Goal: Check status: Check status

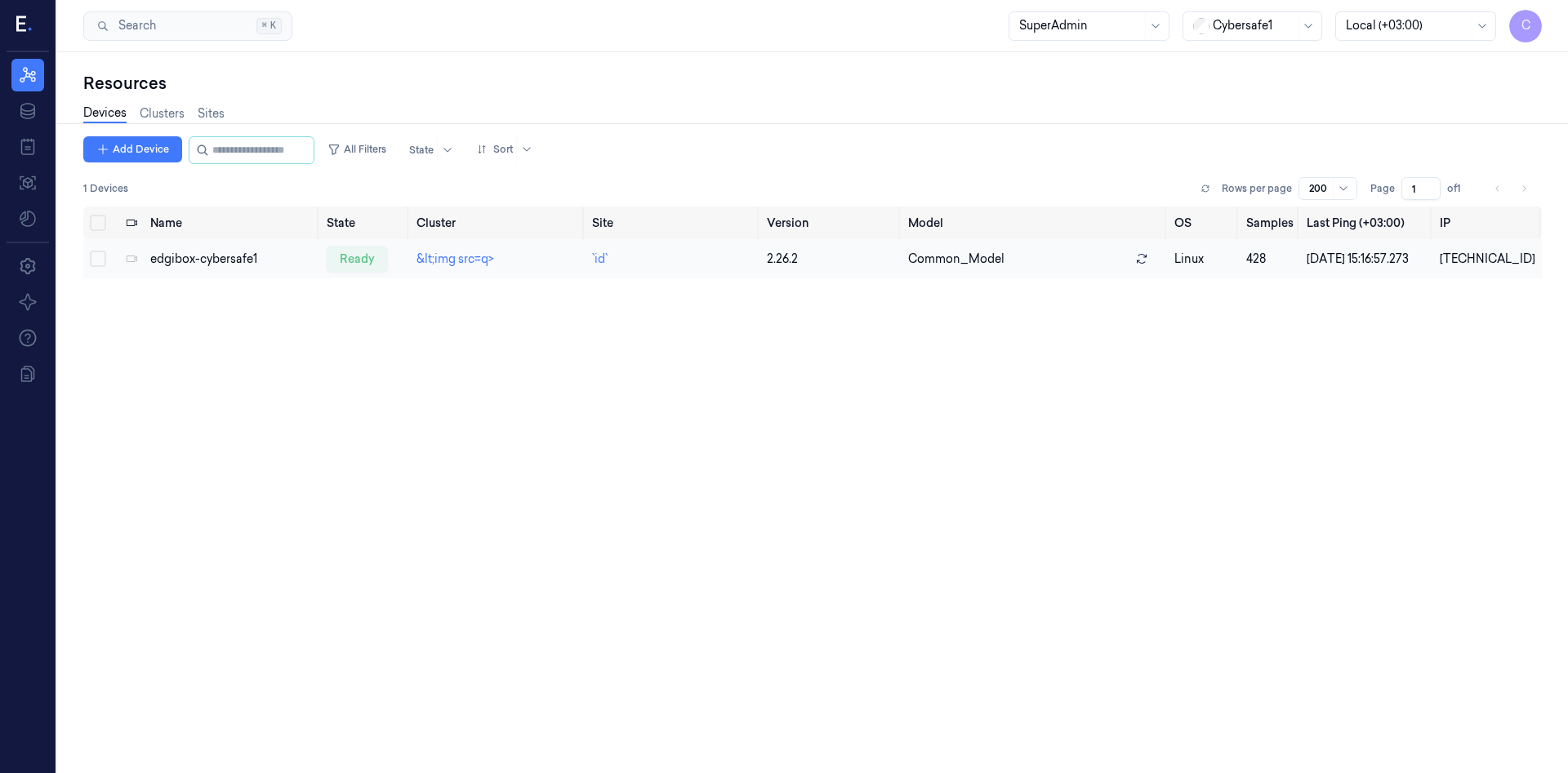
click at [1148, 254] on td "Common_Model" at bounding box center [1035, 258] width 266 height 39
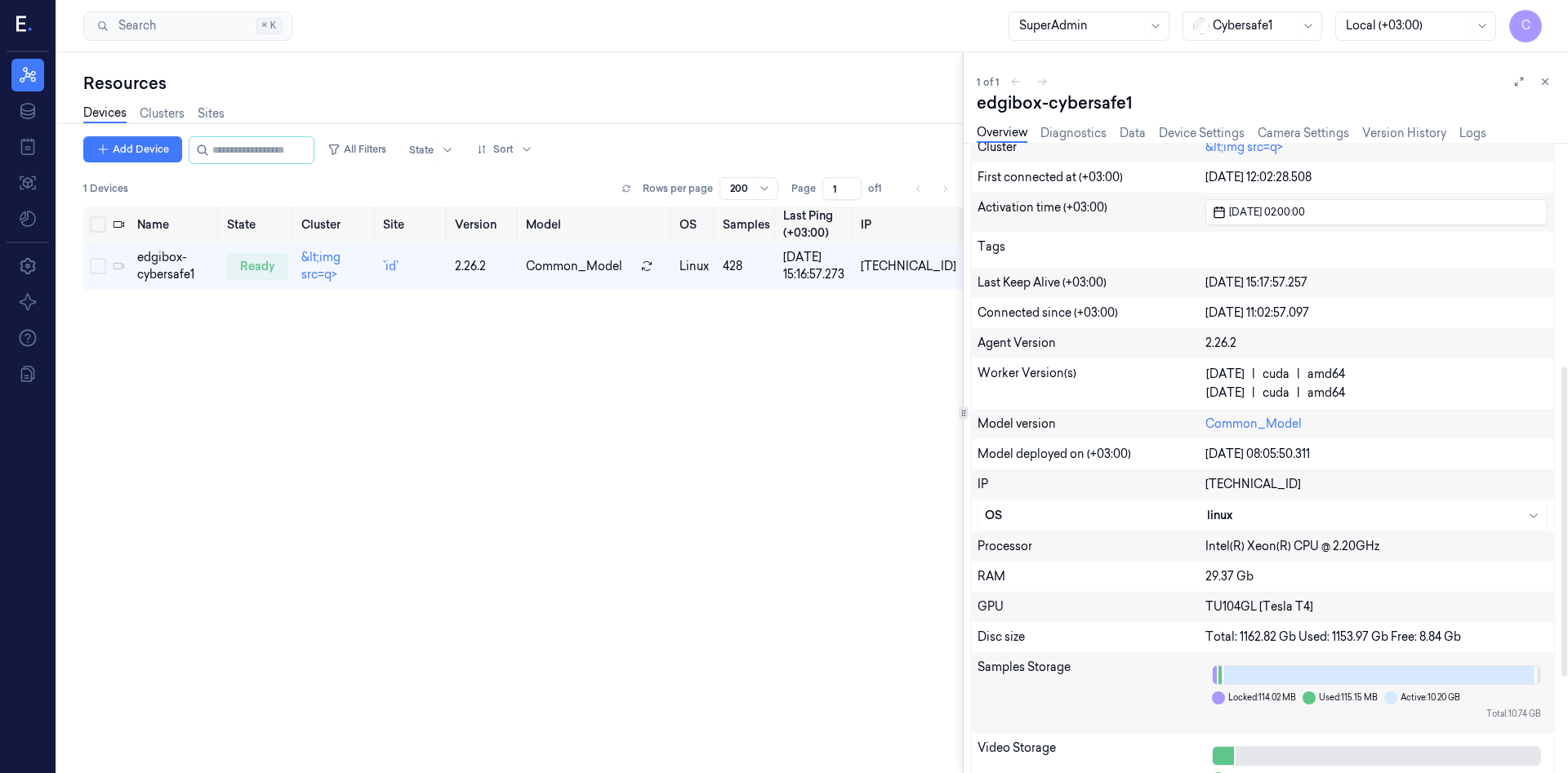
scroll to position [650, 0]
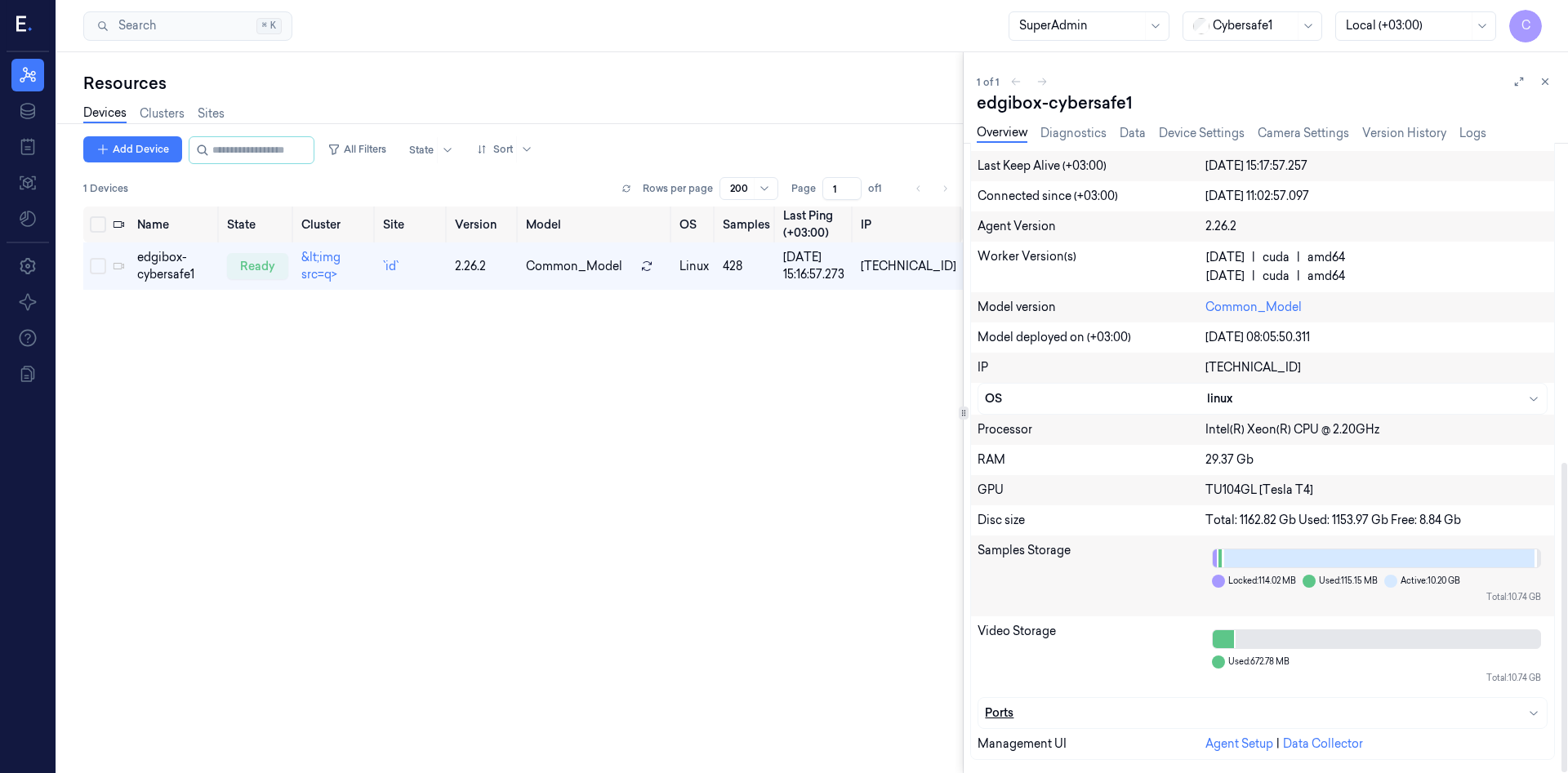
click at [1535, 707] on icon "button" at bounding box center [1534, 712] width 13 height 13
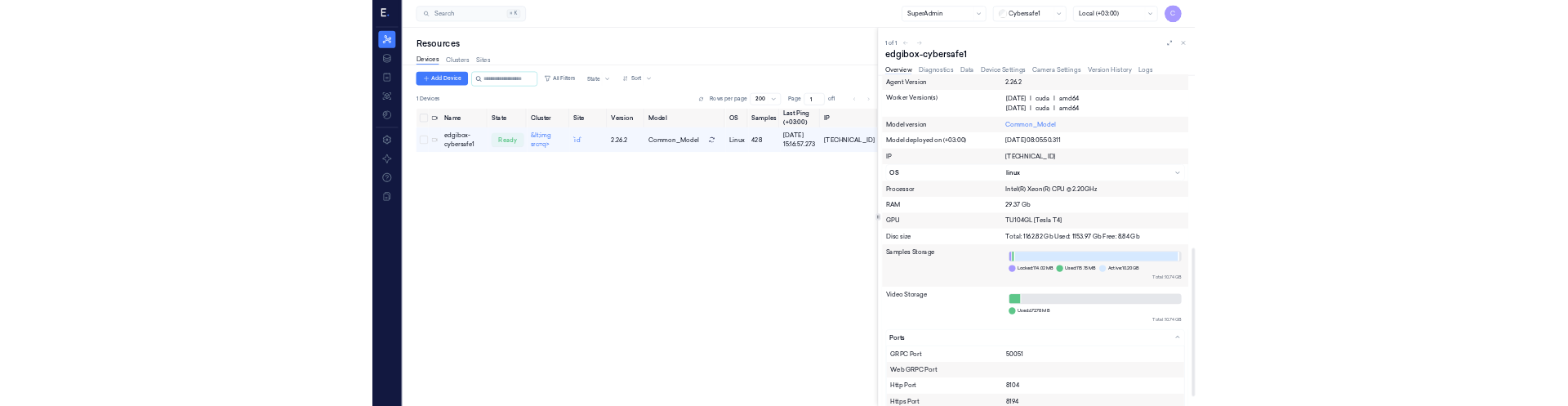
scroll to position [774, 0]
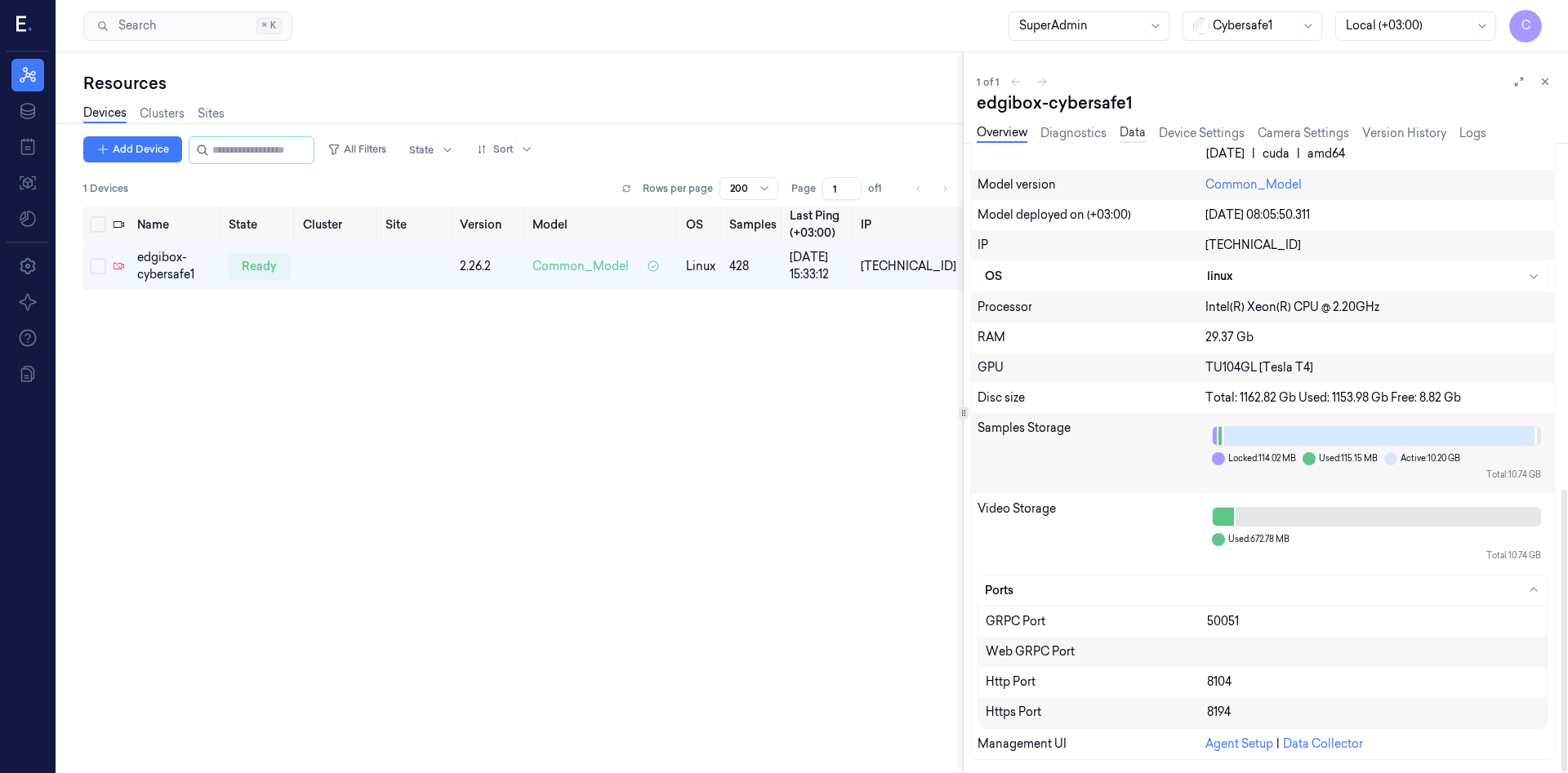
click at [1131, 137] on link "Data" at bounding box center [1133, 133] width 26 height 19
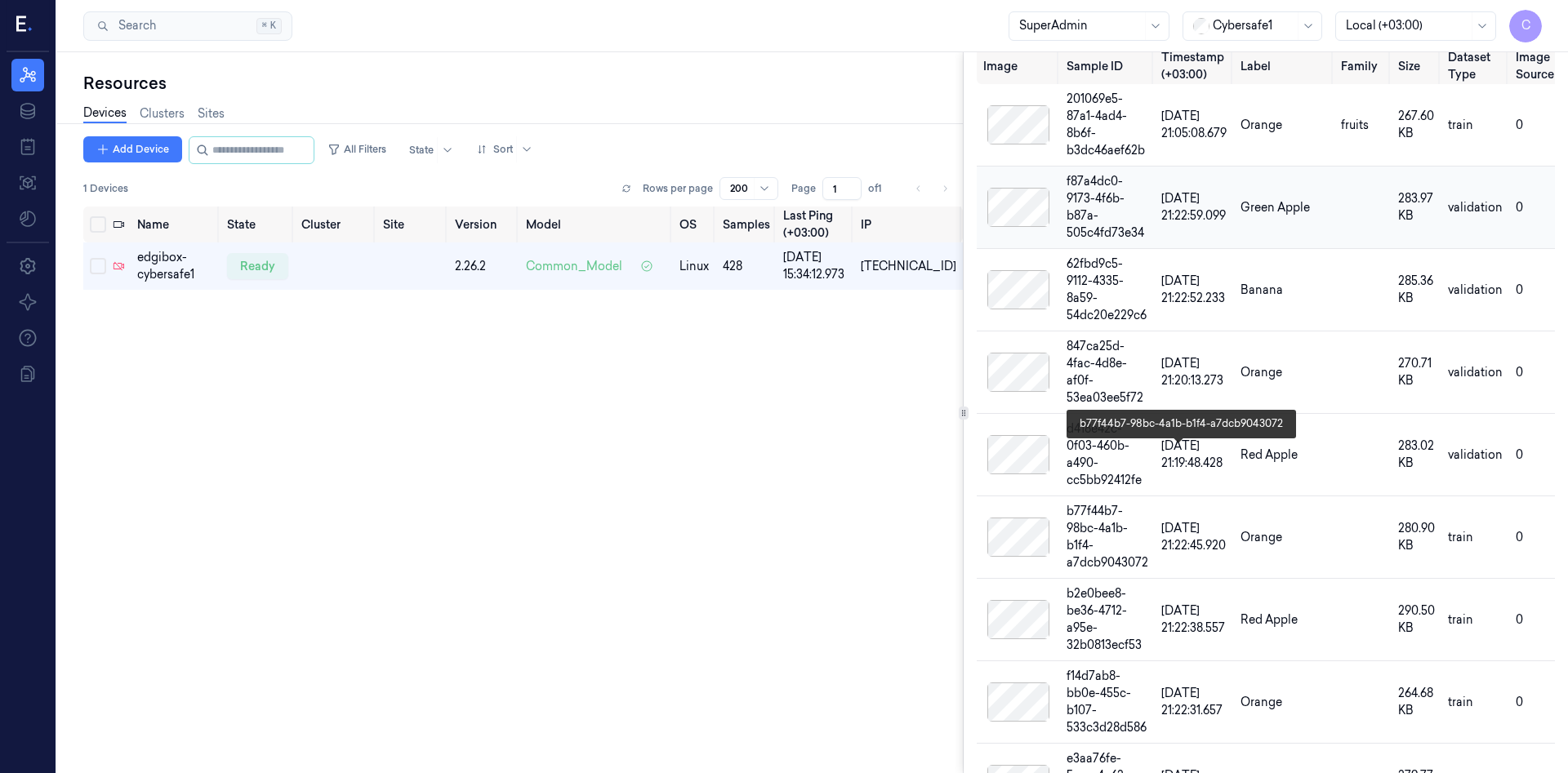
scroll to position [88, 0]
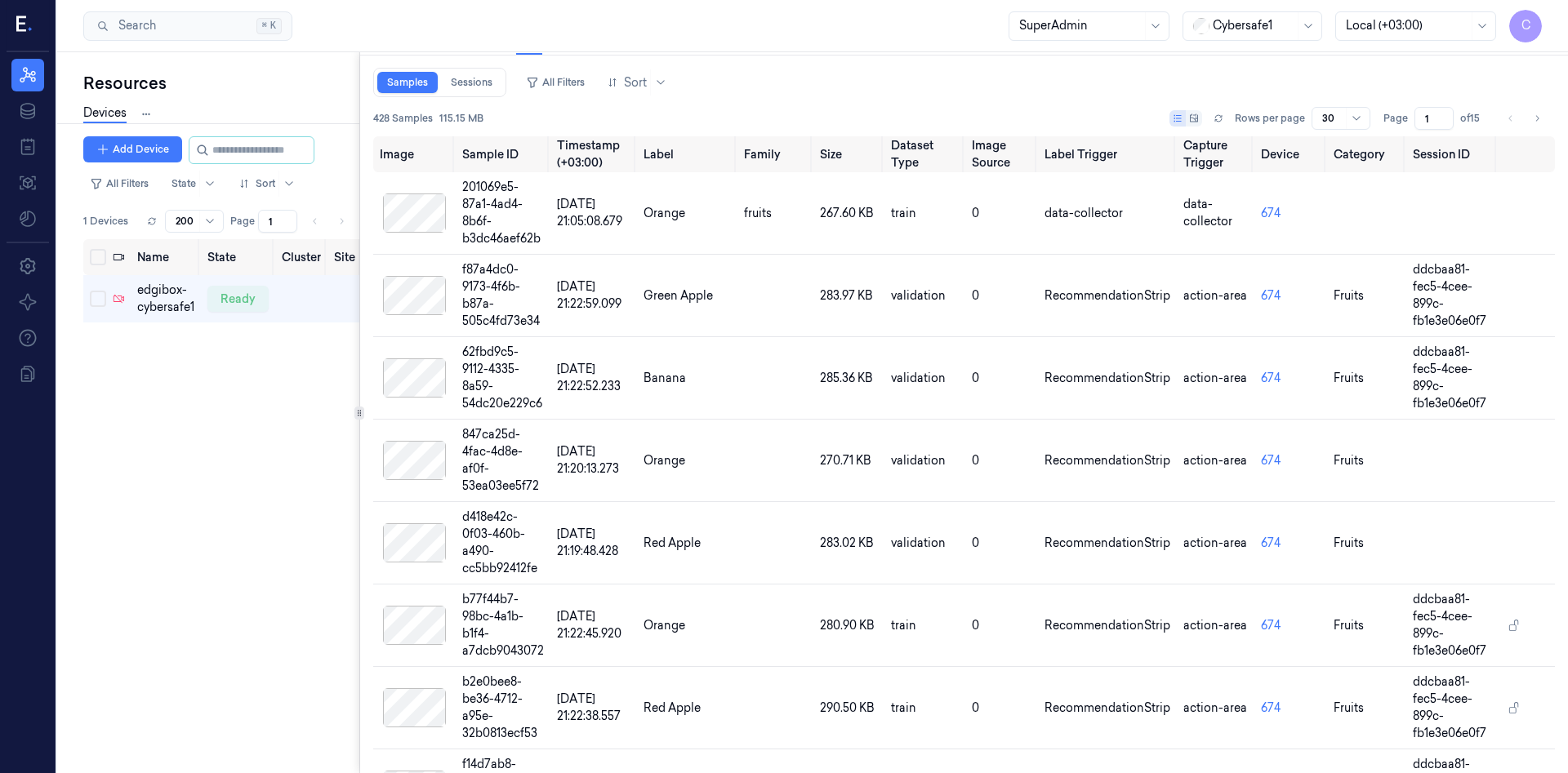
click at [312, 377] on div "Resources Devices Clusters Sites Add Device All Filters State Sort 1 Devices Ro…" at bounding box center [812, 413] width 1511 height 721
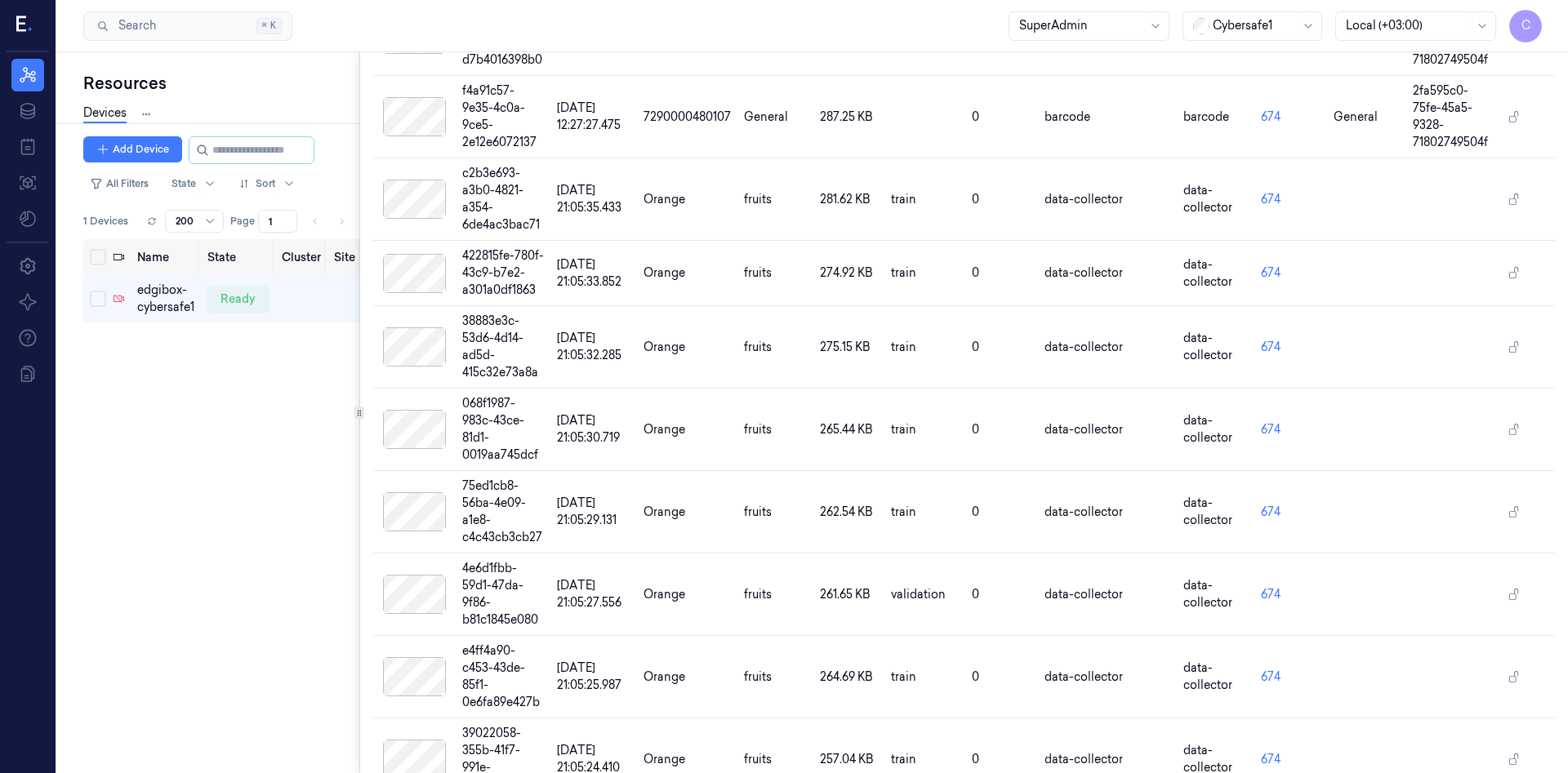
scroll to position [0, 143]
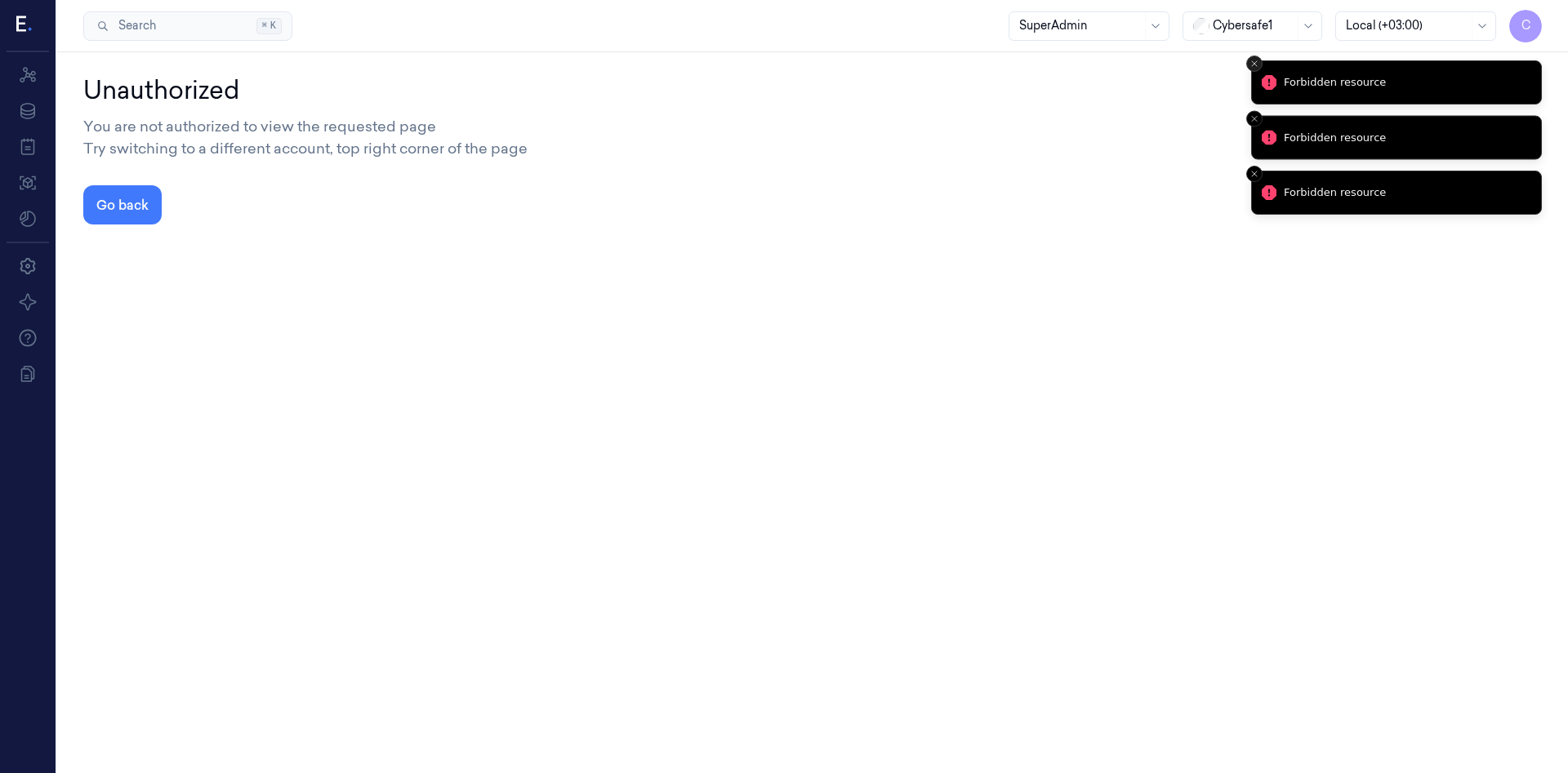
click at [1253, 71] on button "Close toast" at bounding box center [1255, 63] width 16 height 16
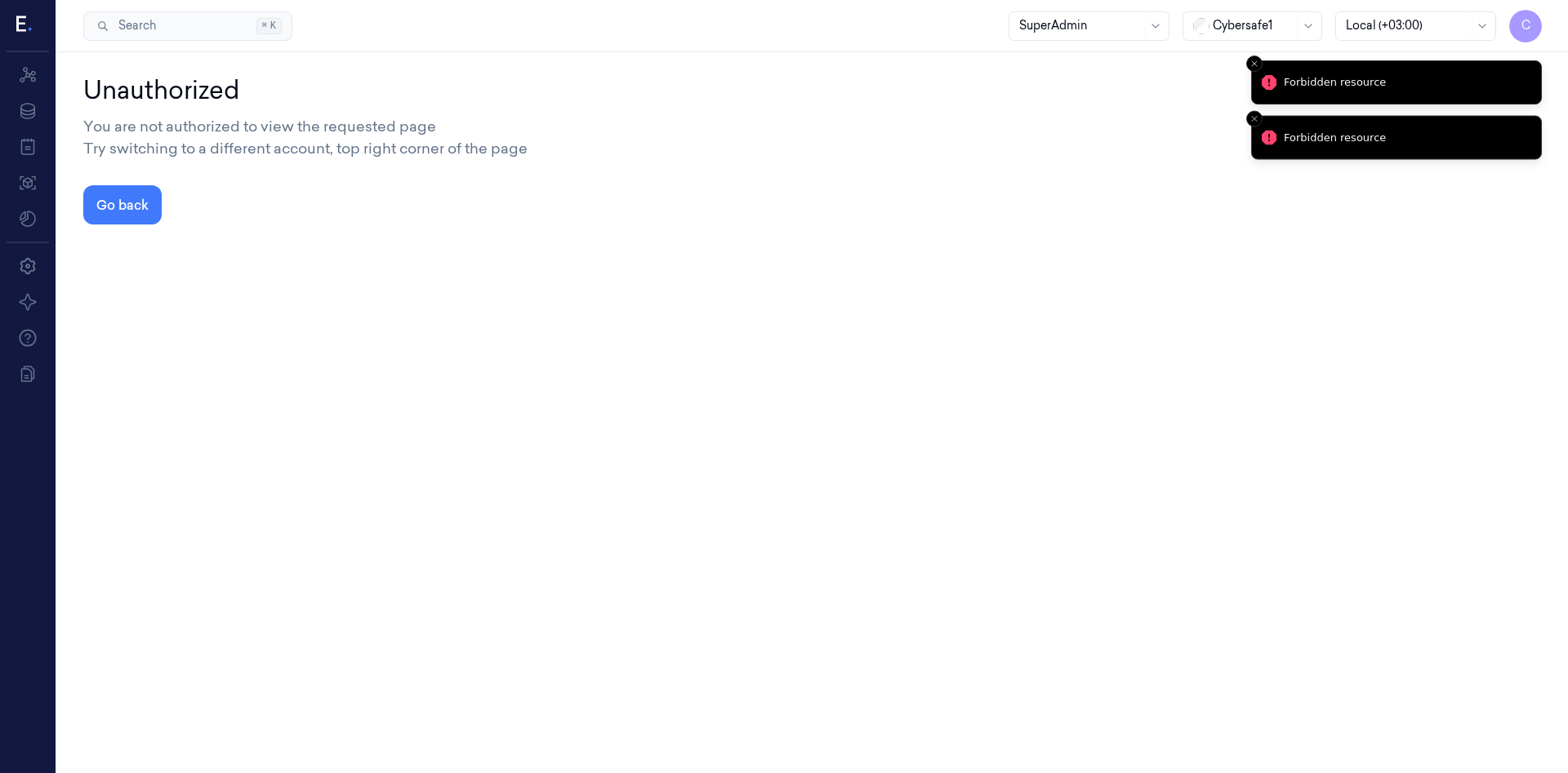
click at [1253, 62] on li "Forbidden resource" at bounding box center [1396, 39] width 291 height 44
click at [1253, 69] on icon "Close toast" at bounding box center [1254, 63] width 10 height 10
click at [1253, 62] on li "Forbidden resource" at bounding box center [1396, 39] width 291 height 44
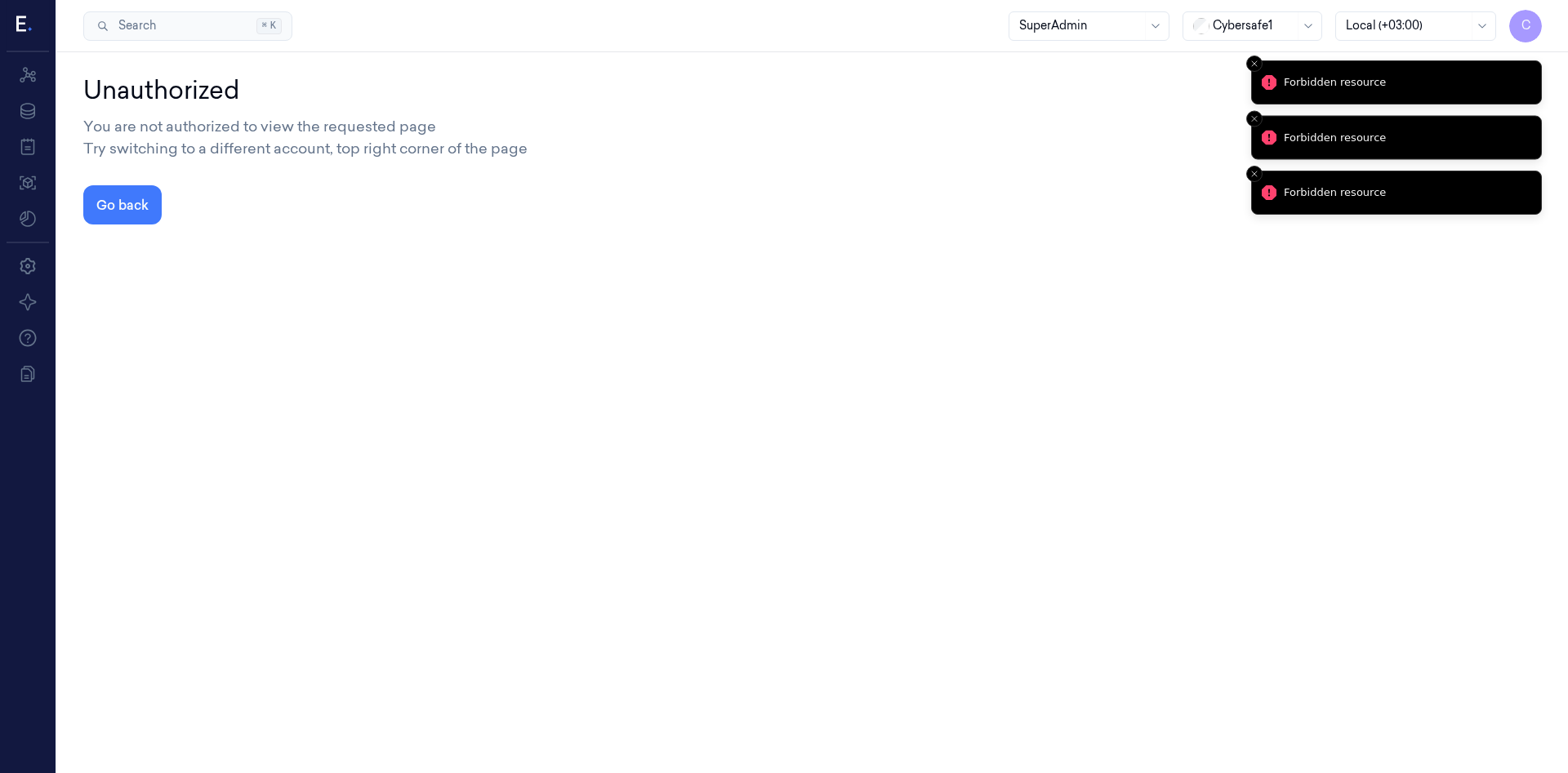
click at [1253, 71] on button "Close toast" at bounding box center [1255, 63] width 16 height 16
click at [1253, 71] on li "Forbidden resource" at bounding box center [1396, 82] width 291 height 44
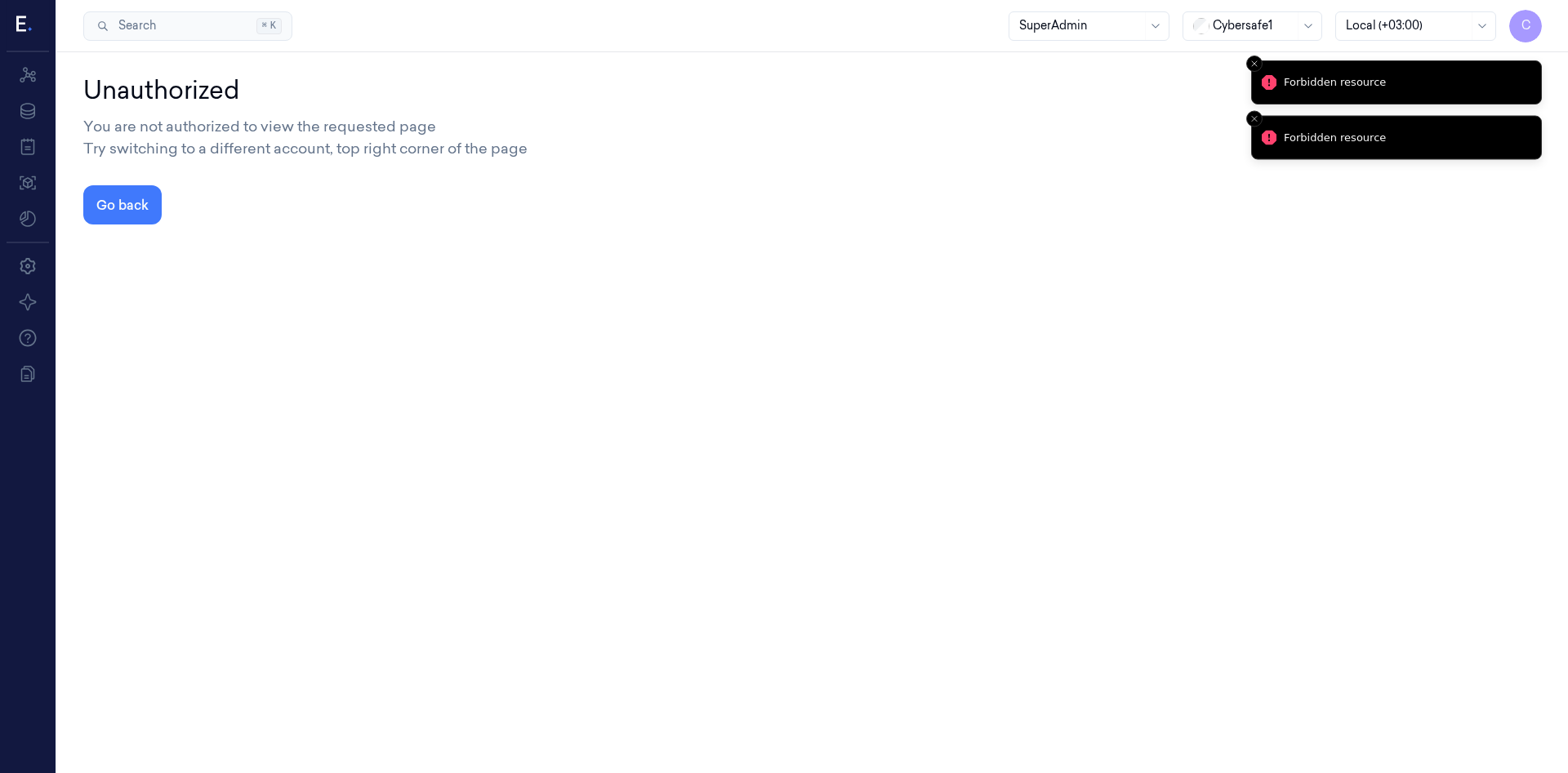
click at [1253, 66] on line "Close toast" at bounding box center [1254, 63] width 5 height 5
click at [1253, 62] on li "Forbidden resource" at bounding box center [1396, 39] width 291 height 44
click at [1253, 66] on line "Close toast" at bounding box center [1254, 63] width 5 height 5
click at [1253, 62] on li "Forbidden resource" at bounding box center [1396, 39] width 291 height 44
click at [1253, 69] on icon "Close toast" at bounding box center [1254, 63] width 10 height 10
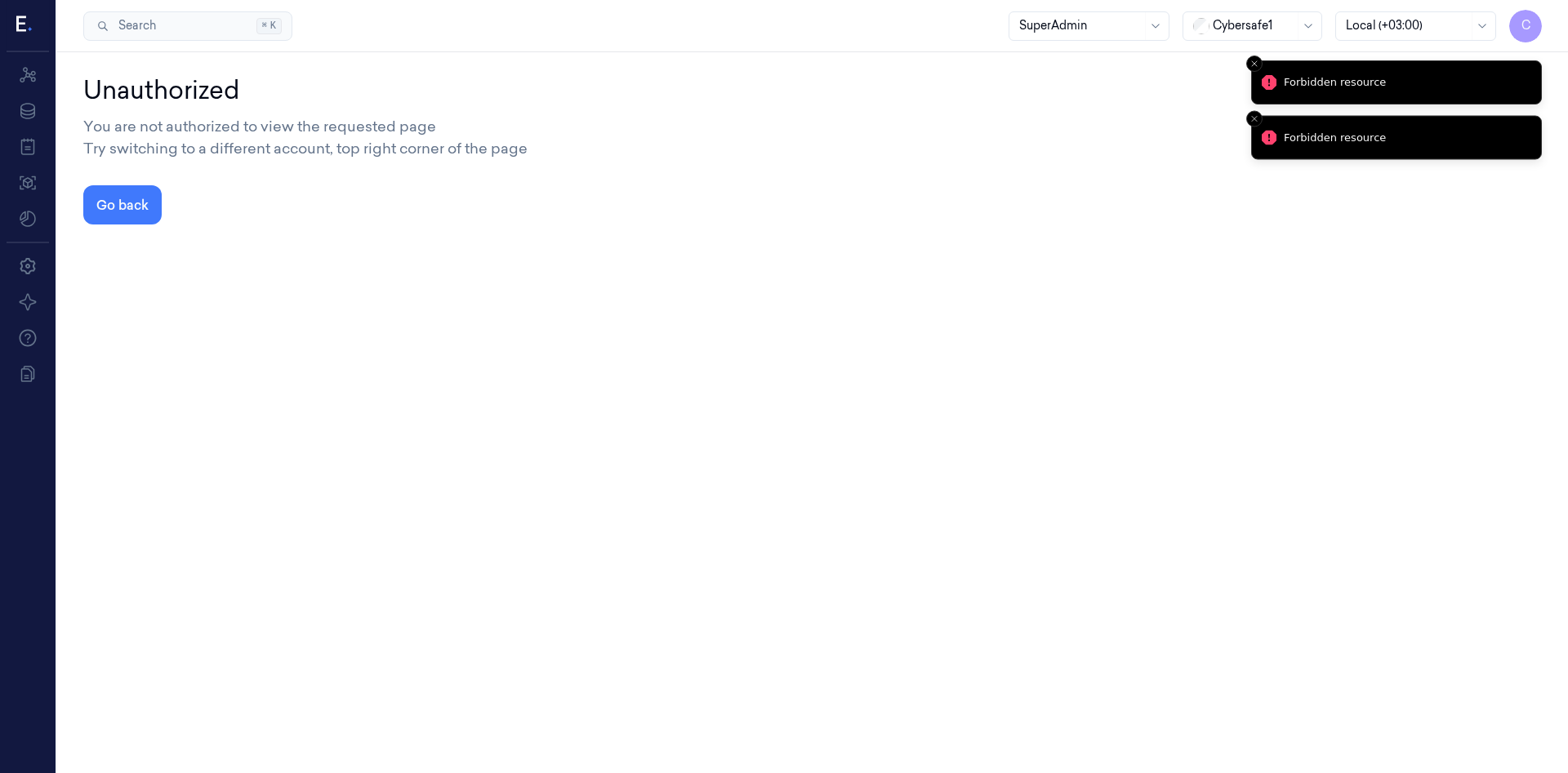
click at [1253, 62] on li "Forbidden resource" at bounding box center [1396, 39] width 291 height 44
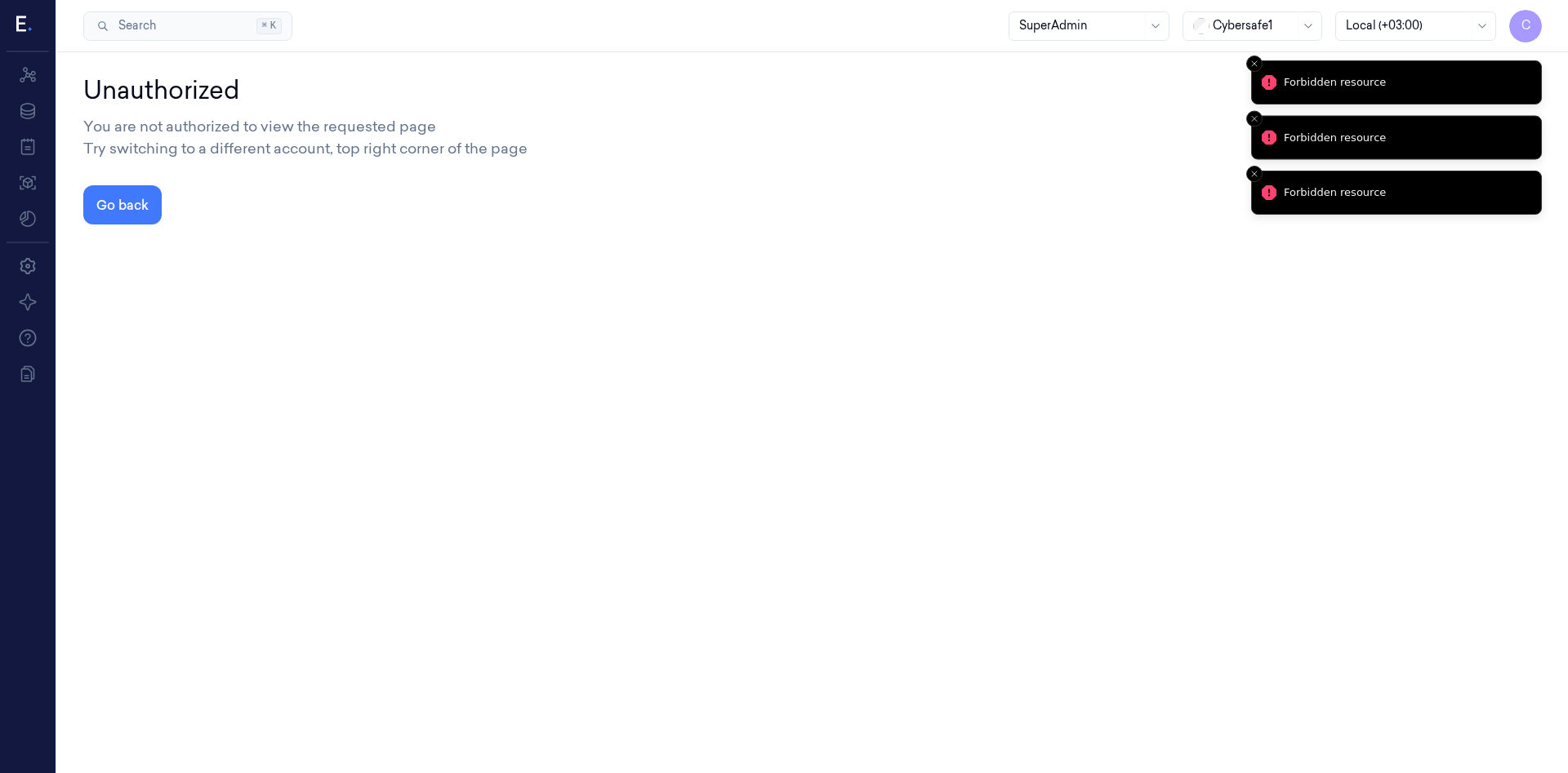
click at [1253, 66] on line "Close toast" at bounding box center [1254, 63] width 5 height 5
click at [1253, 71] on li "Forbidden resource" at bounding box center [1396, 82] width 291 height 44
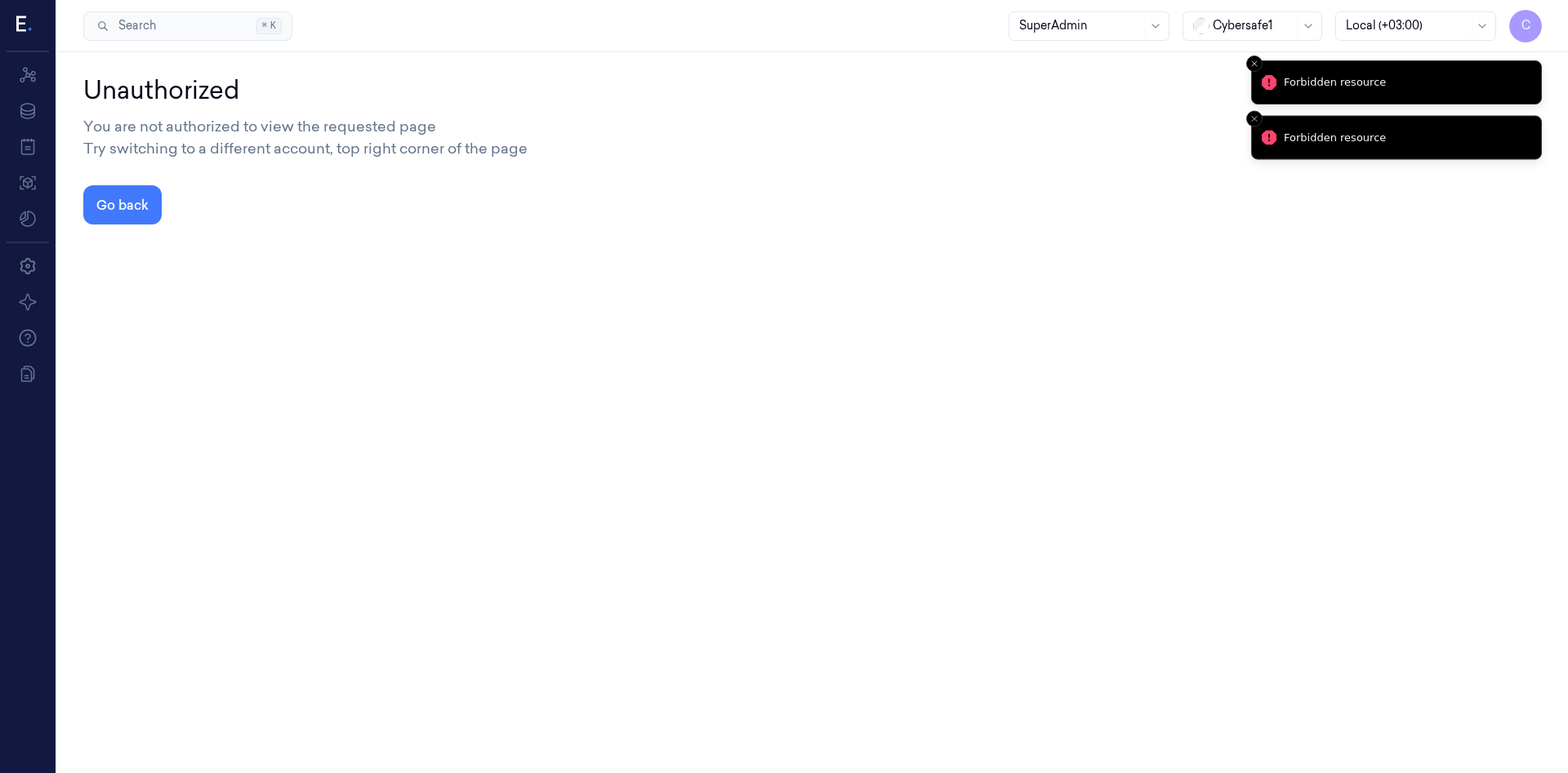
click at [1253, 66] on line "Close toast" at bounding box center [1254, 63] width 5 height 5
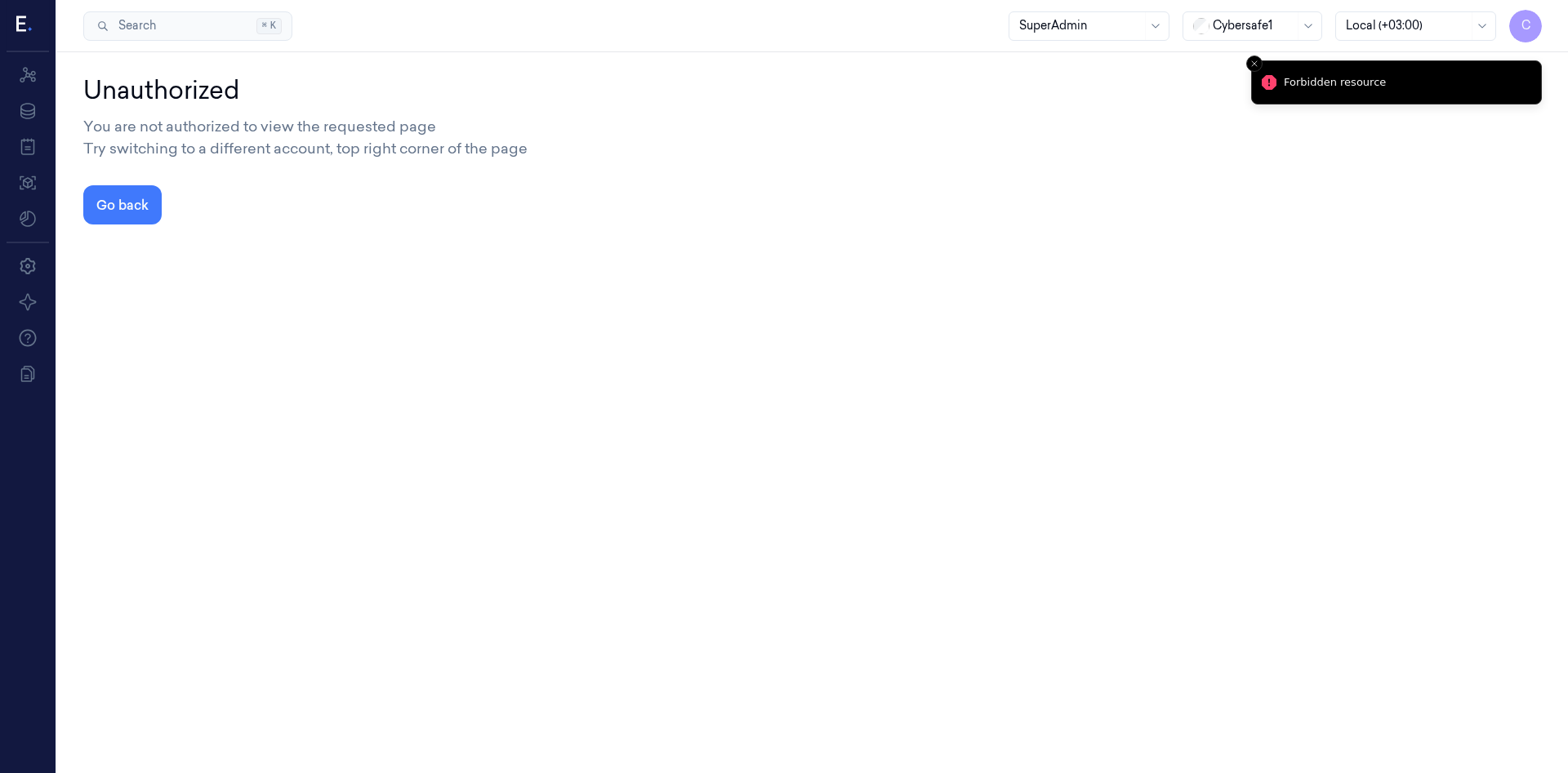
click at [1253, 62] on li "Forbidden resource" at bounding box center [1396, 39] width 291 height 44
click at [1253, 66] on line "Close toast" at bounding box center [1254, 63] width 5 height 5
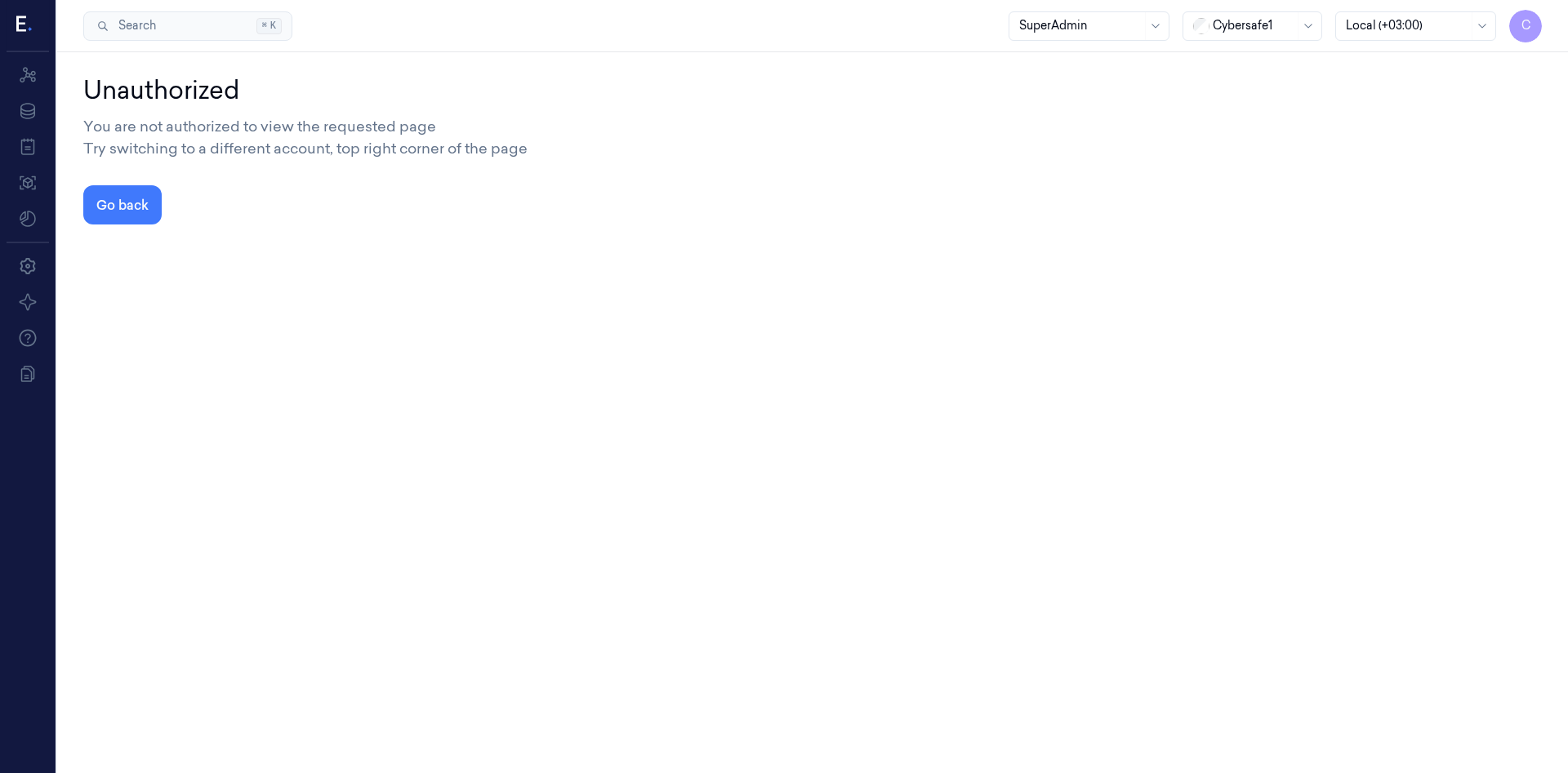
click at [1253, 37] on button "Close toast" at bounding box center [1255, 29] width 16 height 16
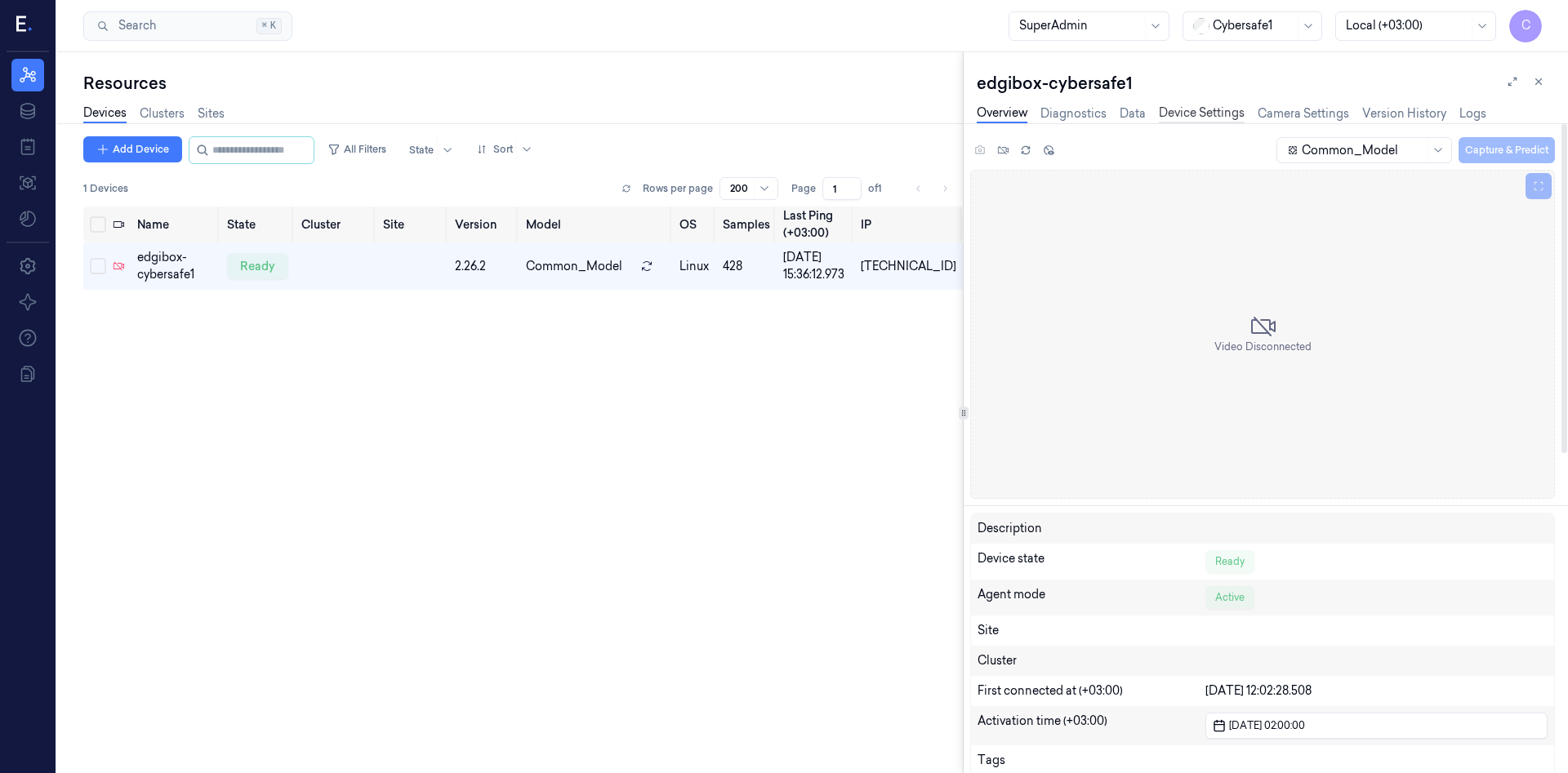
click at [1202, 113] on link "Device Settings" at bounding box center [1201, 113] width 86 height 19
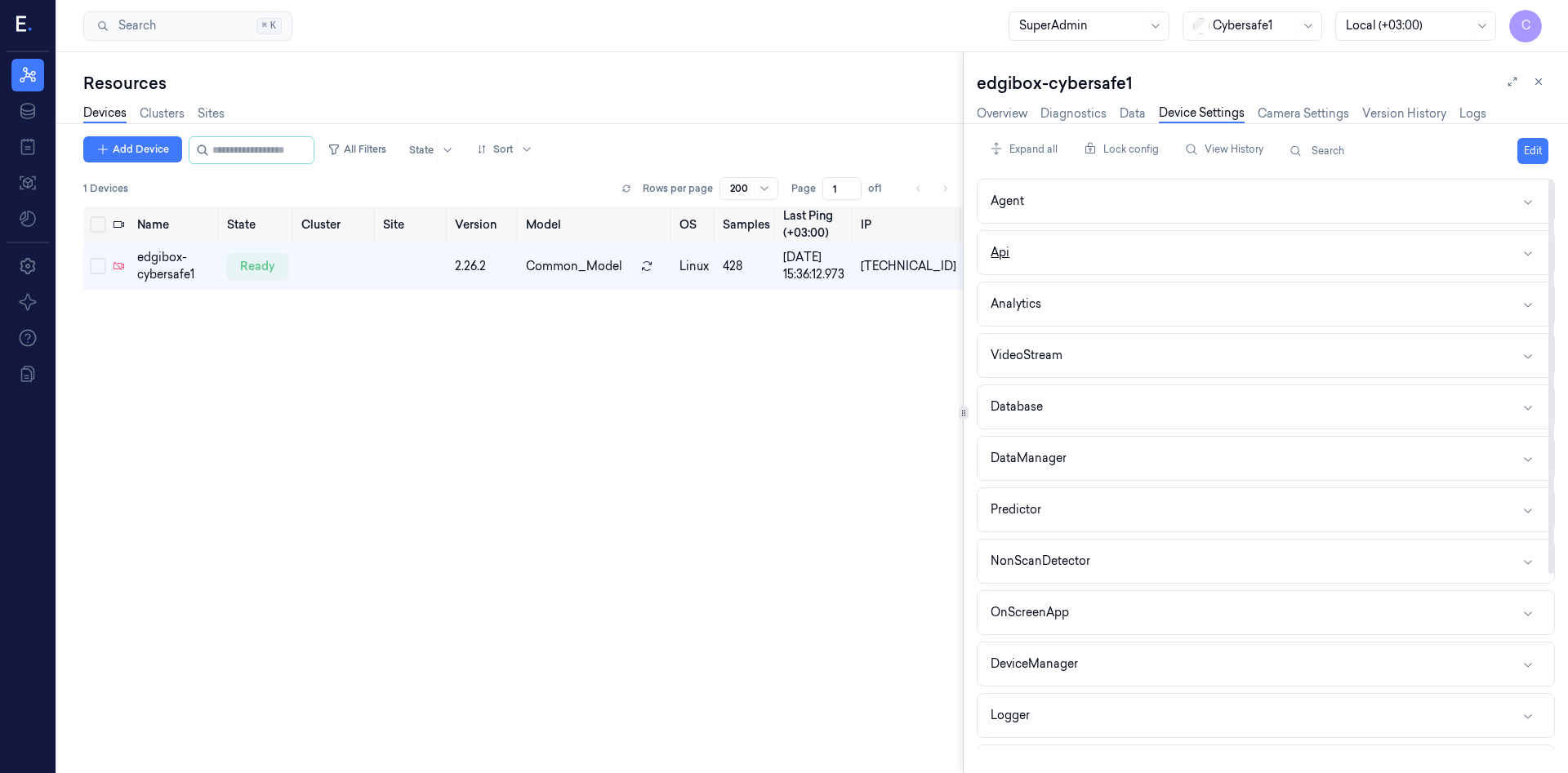
click at [1527, 261] on button "Api" at bounding box center [1266, 253] width 577 height 43
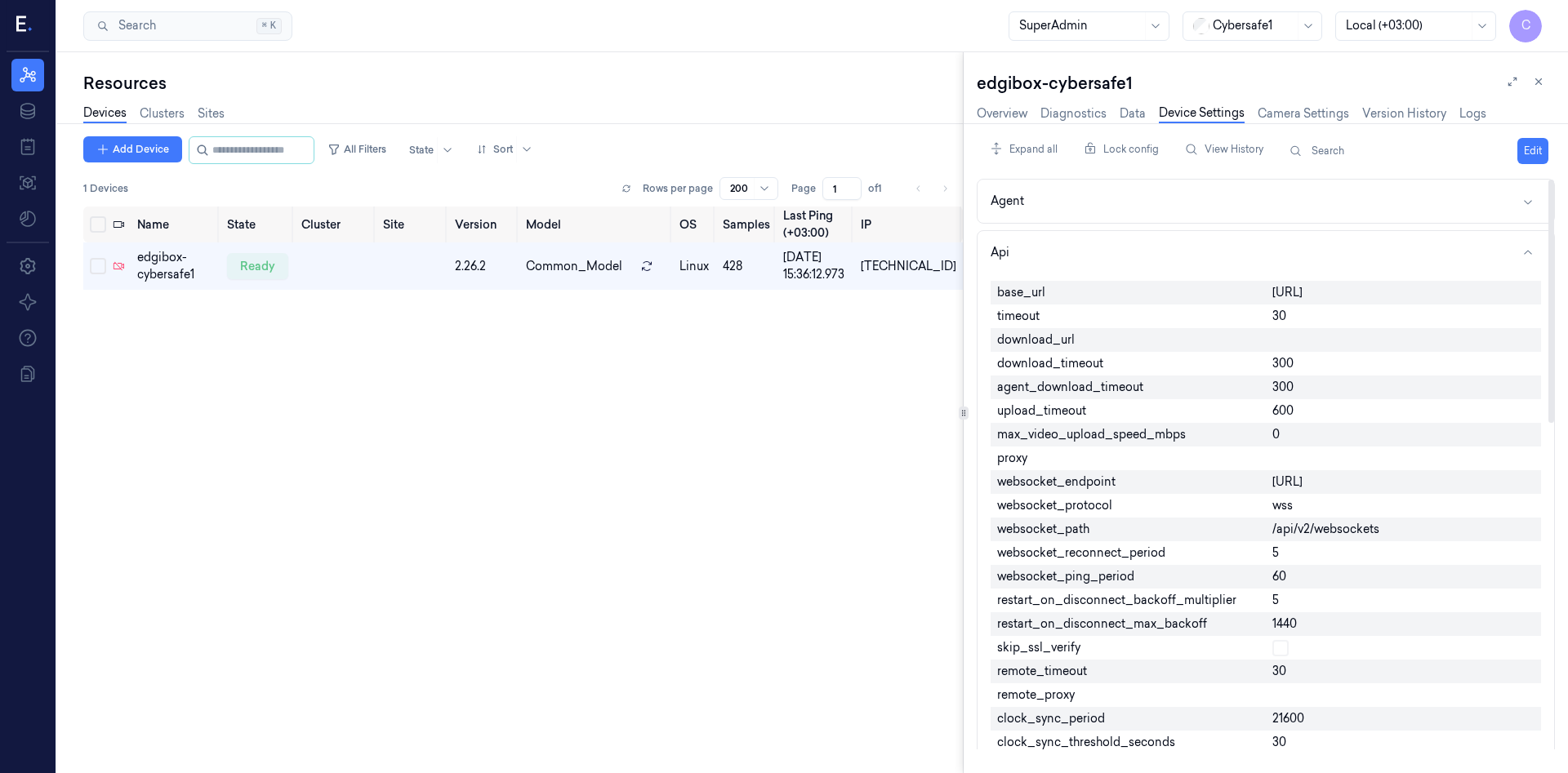
drag, startPoint x: 1312, startPoint y: 305, endPoint x: 1269, endPoint y: 290, distance: 45.5
click at [1273, 290] on span "[URL]" at bounding box center [1287, 292] width 30 height 17
copy span "[URL]"
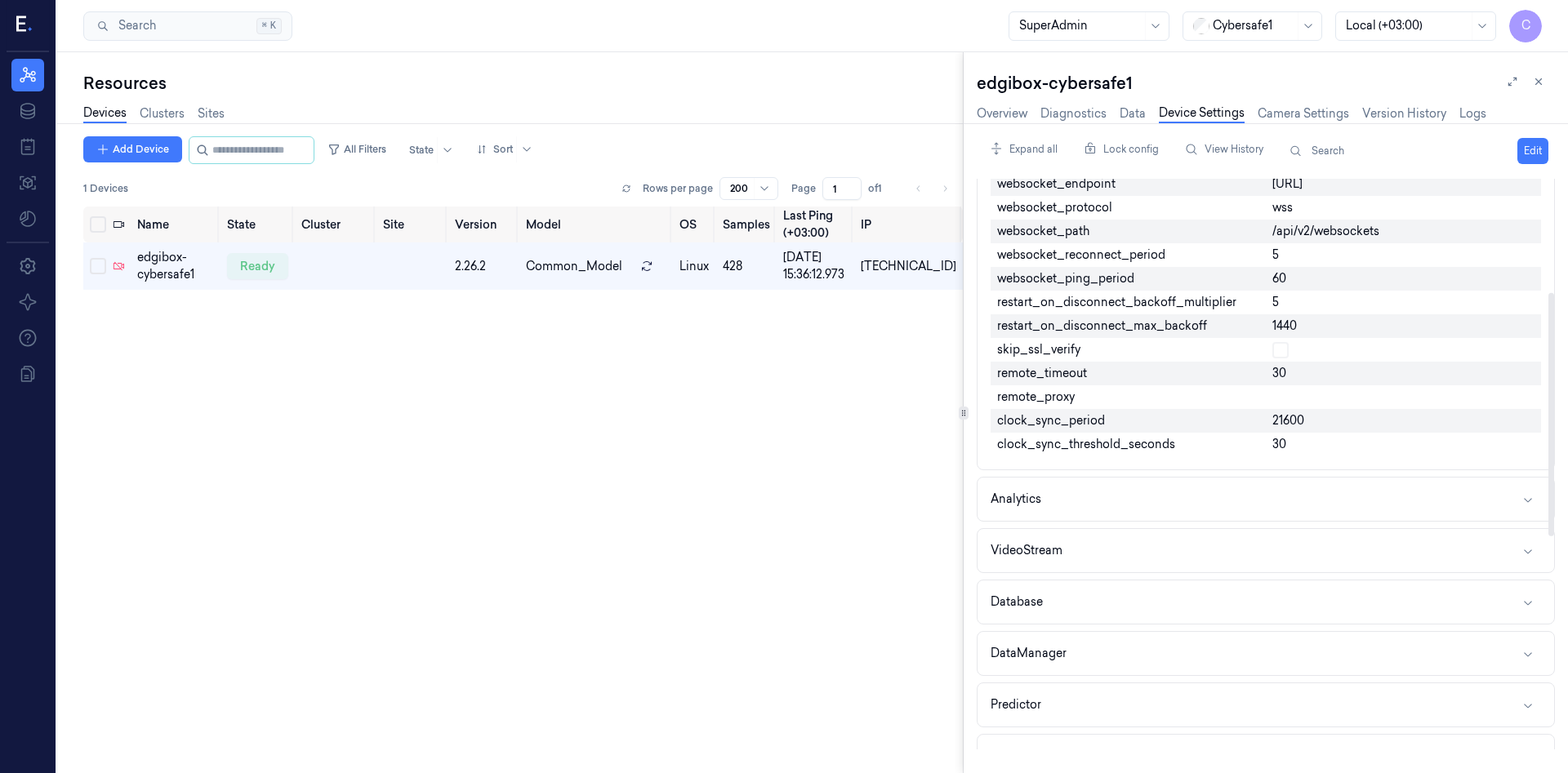
scroll to position [264, 0]
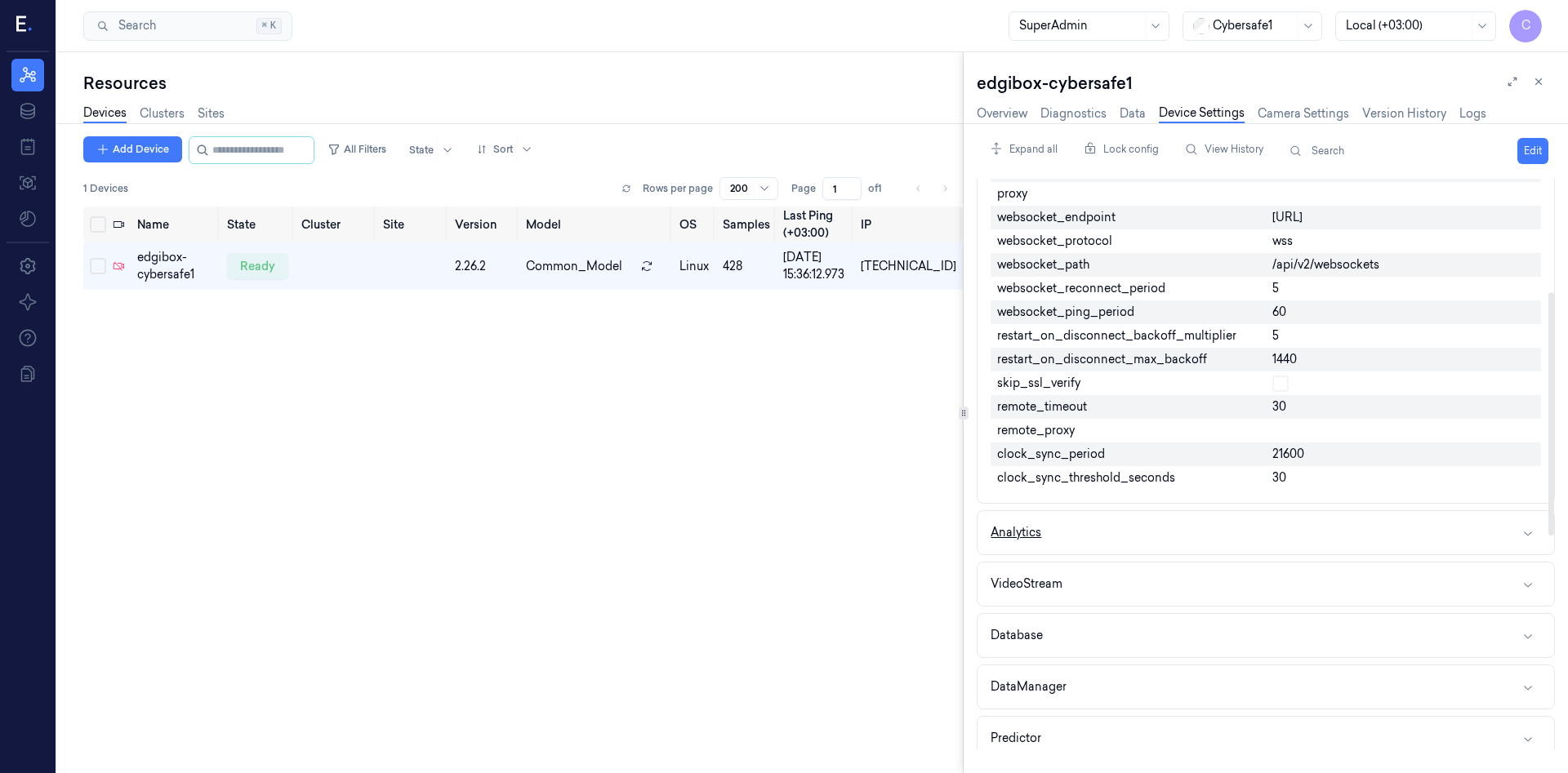
click at [1523, 539] on icon "button" at bounding box center [1528, 533] width 13 height 13
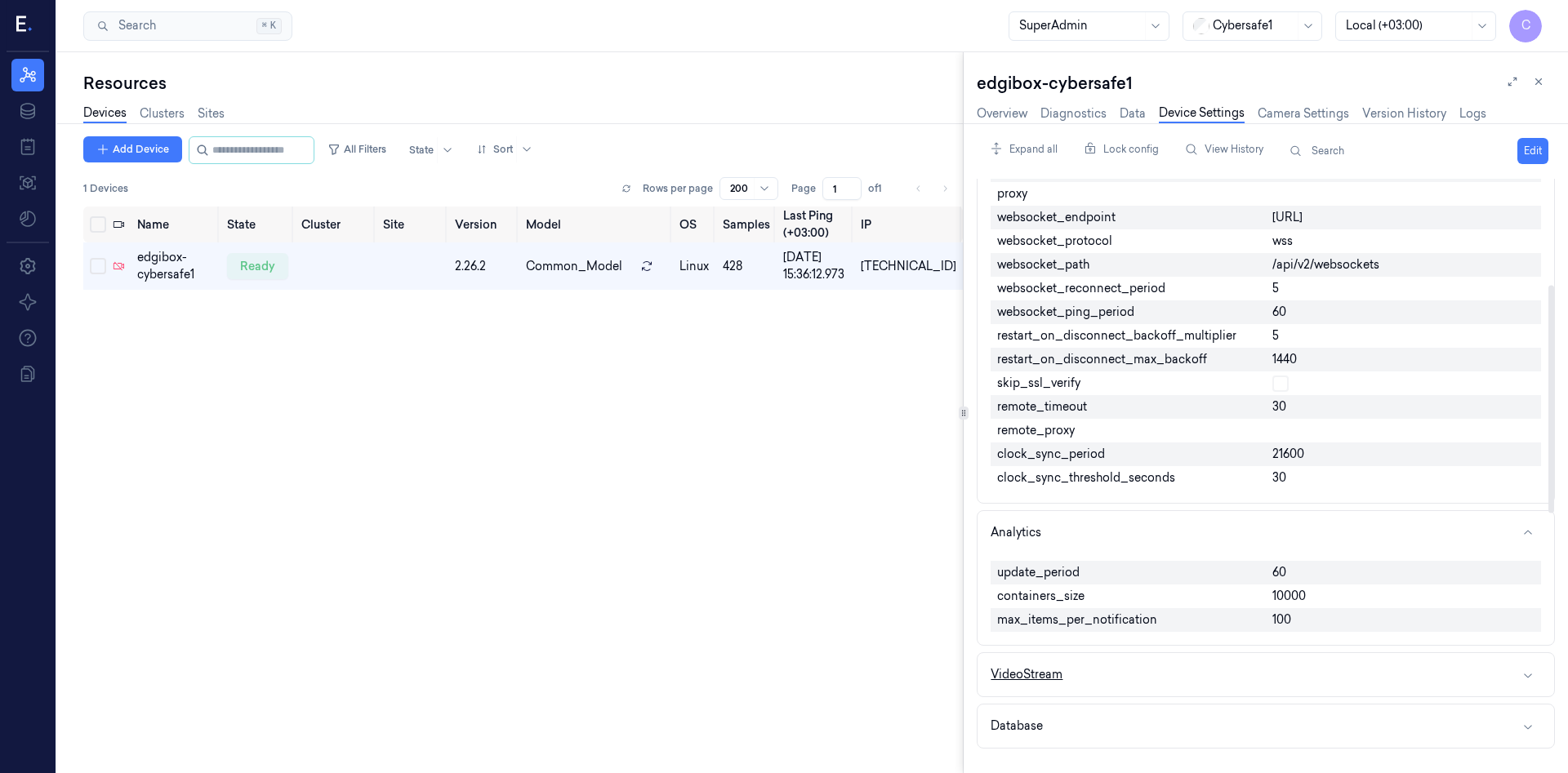
click at [1528, 684] on button "VideoStream" at bounding box center [1266, 675] width 577 height 43
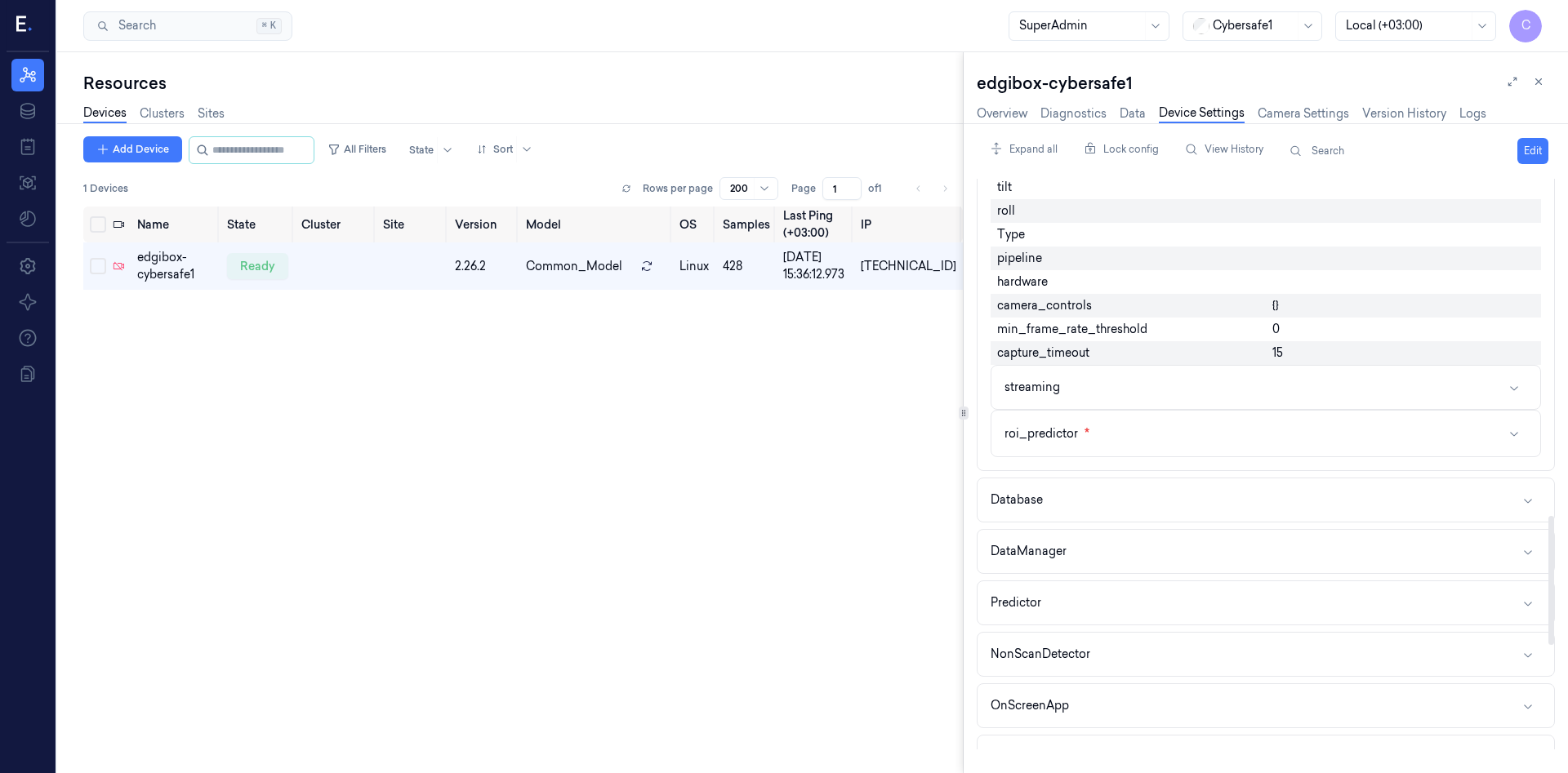
scroll to position [1588, 0]
click at [1503, 519] on button "Database" at bounding box center [1266, 499] width 577 height 43
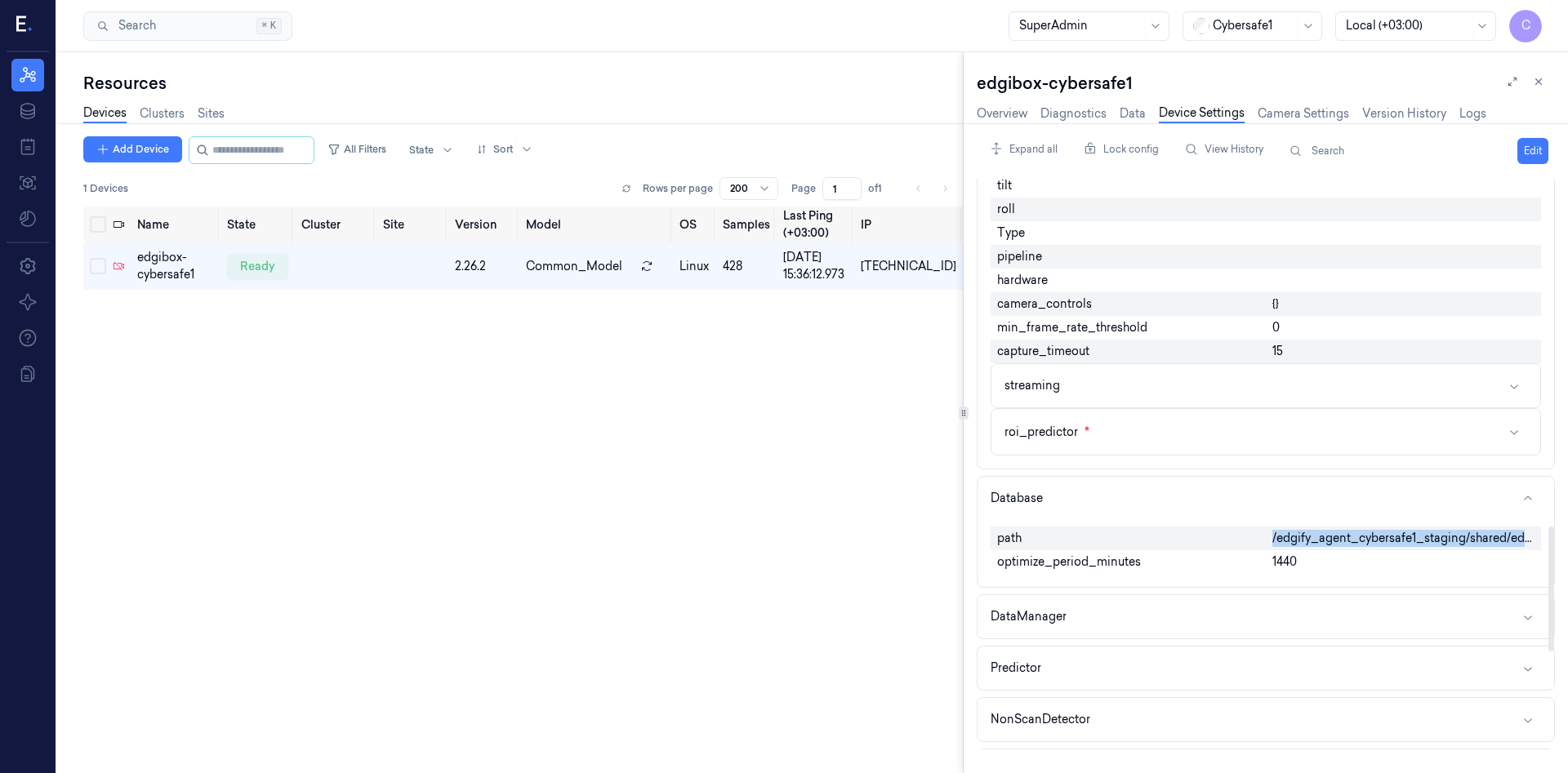
drag, startPoint x: 1327, startPoint y: 570, endPoint x: 1242, endPoint y: 551, distance: 87.1
click at [1273, 547] on span "/edgify_agent_cybersafe1_staging/shared/edgify.db" at bounding box center [1404, 539] width 263 height 17
copy div "/edgify_agent_cybersafe1_staging/shared/edgify.db"
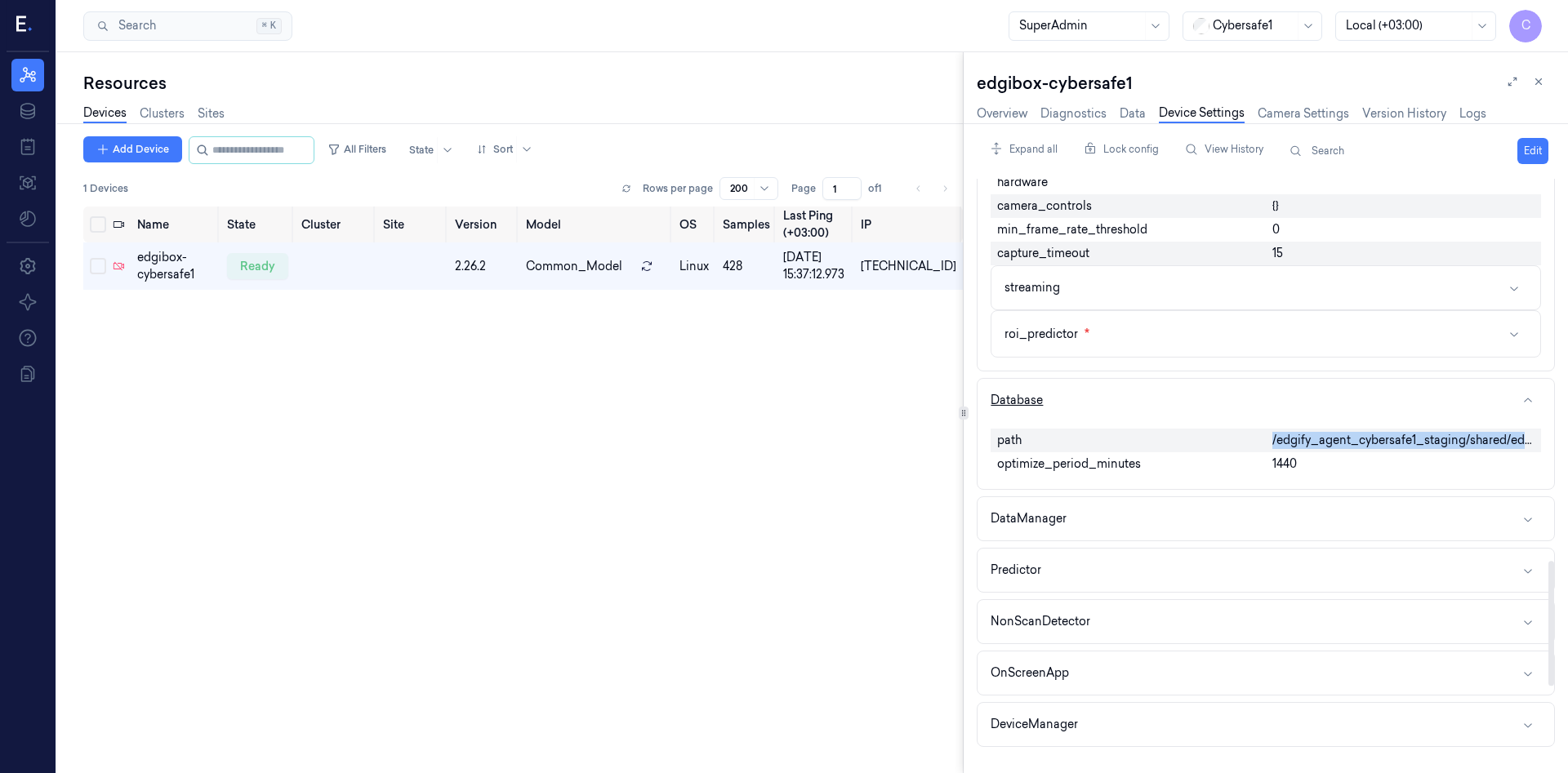
scroll to position [1764, 0]
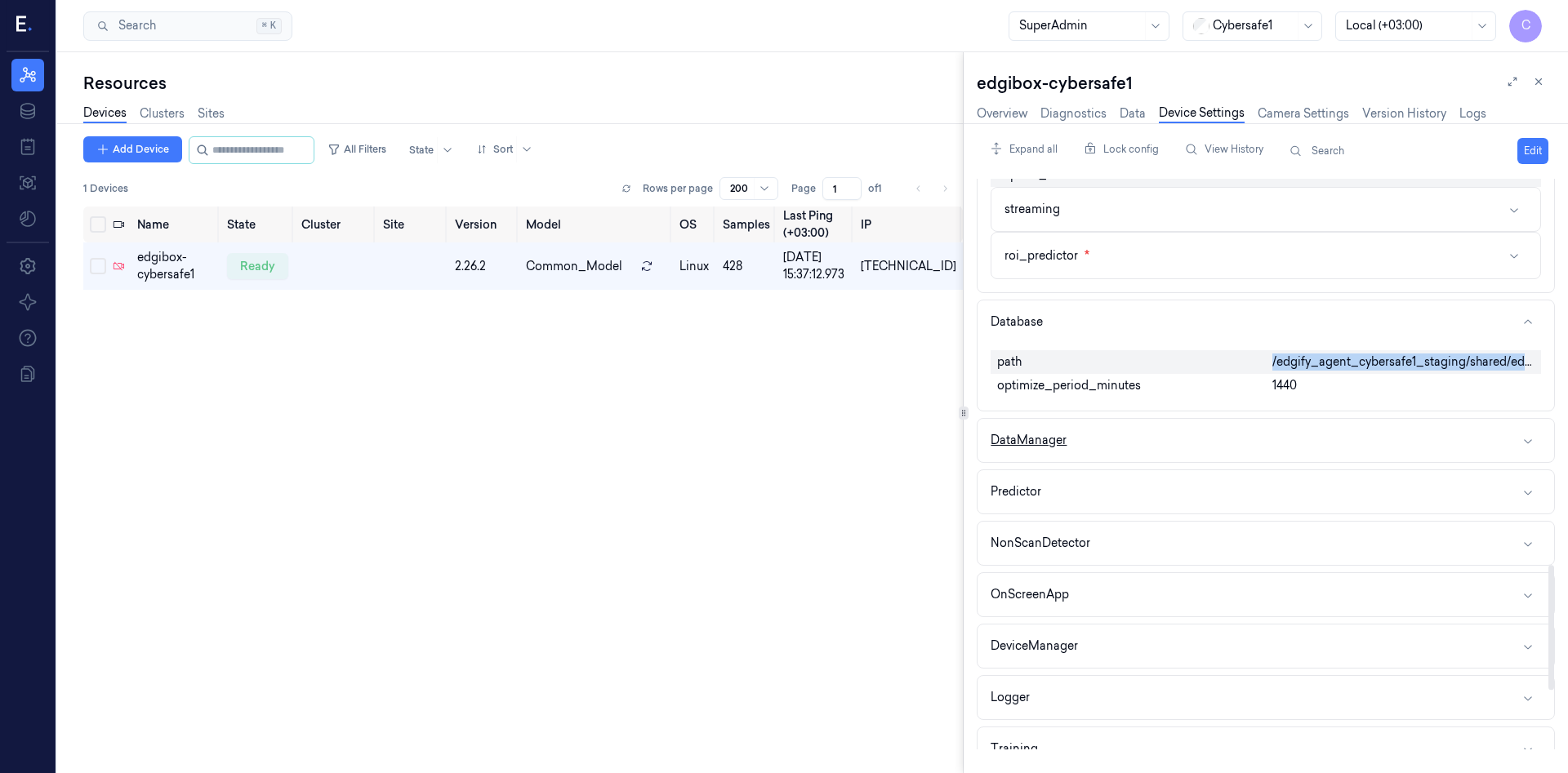
click at [1479, 463] on button "DataManager" at bounding box center [1266, 441] width 577 height 43
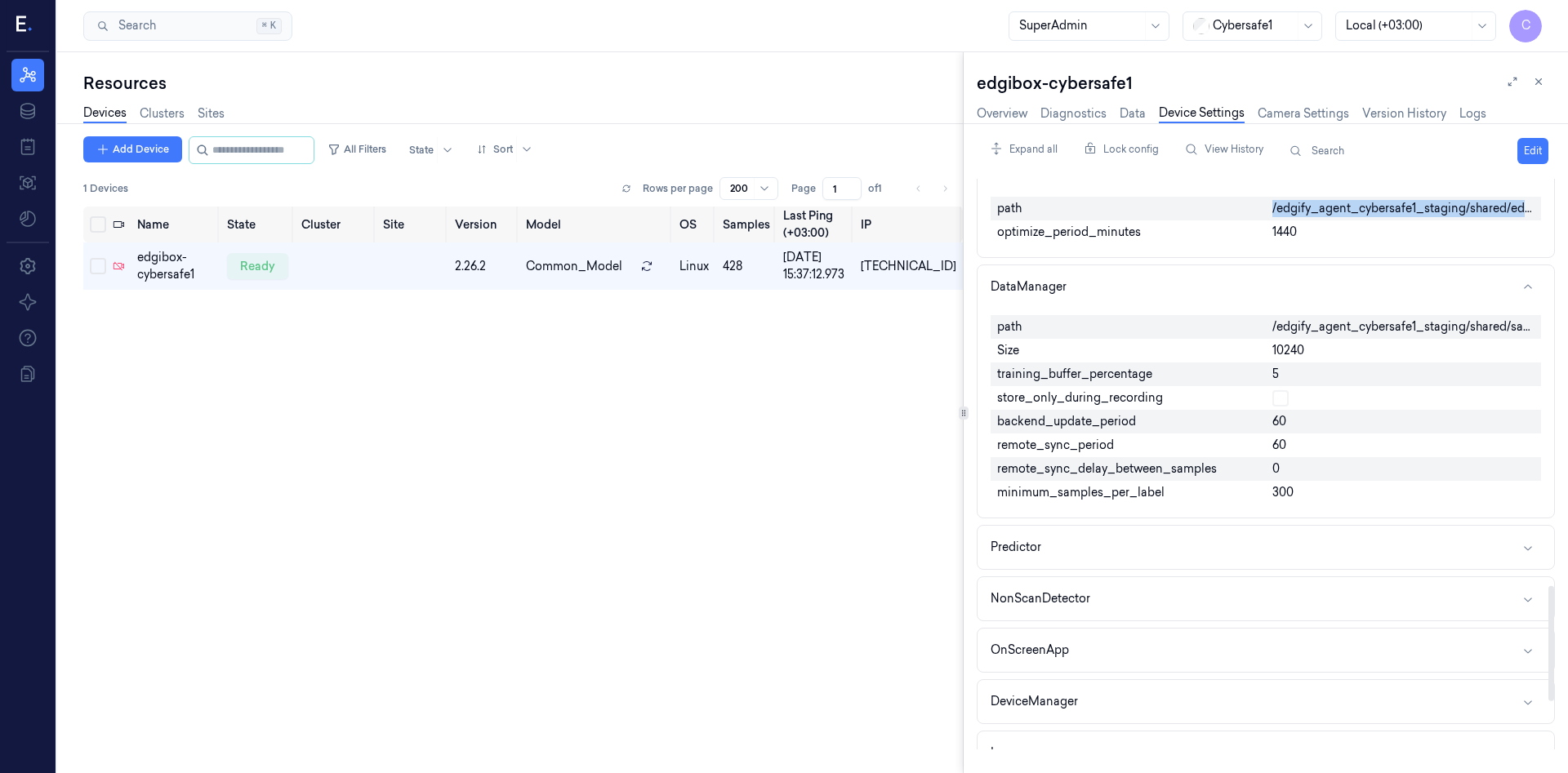
scroll to position [2028, 0]
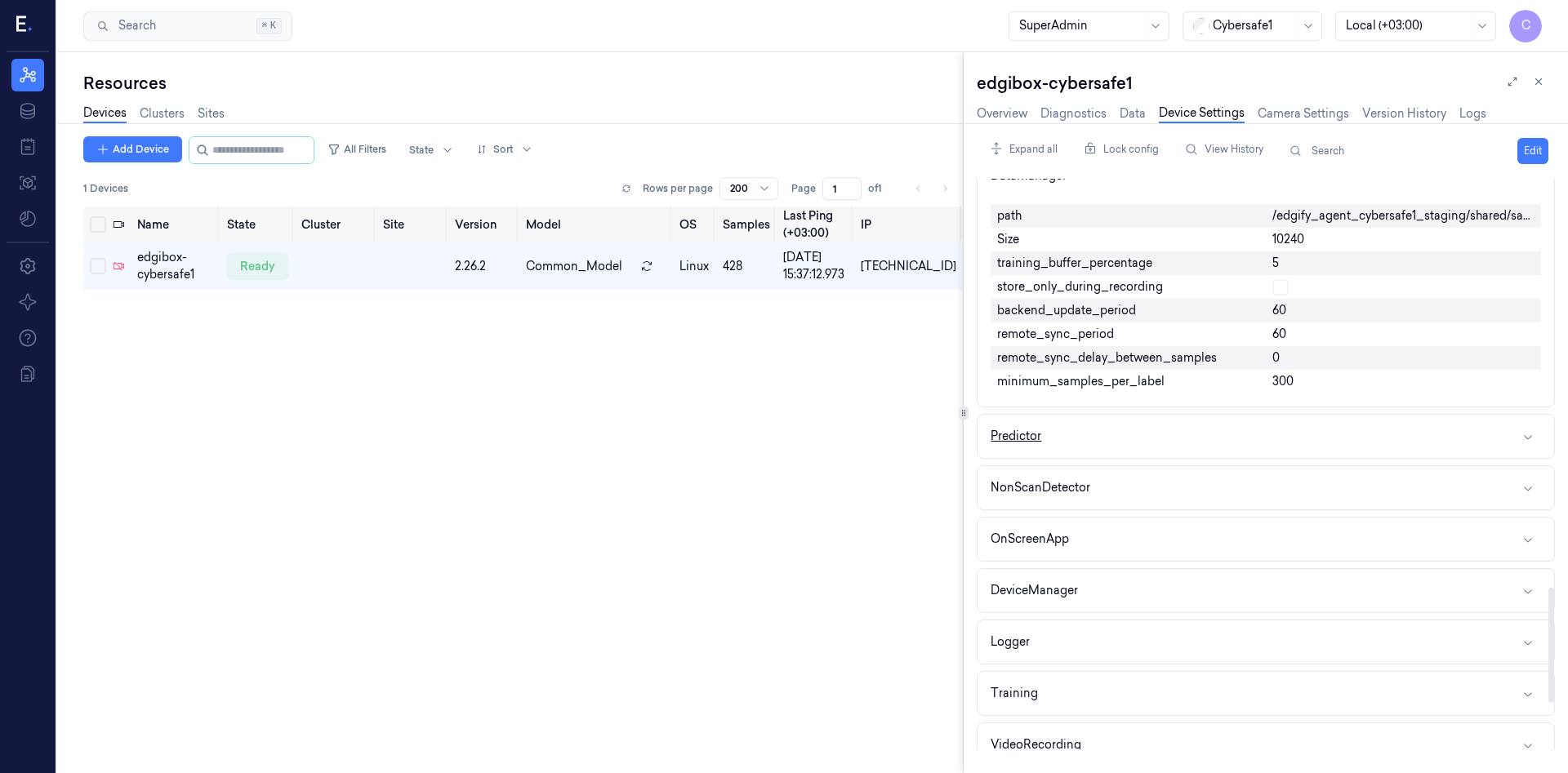
click at [1272, 458] on button "Predictor" at bounding box center [1266, 436] width 577 height 43
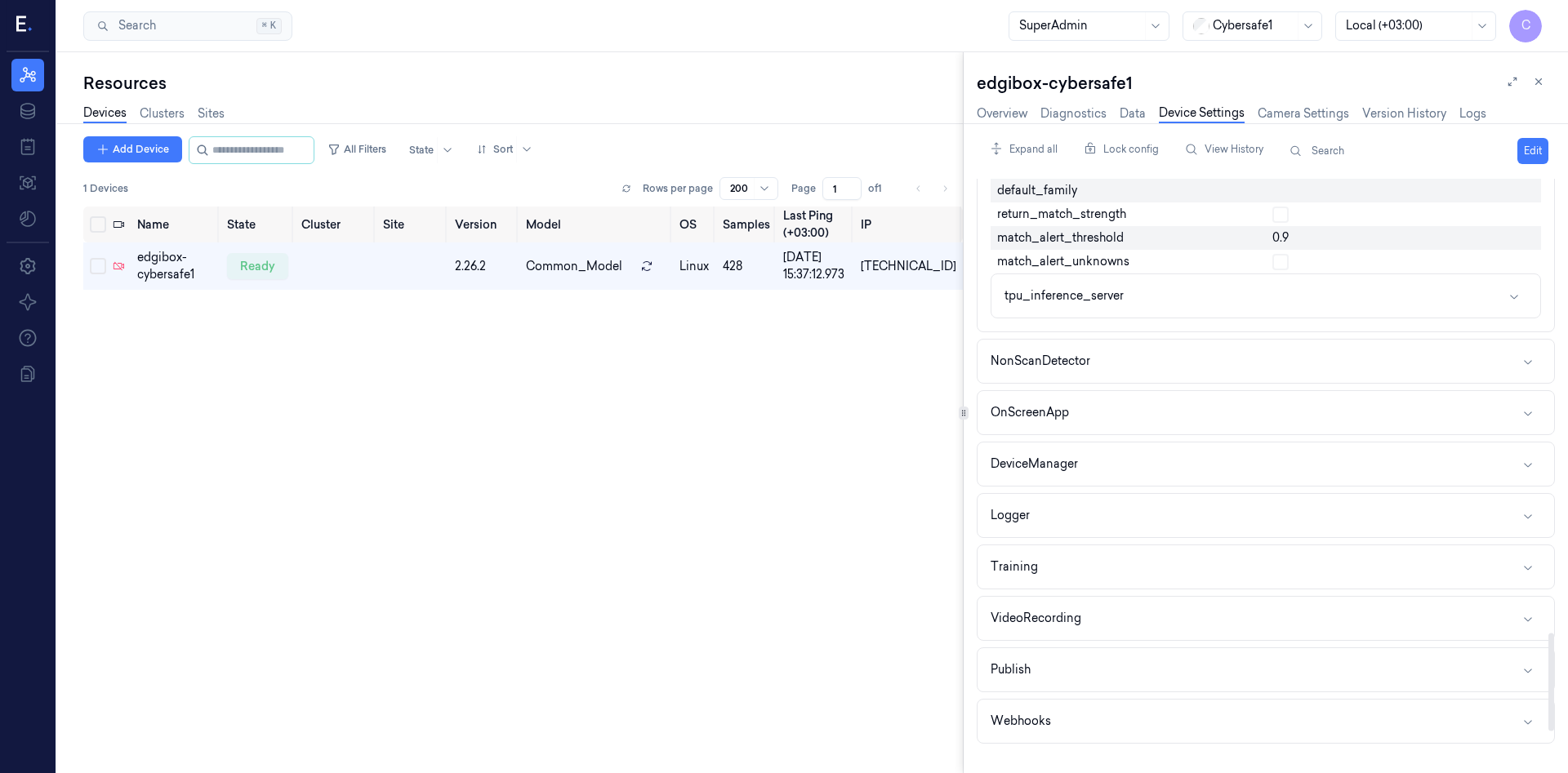
scroll to position [2750, 0]
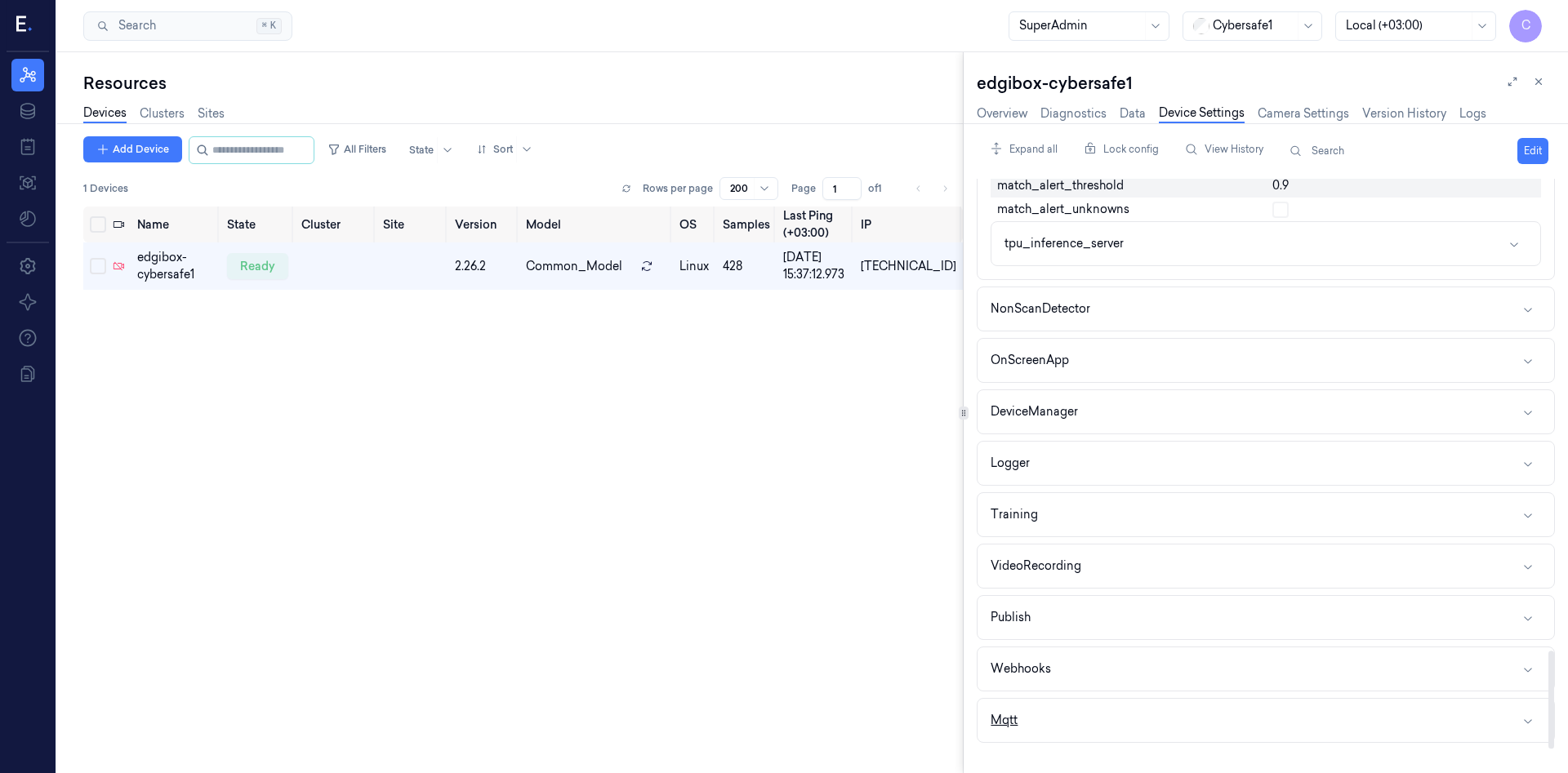
click at [1121, 715] on button "Mqtt" at bounding box center [1266, 721] width 577 height 43
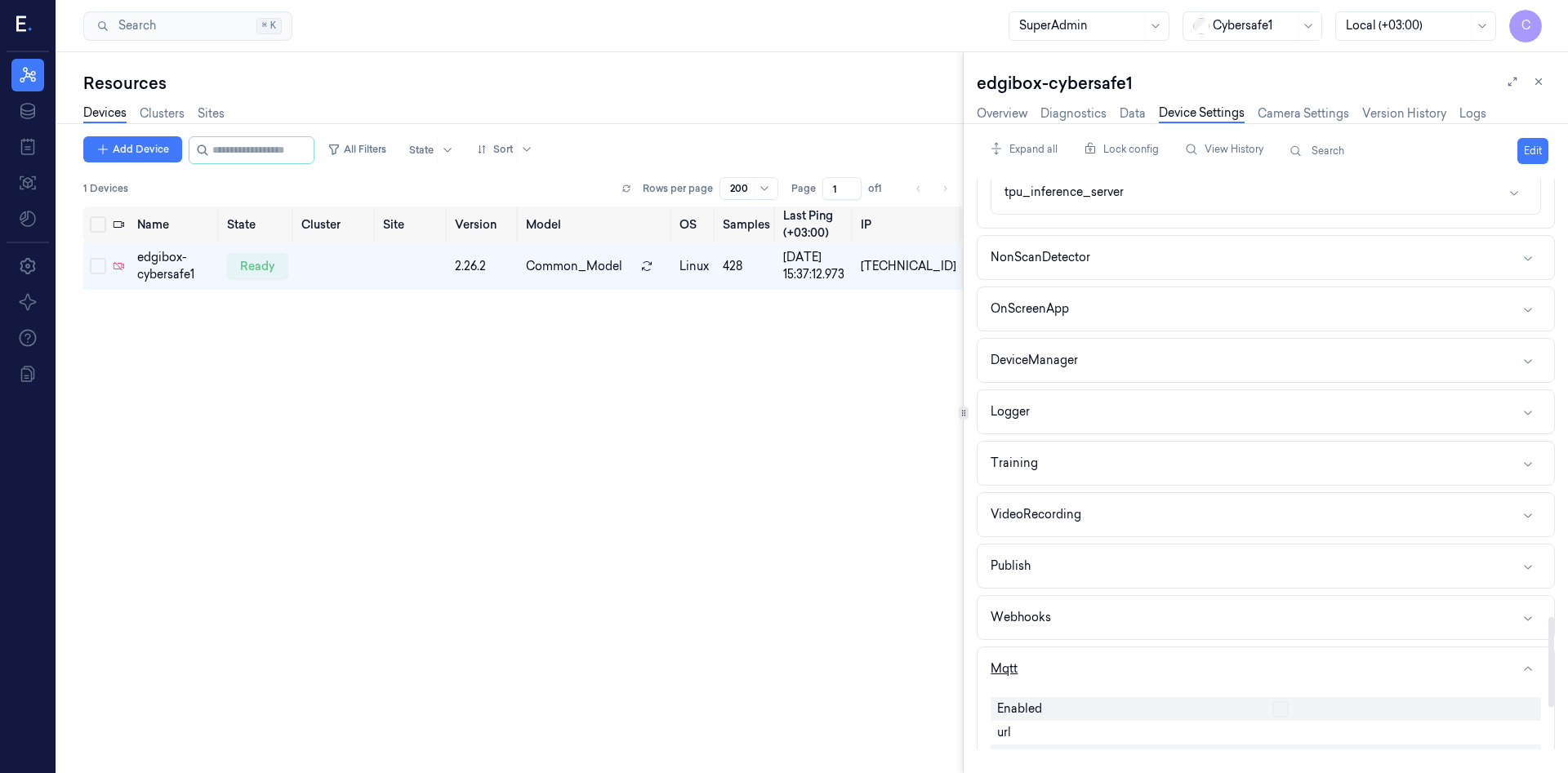
scroll to position [3006, 0]
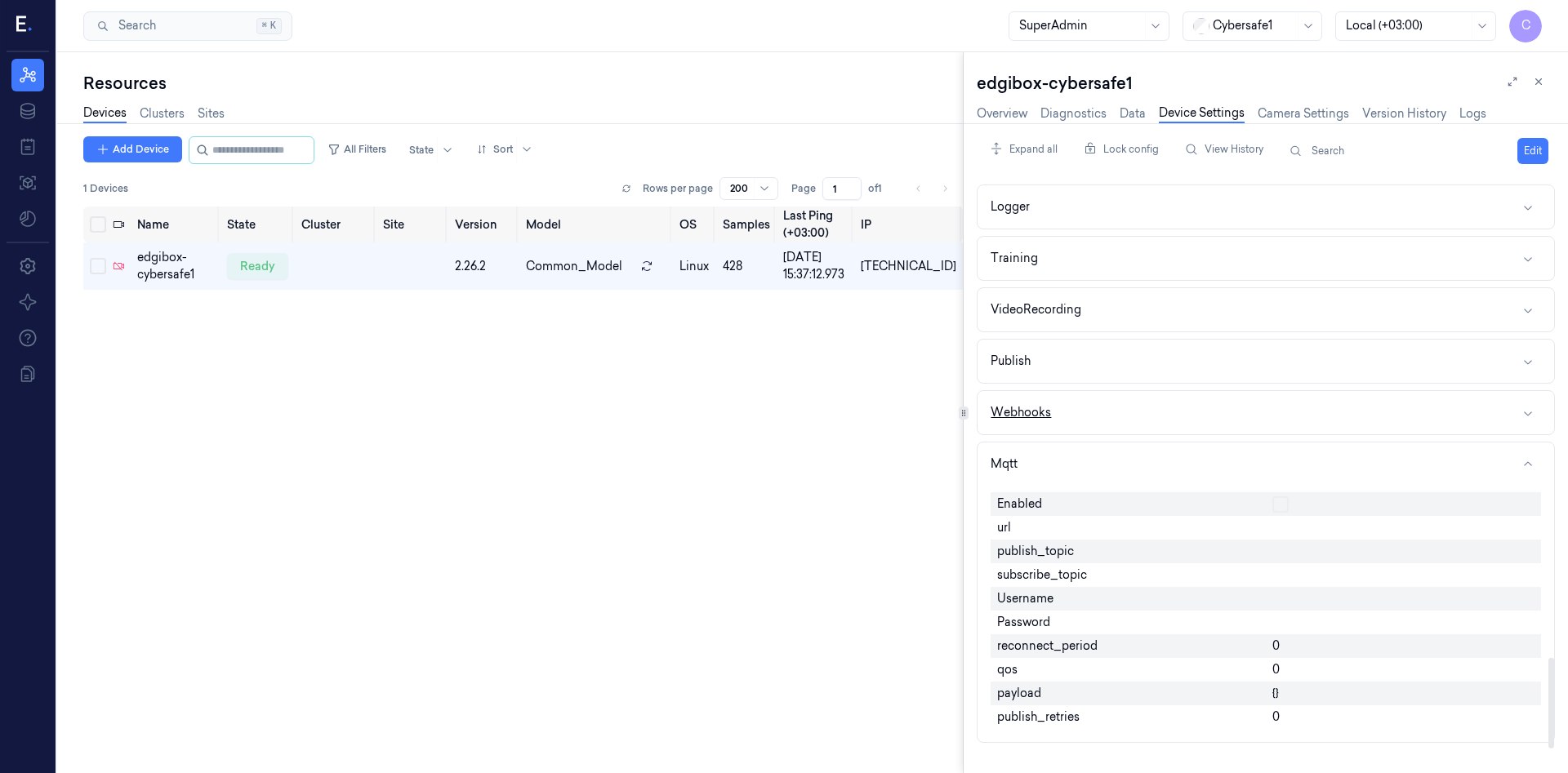
click at [1528, 408] on icon "button" at bounding box center [1528, 413] width 13 height 13
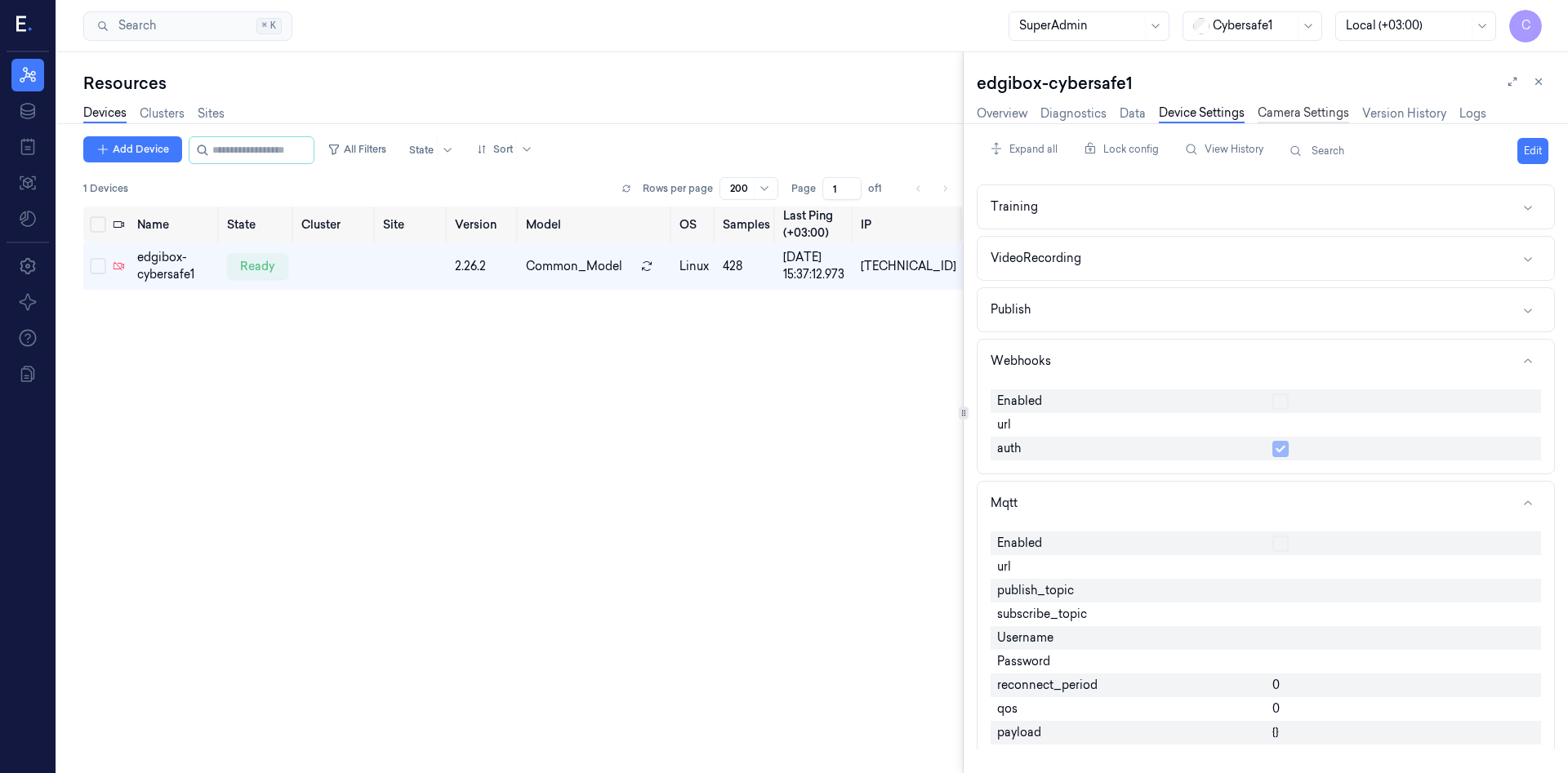
click at [1297, 113] on link "Camera Settings" at bounding box center [1303, 113] width 91 height 19
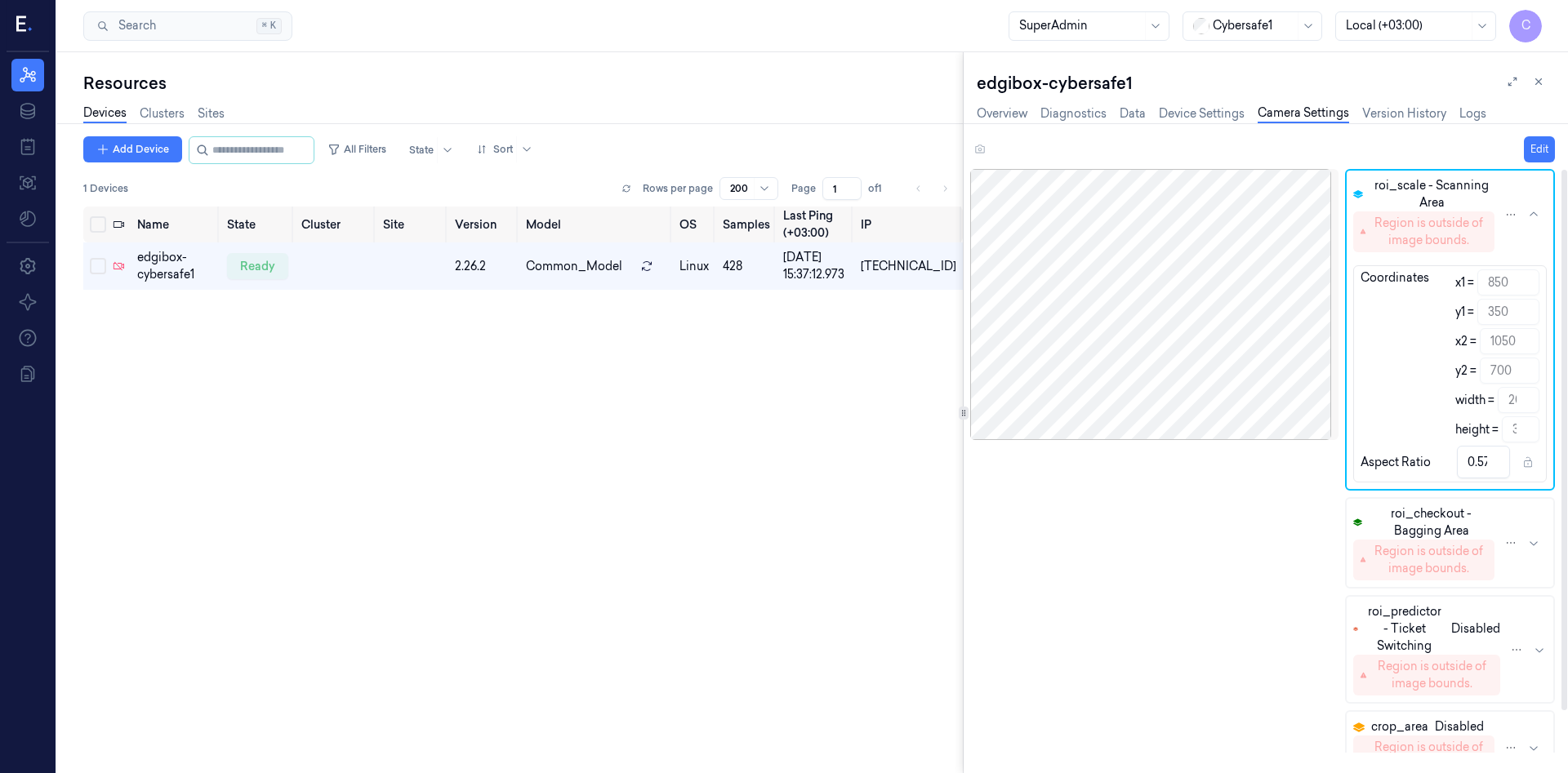
click at [1540, 547] on icon "button" at bounding box center [1534, 543] width 13 height 13
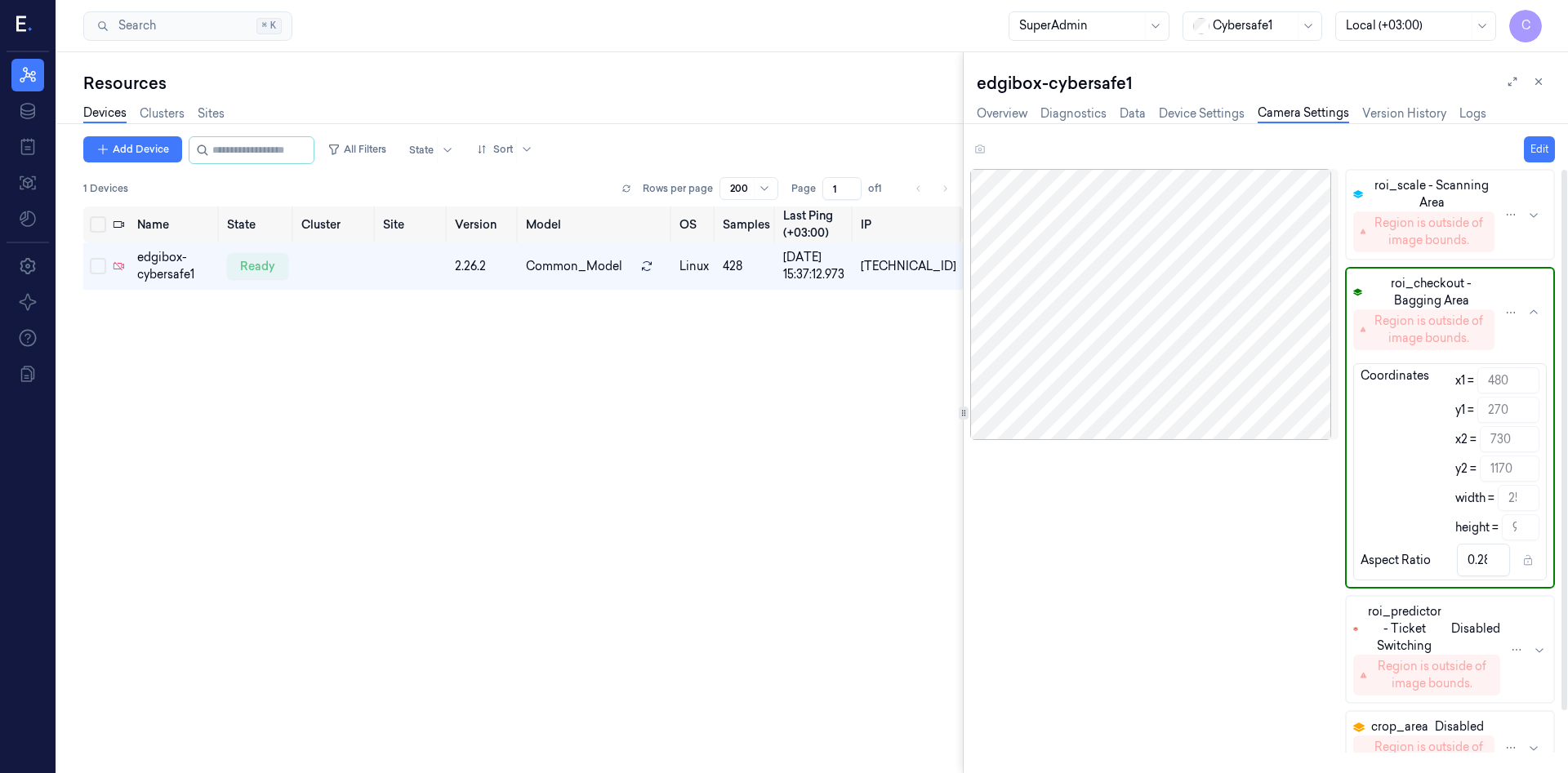
click at [1317, 606] on div "Camera Disconnected" at bounding box center [1154, 461] width 368 height 584
click at [1180, 587] on div "Camera Disconnected" at bounding box center [1154, 461] width 368 height 584
click at [1532, 308] on icon "button" at bounding box center [1534, 312] width 13 height 13
click at [1464, 405] on label "y1 =" at bounding box center [1465, 410] width 19 height 17
drag, startPoint x: 1395, startPoint y: 477, endPoint x: 1324, endPoint y: 543, distance: 96.9
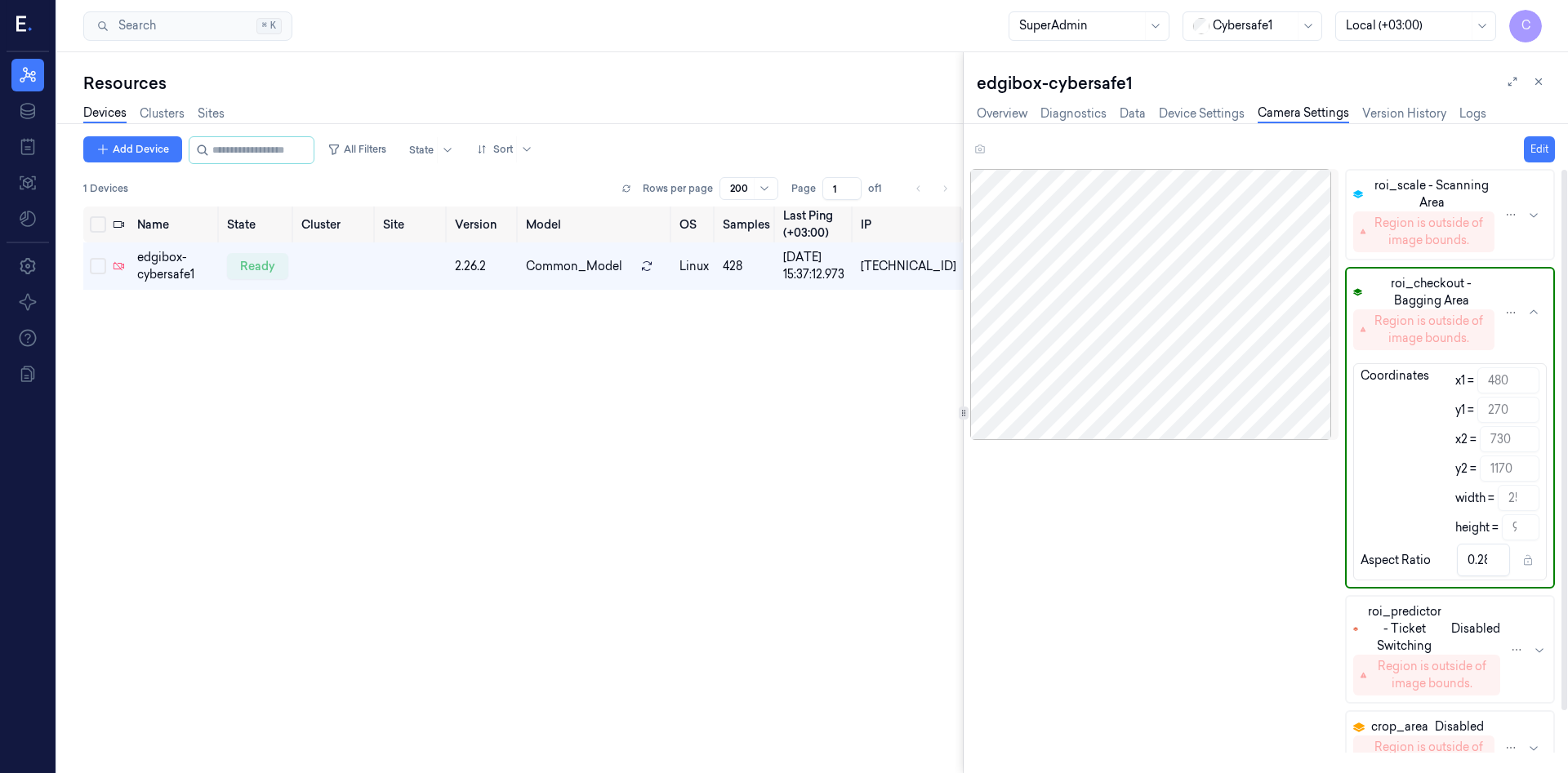
click at [1391, 482] on div "Coordinates" at bounding box center [1395, 453] width 69 height 173
click at [1308, 569] on div "Camera Disconnected" at bounding box center [1154, 461] width 368 height 584
click at [1263, 596] on div "Camera Disconnected" at bounding box center [1154, 461] width 368 height 584
click at [1533, 653] on icon "button" at bounding box center [1539, 650] width 13 height 13
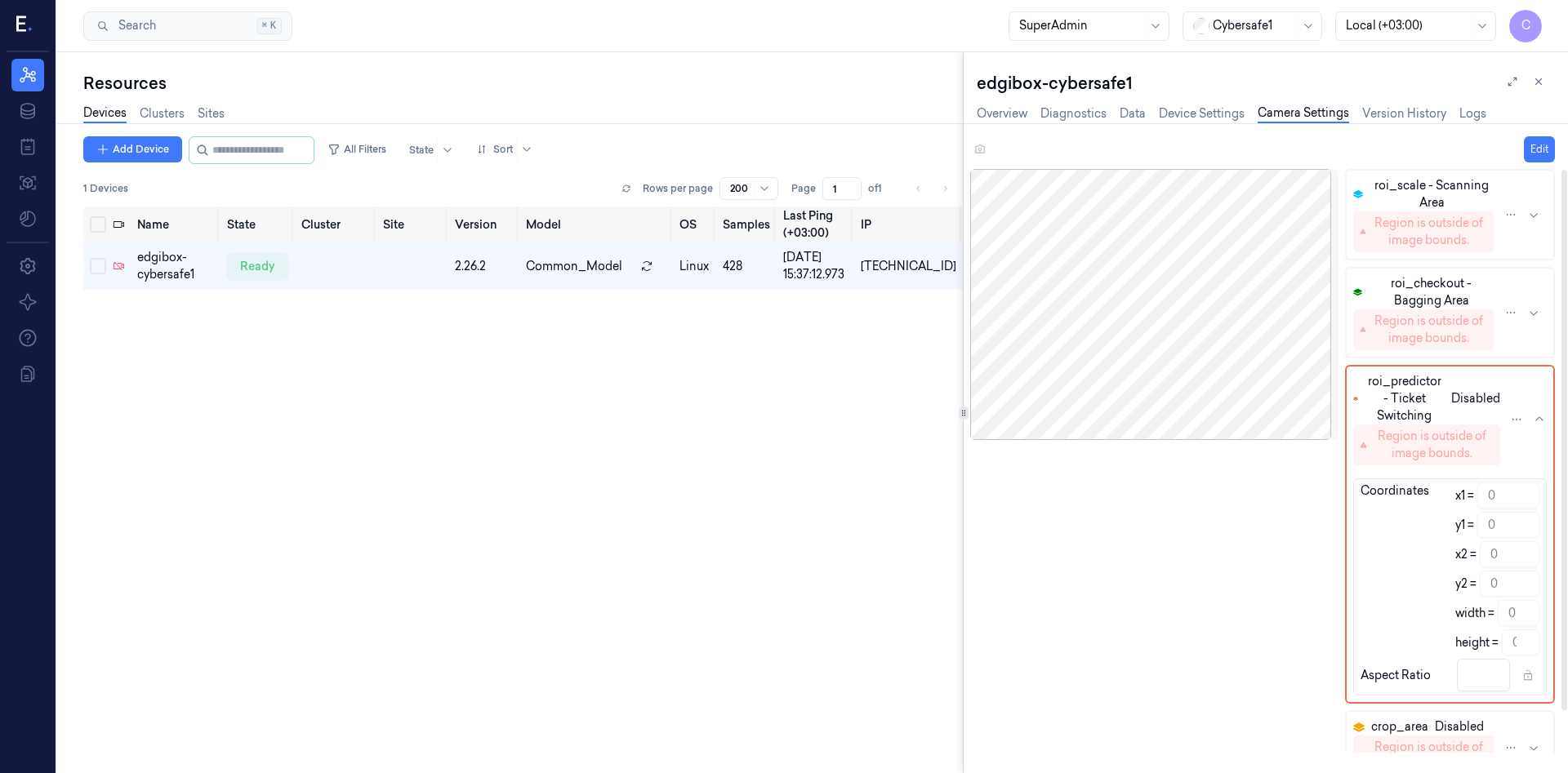
click at [1530, 749] on icon "button" at bounding box center [1534, 748] width 13 height 13
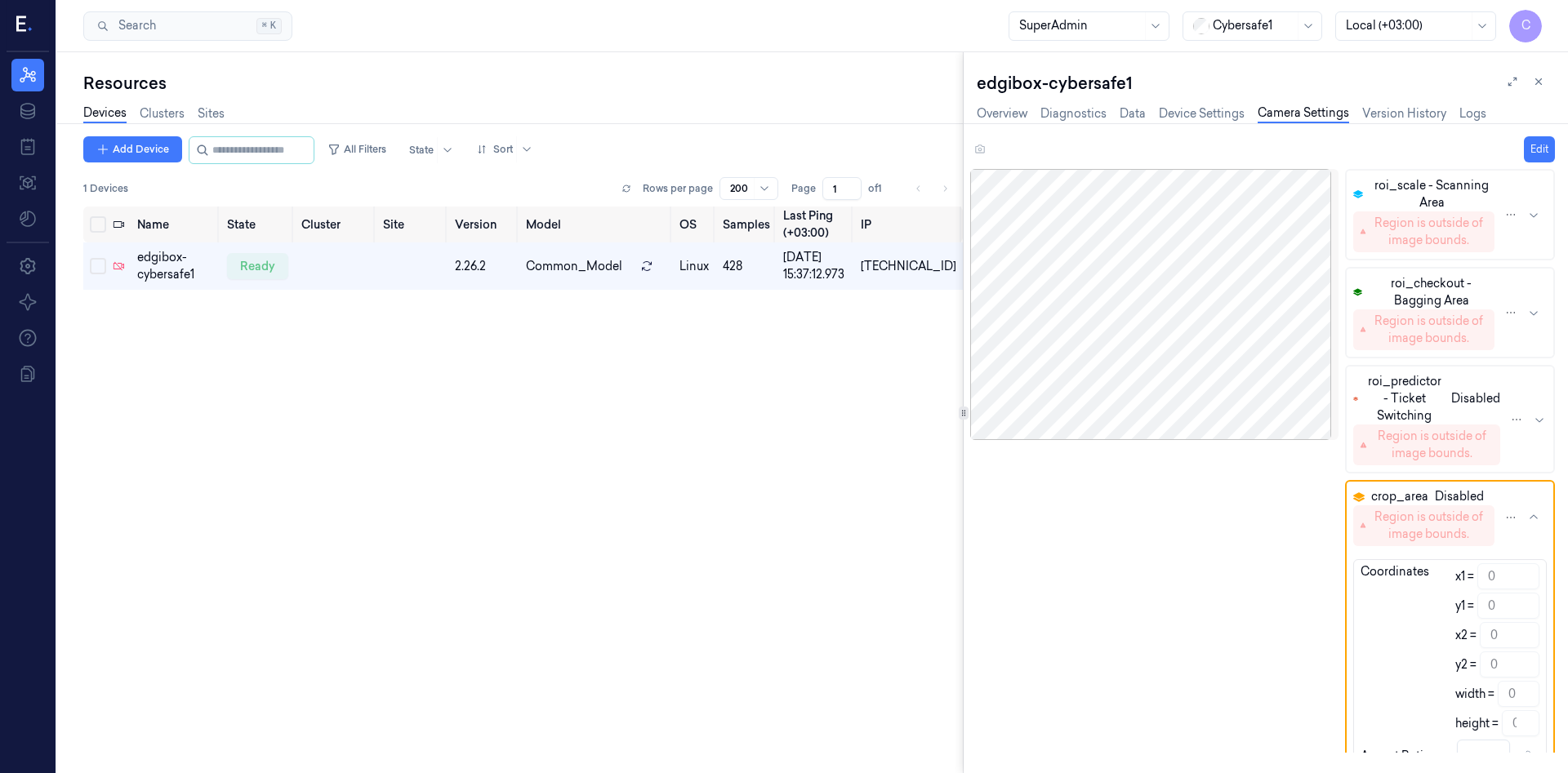
click at [1145, 589] on div "Camera Disconnected" at bounding box center [1154, 461] width 368 height 584
click at [1391, 120] on link "Version History" at bounding box center [1404, 113] width 84 height 19
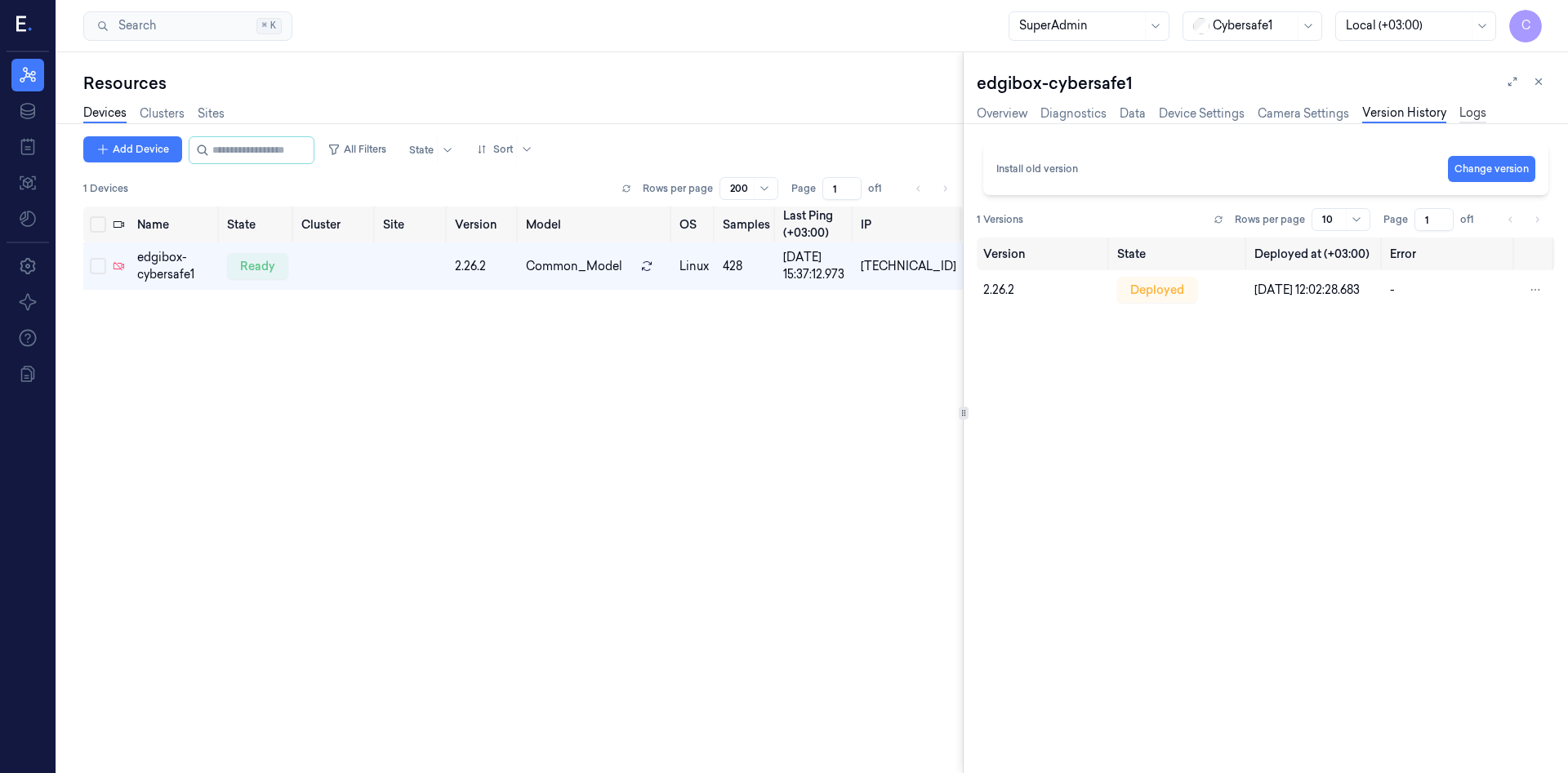
click at [1469, 112] on link "Logs" at bounding box center [1473, 113] width 27 height 19
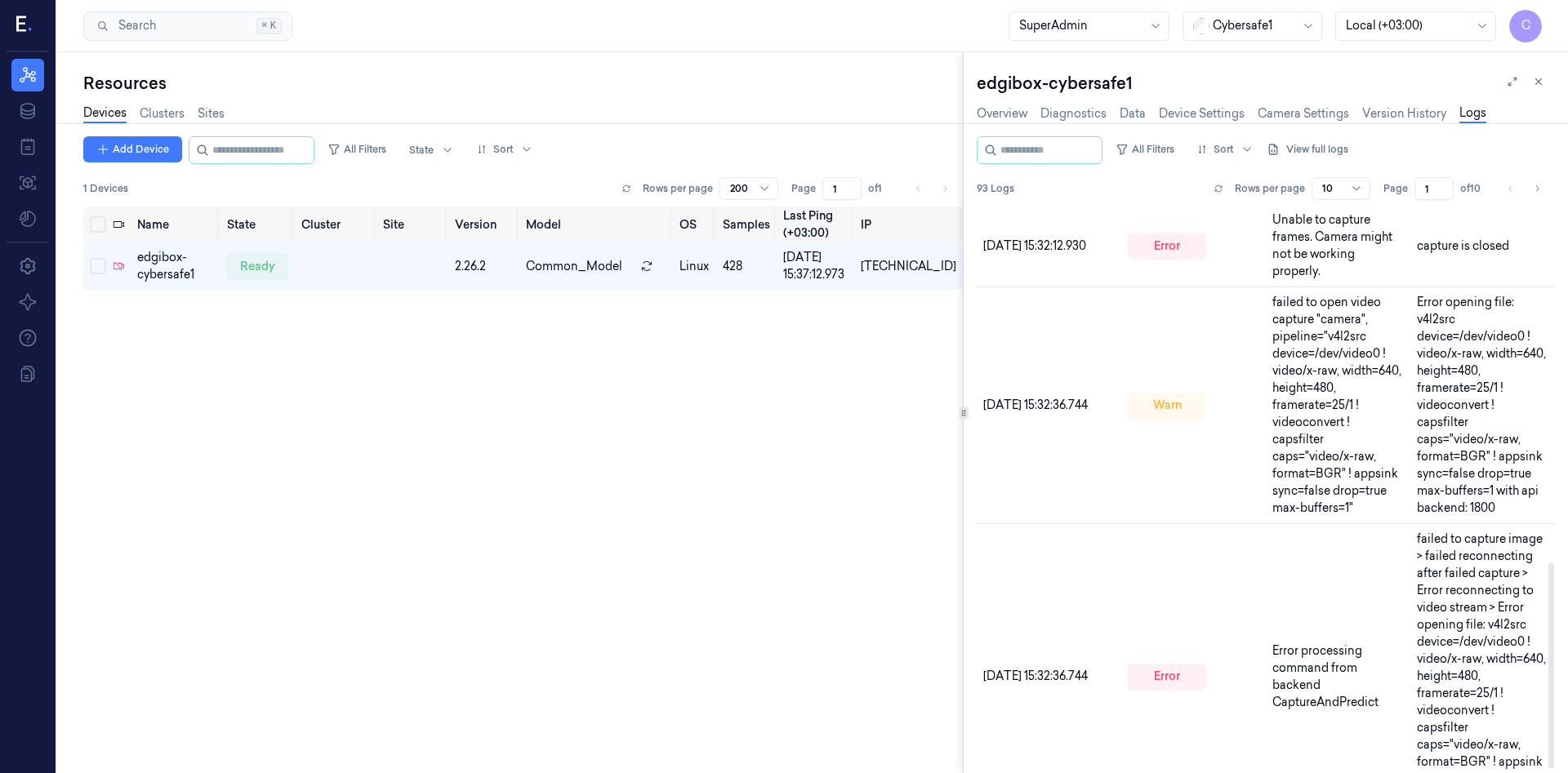
scroll to position [813, 0]
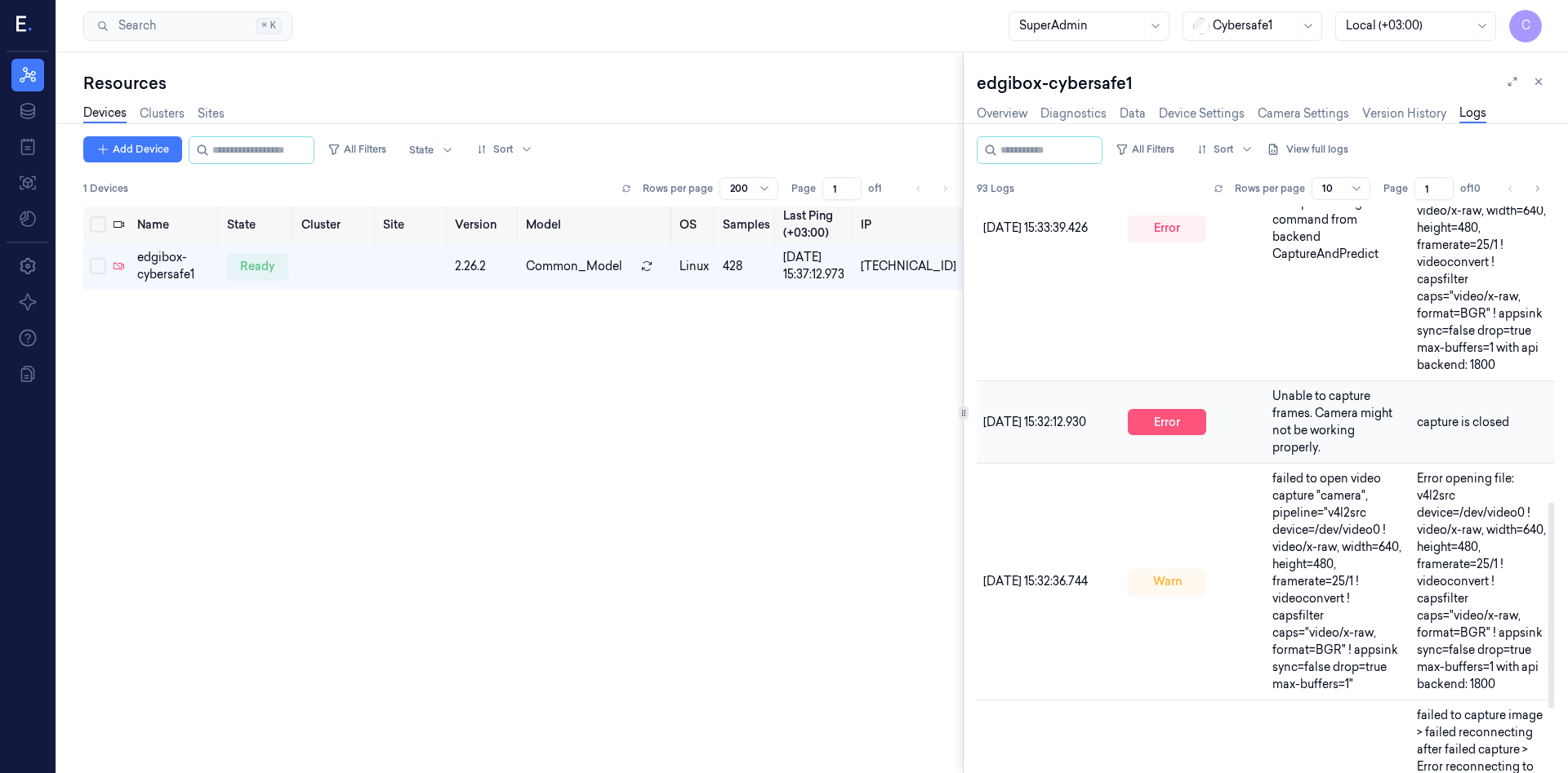
click at [1163, 409] on div "error" at bounding box center [1167, 422] width 79 height 26
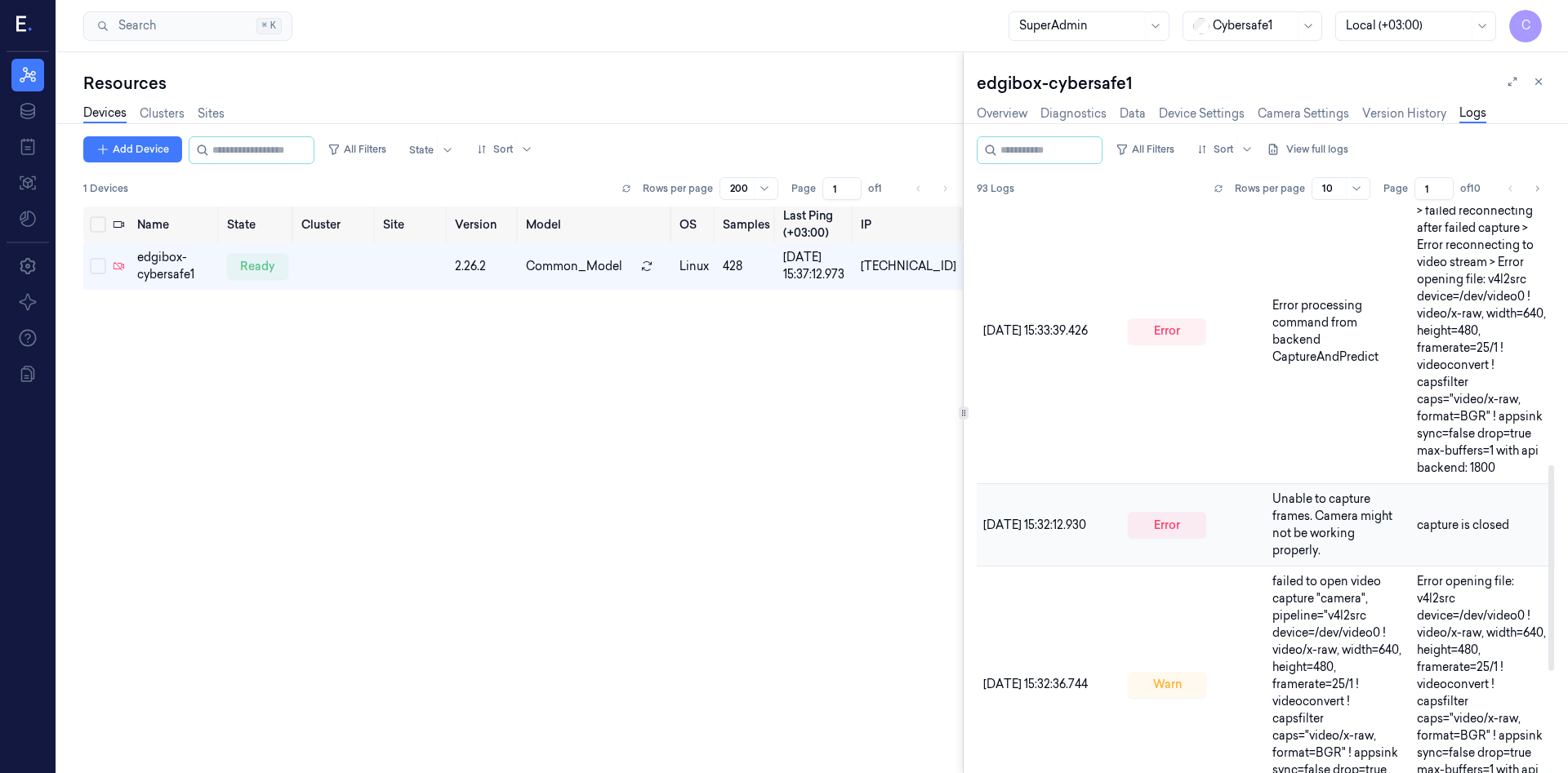
scroll to position [711, 0]
click at [1413, 489] on td "capture is closed" at bounding box center [1483, 524] width 145 height 82
click at [1426, 517] on span "capture is closed" at bounding box center [1463, 524] width 92 height 14
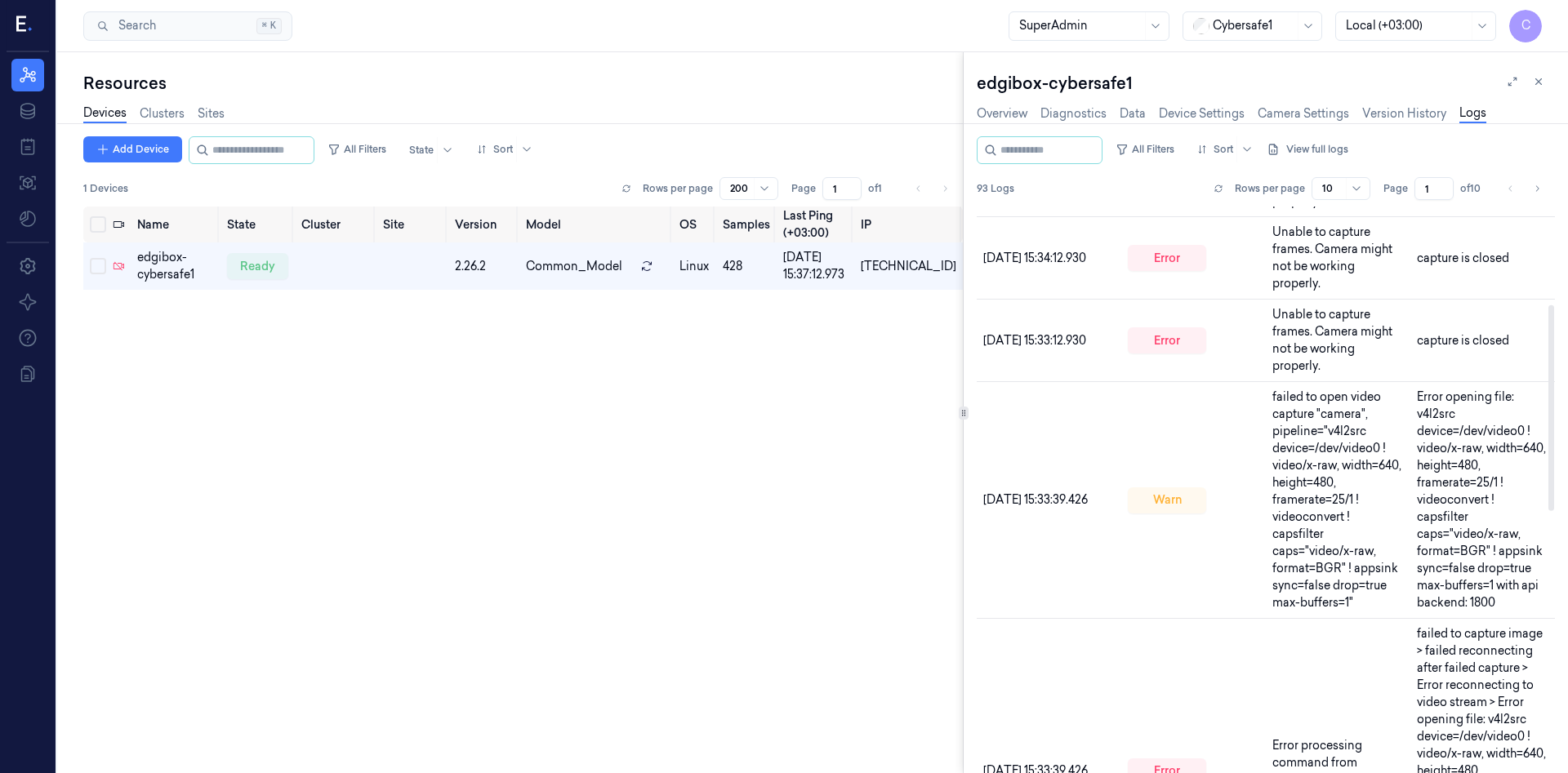
scroll to position [0, 0]
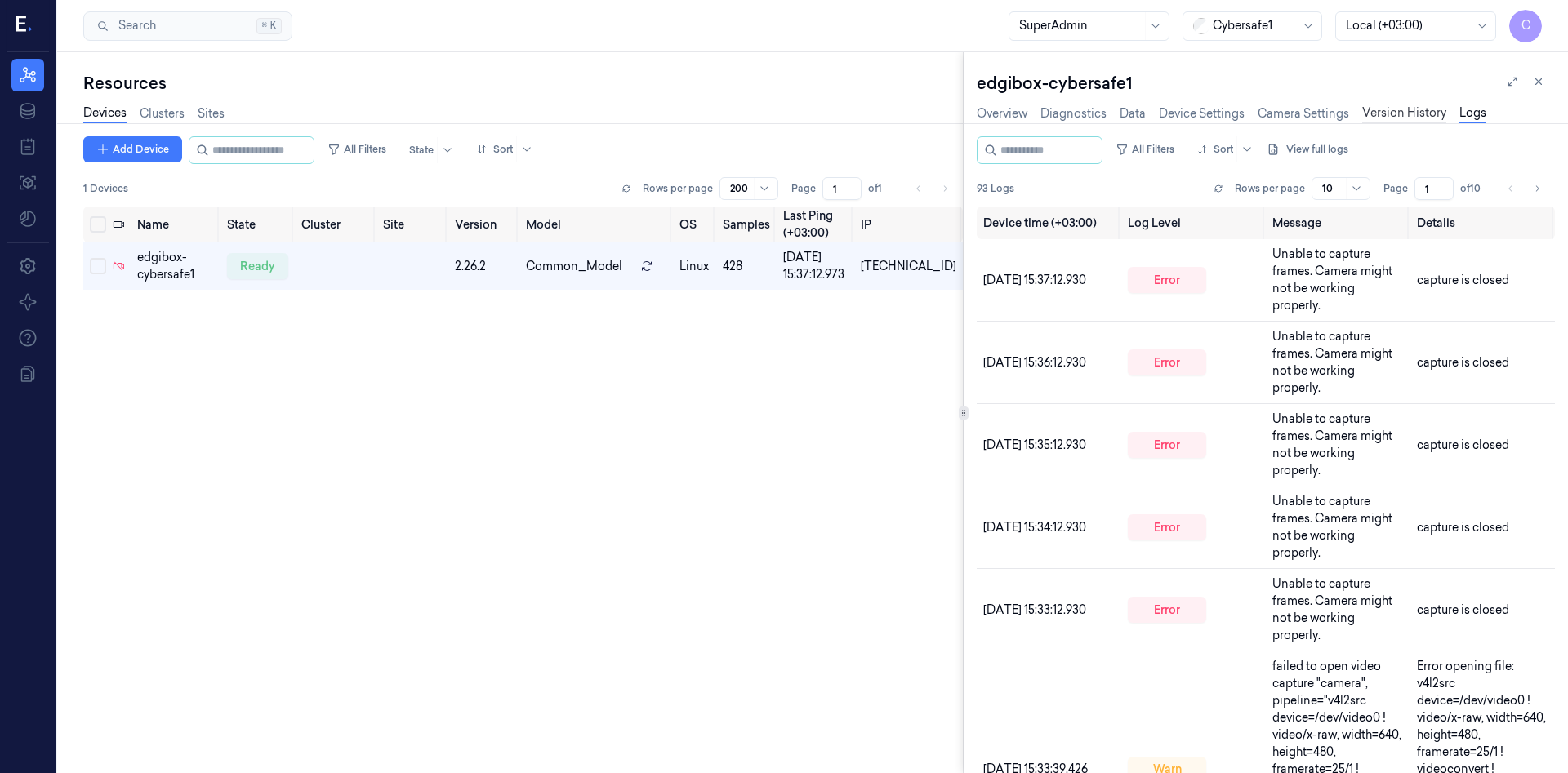
click at [1391, 114] on link "Version History" at bounding box center [1404, 113] width 84 height 19
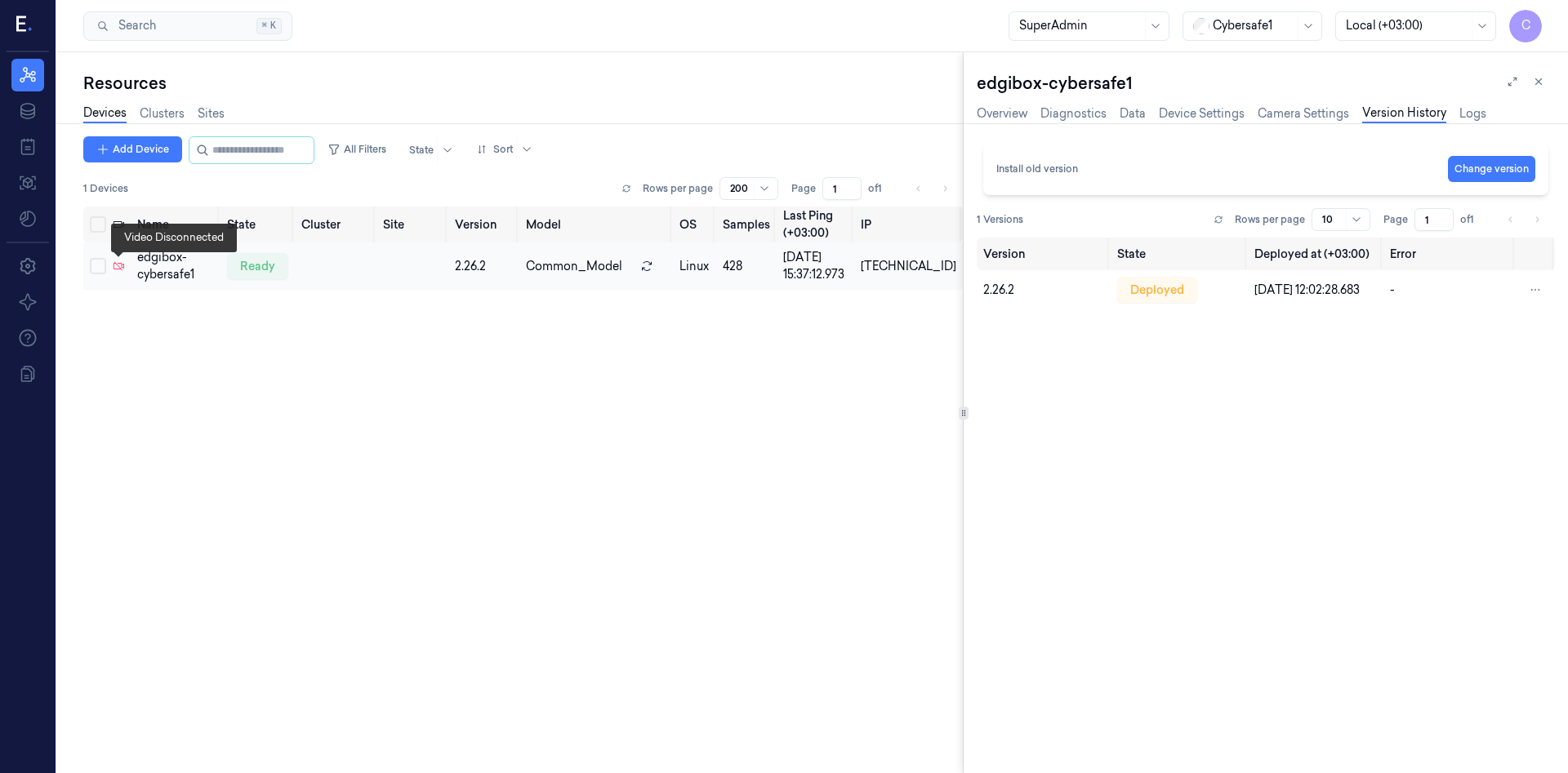
click at [120, 264] on icon at bounding box center [119, 266] width 12 height 12
click at [1073, 111] on link "Diagnostics" at bounding box center [1073, 113] width 66 height 19
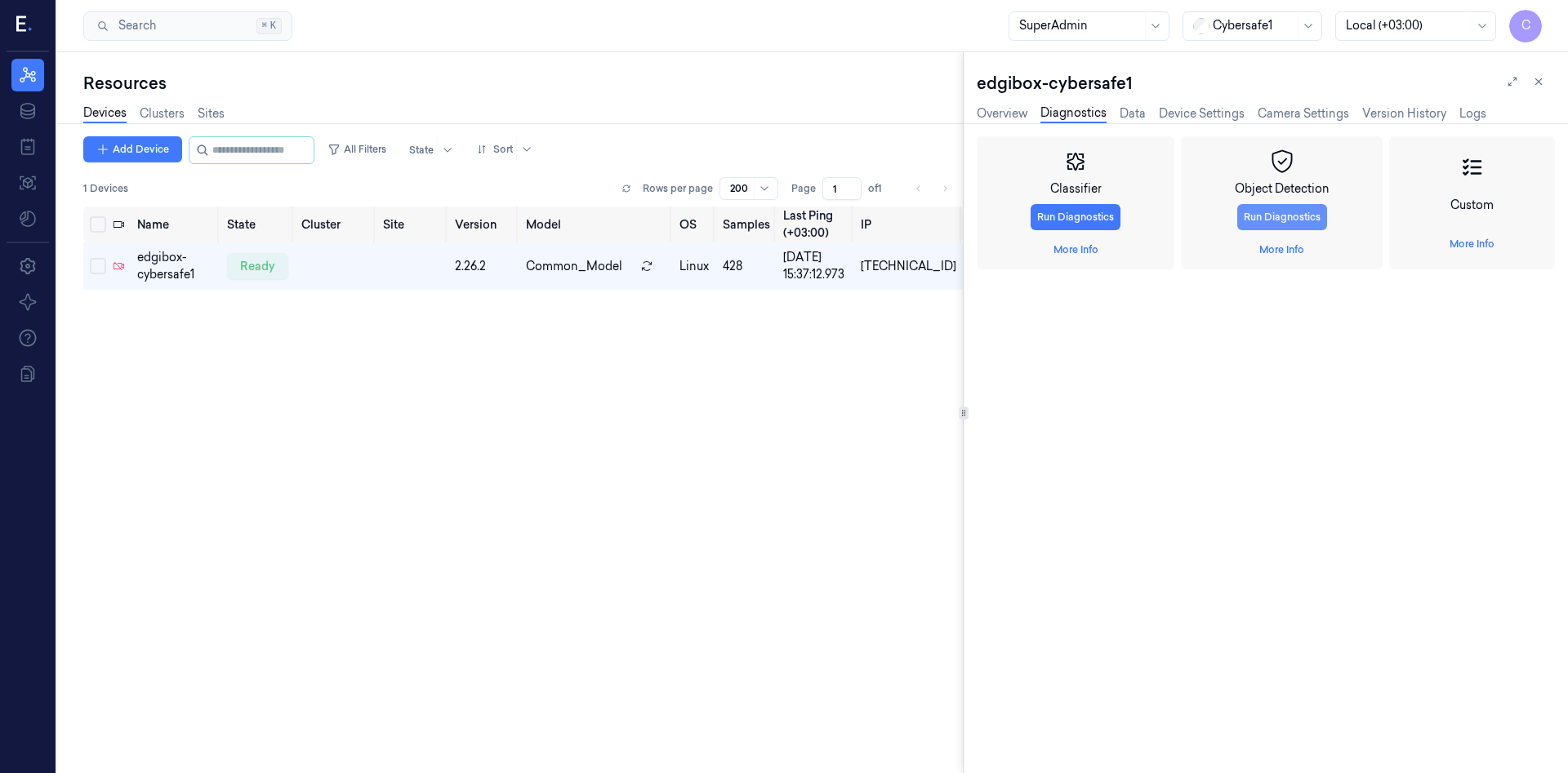
click at [1276, 219] on button "Run Diagnostics" at bounding box center [1282, 217] width 90 height 26
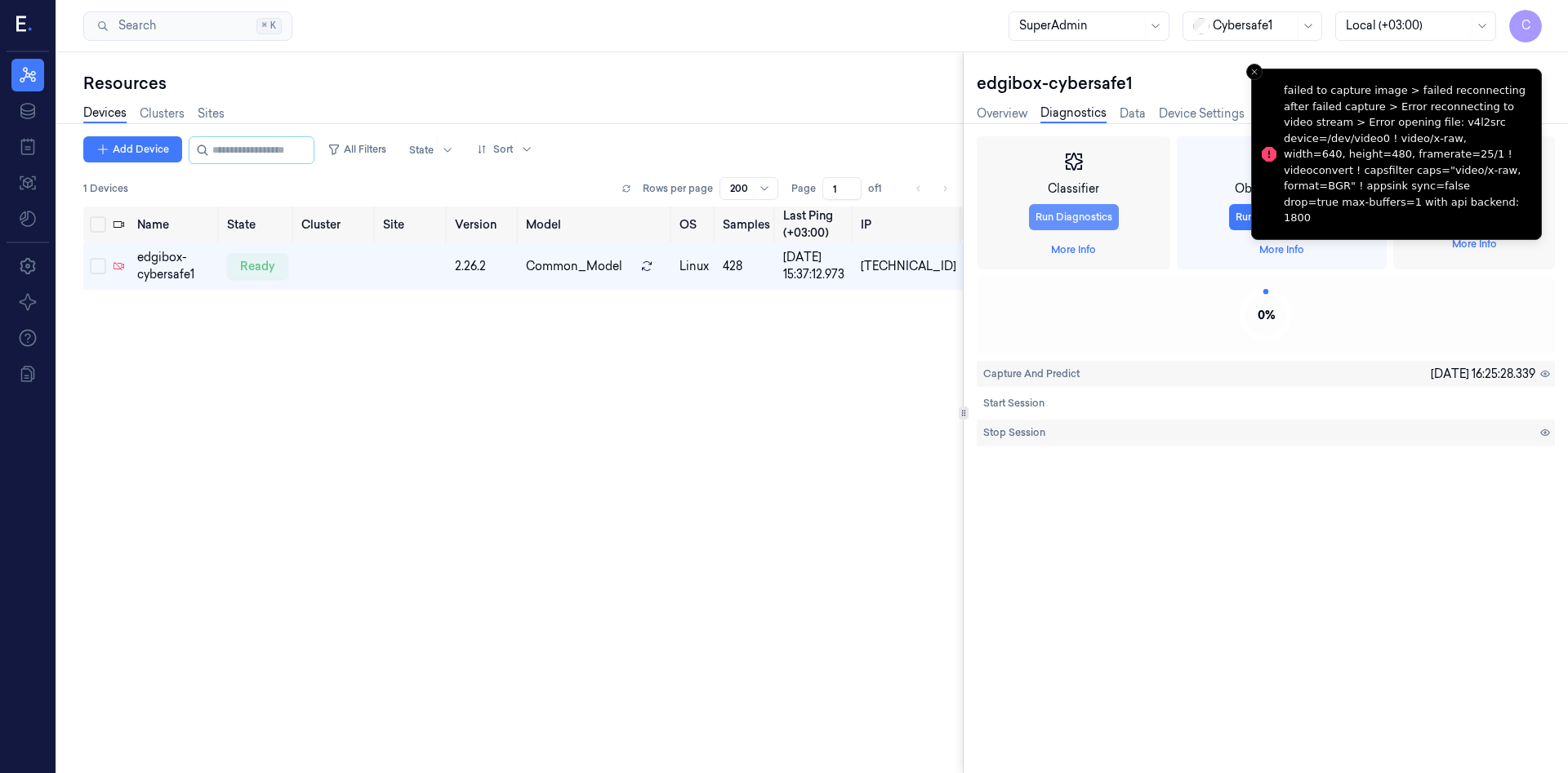
click at [1074, 214] on button "Run Diagnostics" at bounding box center [1074, 217] width 90 height 26
click at [1506, 378] on span "[DATE] 16:25:30.191" at bounding box center [1485, 374] width 100 height 17
click at [1548, 375] on icon at bounding box center [1545, 374] width 12 height 12
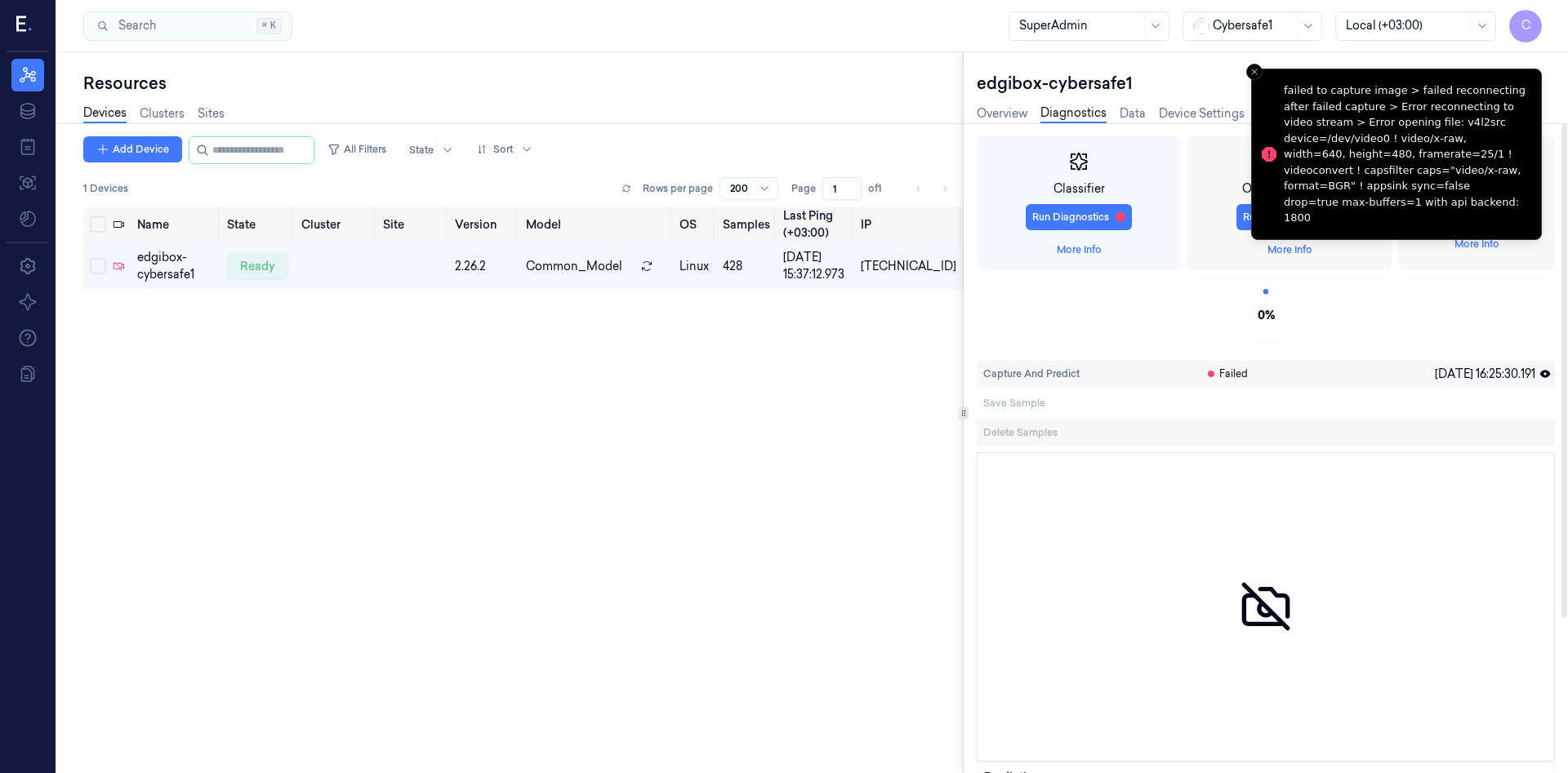
click at [1545, 374] on icon at bounding box center [1545, 374] width 12 height 12
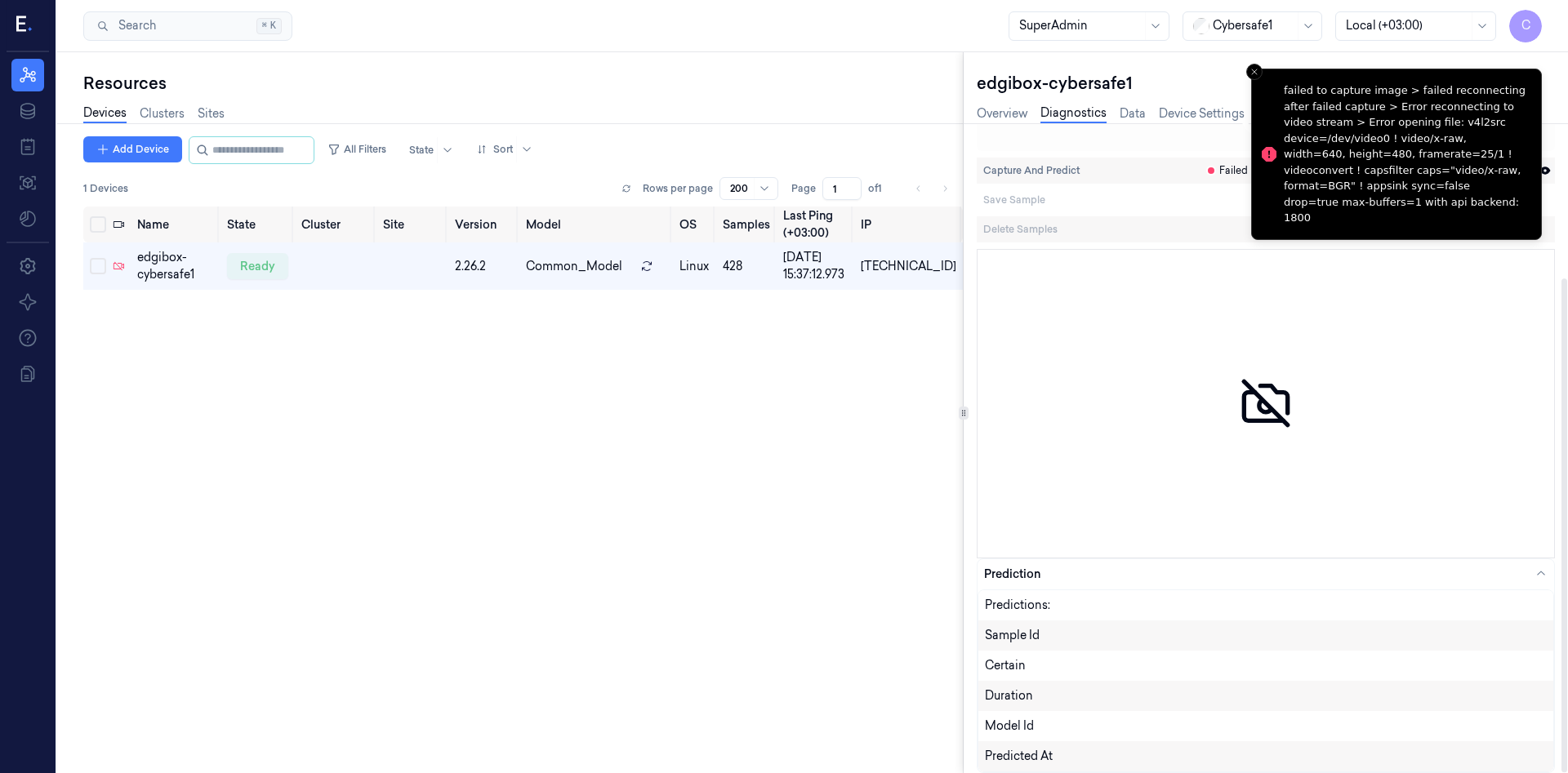
click at [1295, 401] on div at bounding box center [1266, 404] width 577 height 308
click at [1540, 574] on icon "button" at bounding box center [1541, 574] width 13 height 13
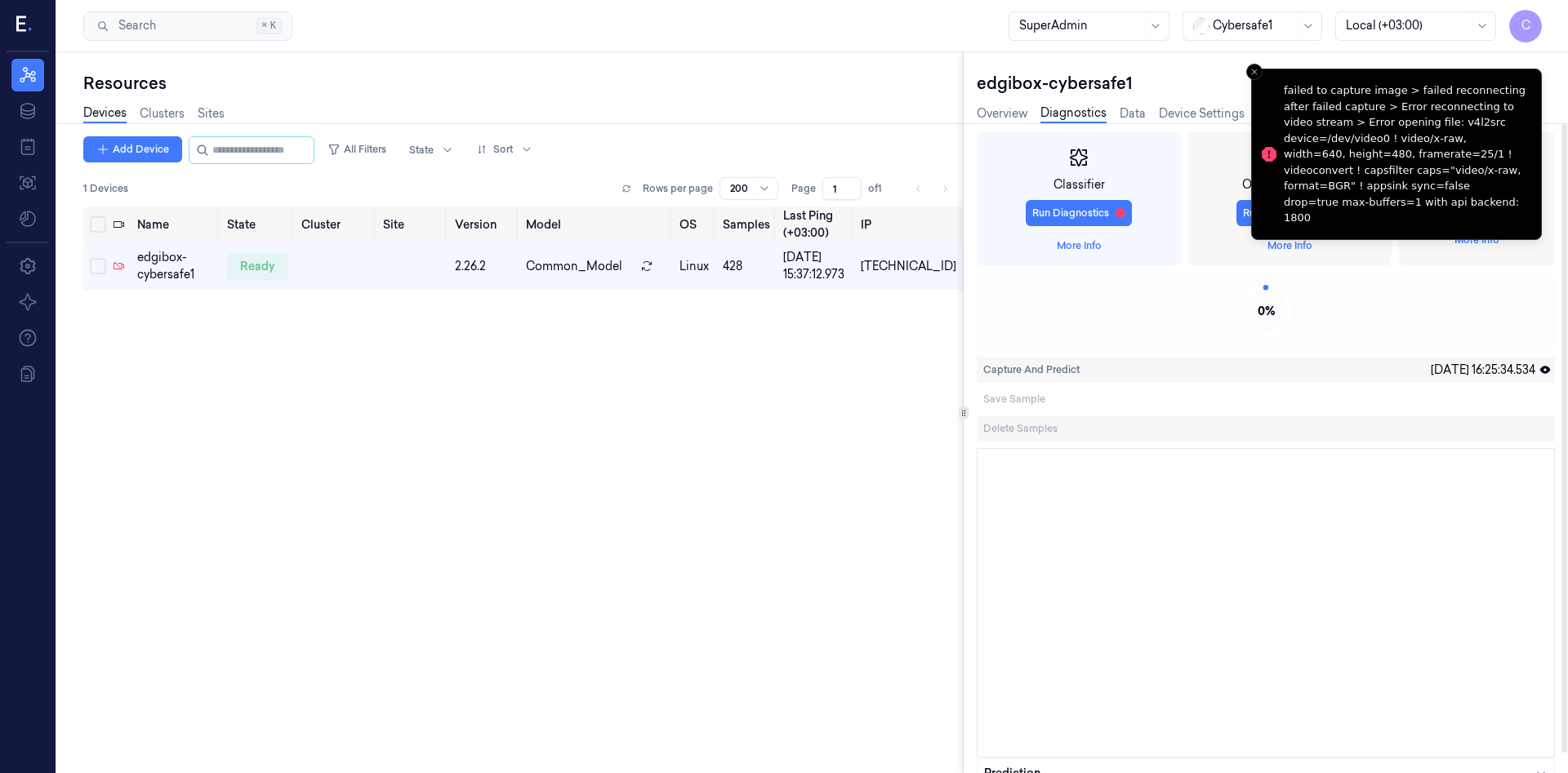
scroll to position [0, 0]
click at [1484, 430] on div at bounding box center [1396, 433] width 280 height 26
click at [1449, 404] on div at bounding box center [1396, 403] width 280 height 26
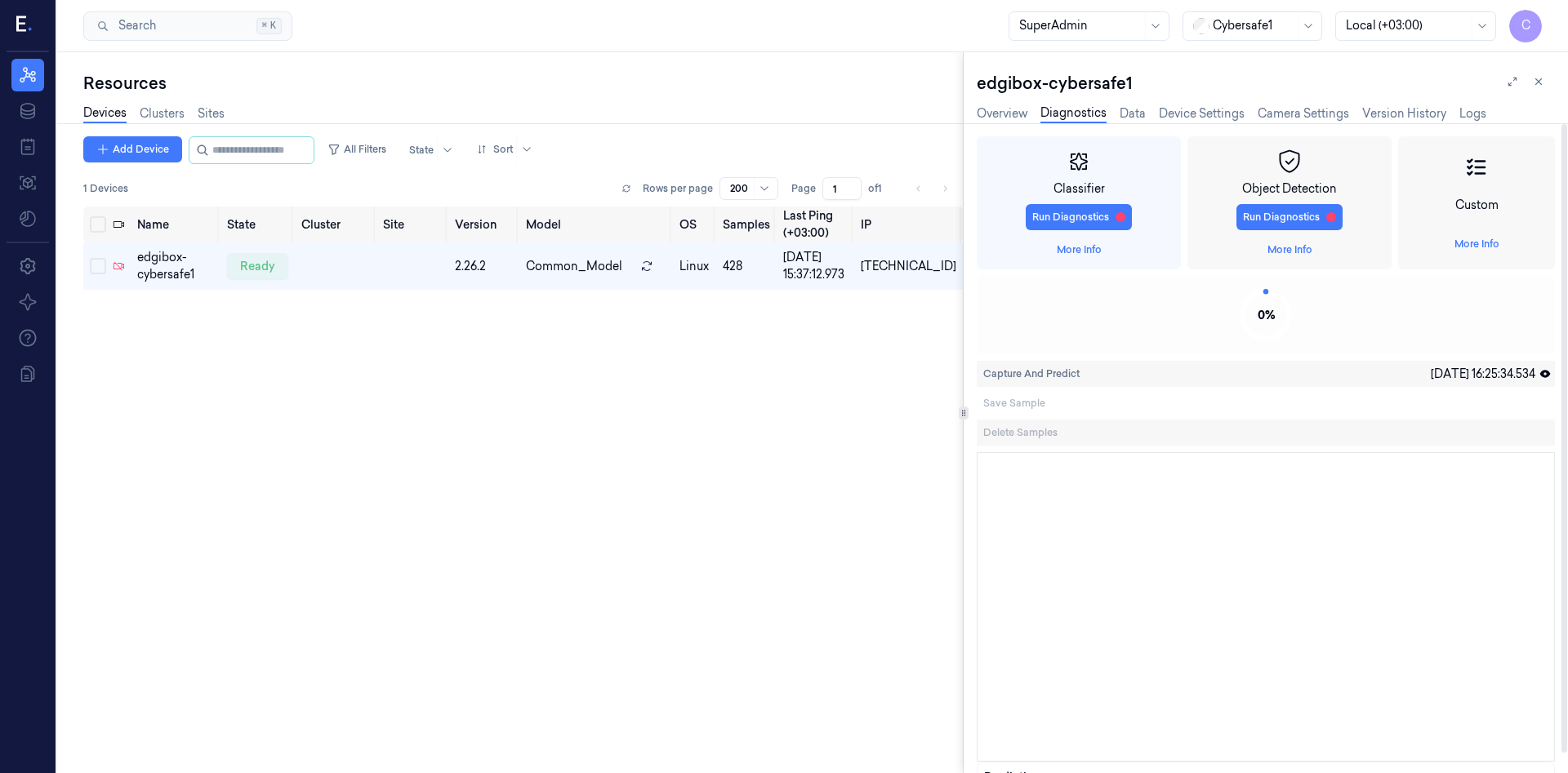
click at [1544, 370] on icon at bounding box center [1545, 374] width 12 height 12
click at [1497, 399] on div at bounding box center [1396, 403] width 280 height 26
click at [1475, 421] on div at bounding box center [1396, 433] width 280 height 26
click at [1467, 437] on div at bounding box center [1396, 433] width 280 height 26
click at [1498, 409] on div at bounding box center [1396, 403] width 280 height 26
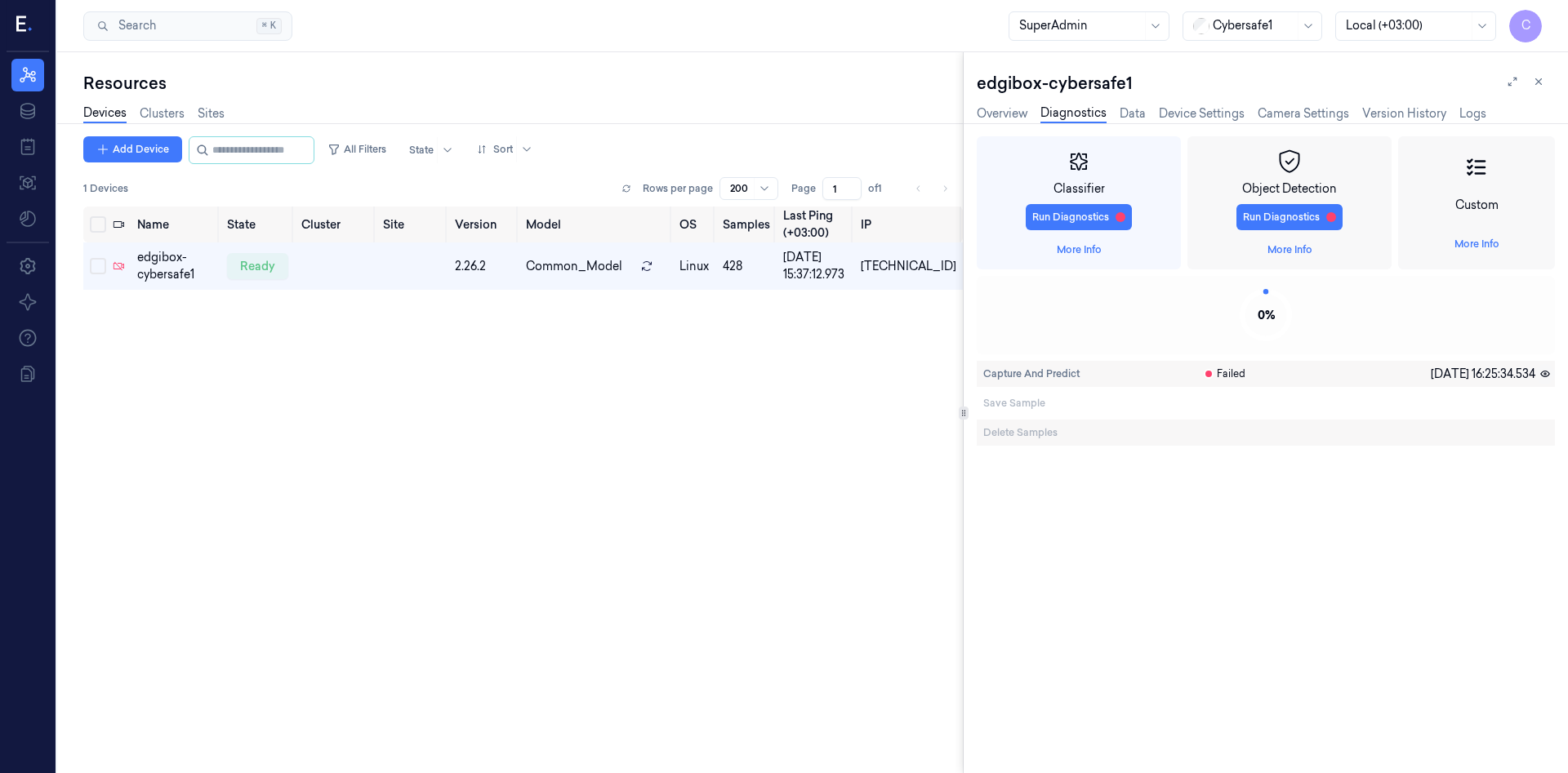
click at [1542, 373] on icon at bounding box center [1546, 375] width 9 height 5
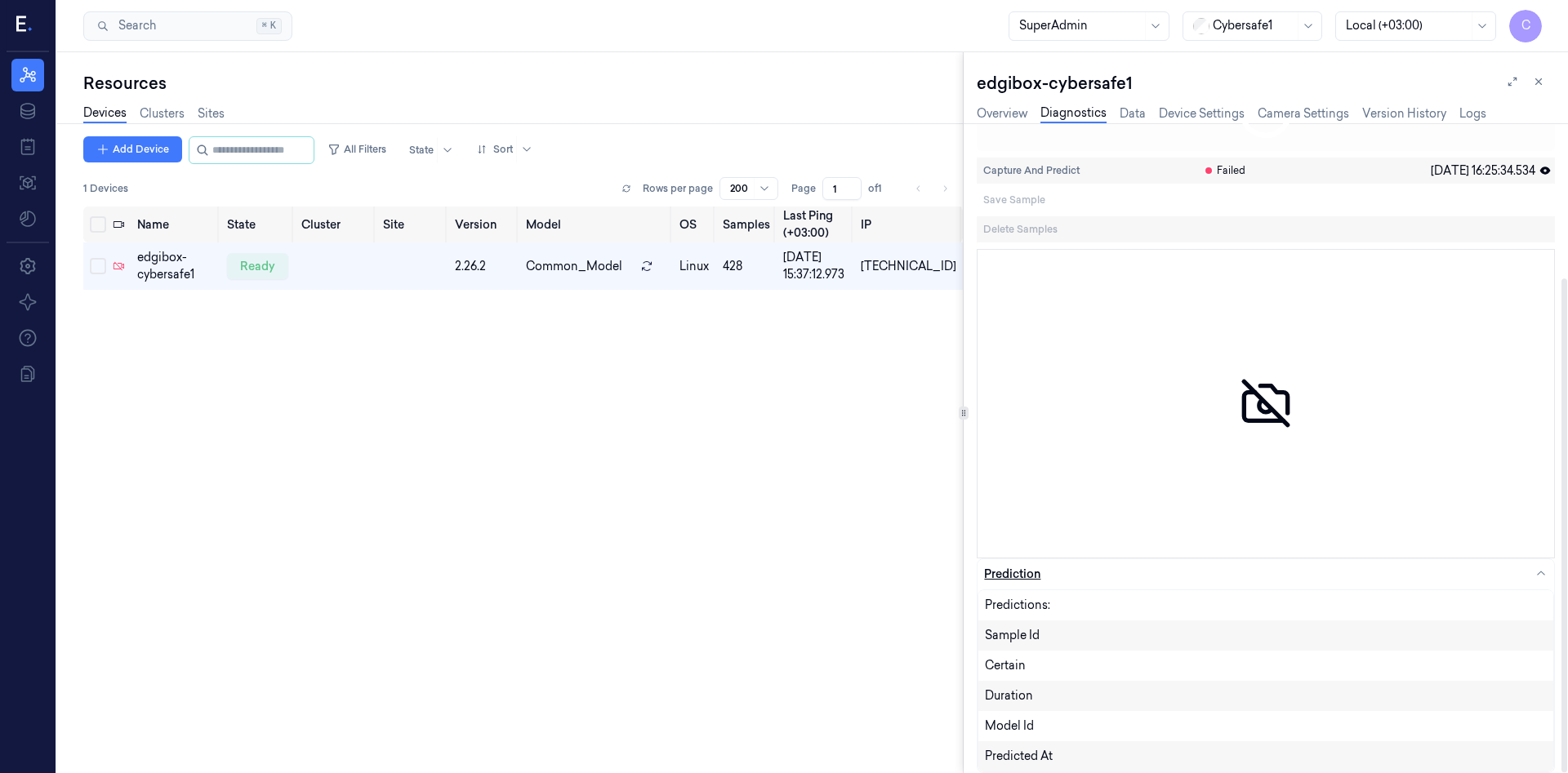
click at [1029, 575] on div "Prediction" at bounding box center [1012, 574] width 56 height 17
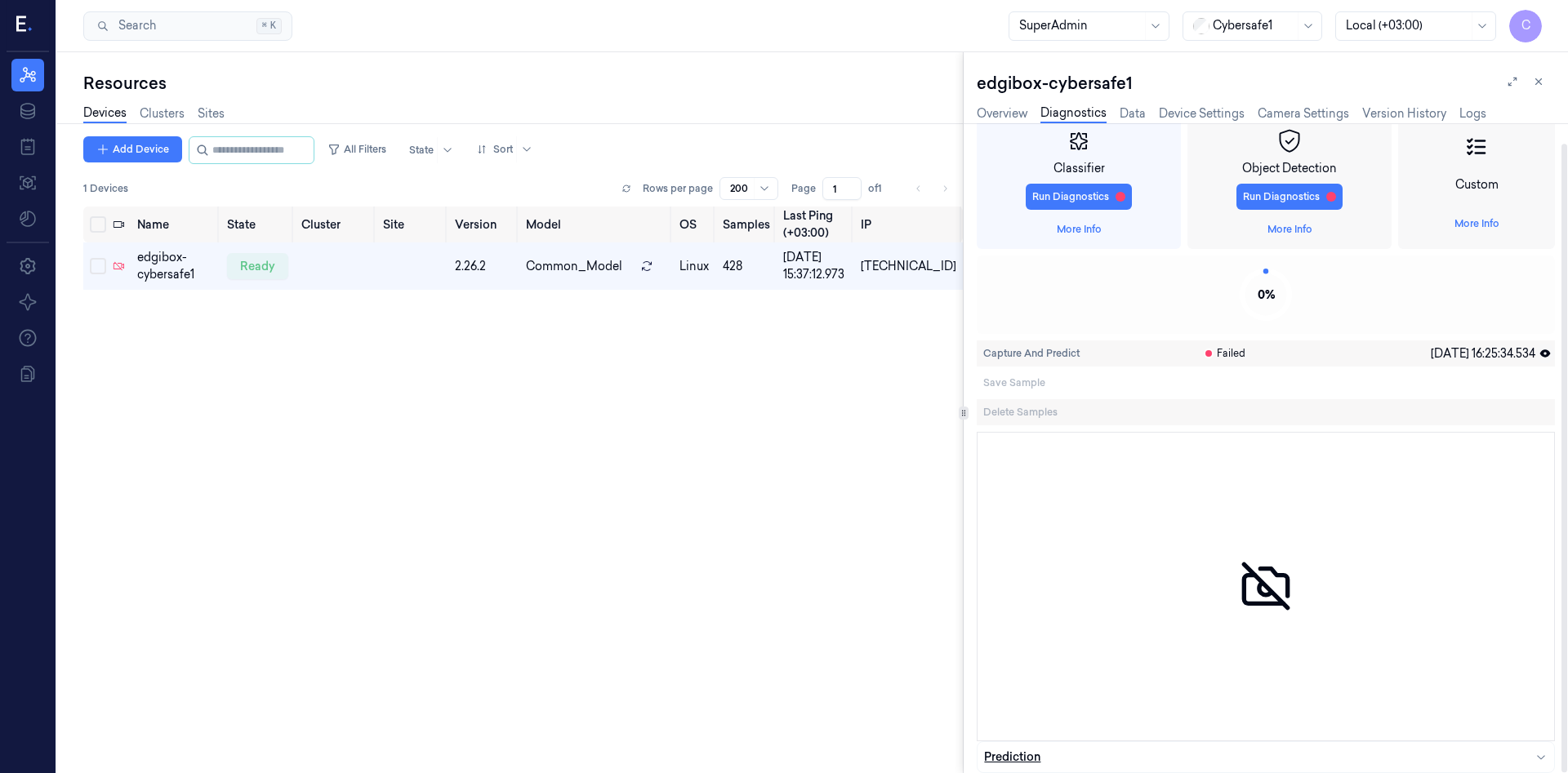
click at [1000, 750] on div "Prediction" at bounding box center [1012, 757] width 56 height 17
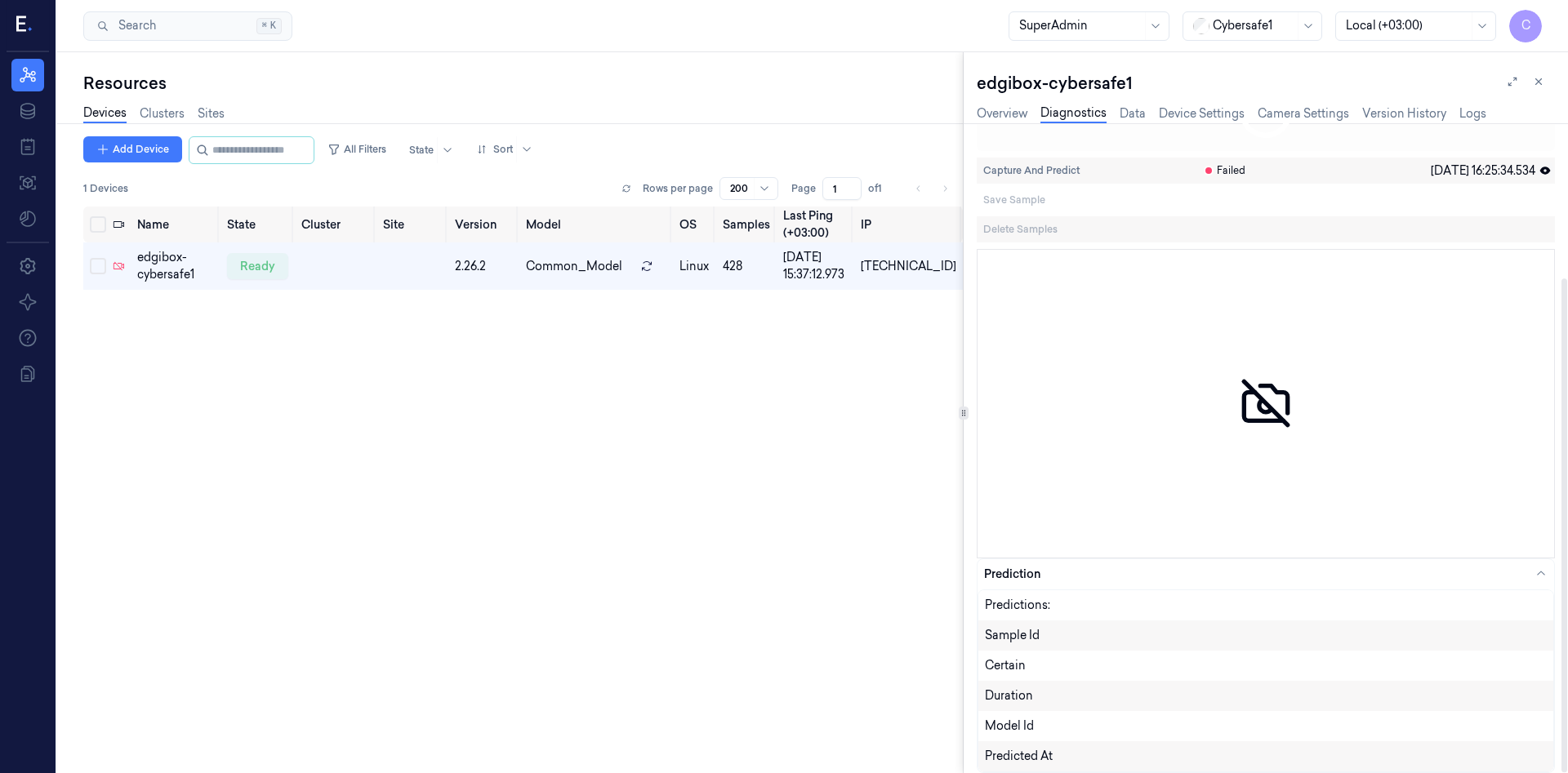
click at [1015, 696] on div "Duration" at bounding box center [1266, 696] width 562 height 17
click at [1009, 669] on div "Certain" at bounding box center [1266, 665] width 562 height 17
drag, startPoint x: 1012, startPoint y: 647, endPoint x: 1016, endPoint y: 638, distance: 9.8
click at [1016, 638] on div "Sample Id" at bounding box center [1266, 635] width 575 height 30
click at [1031, 606] on div "Predictions:" at bounding box center [1097, 606] width 225 height 17
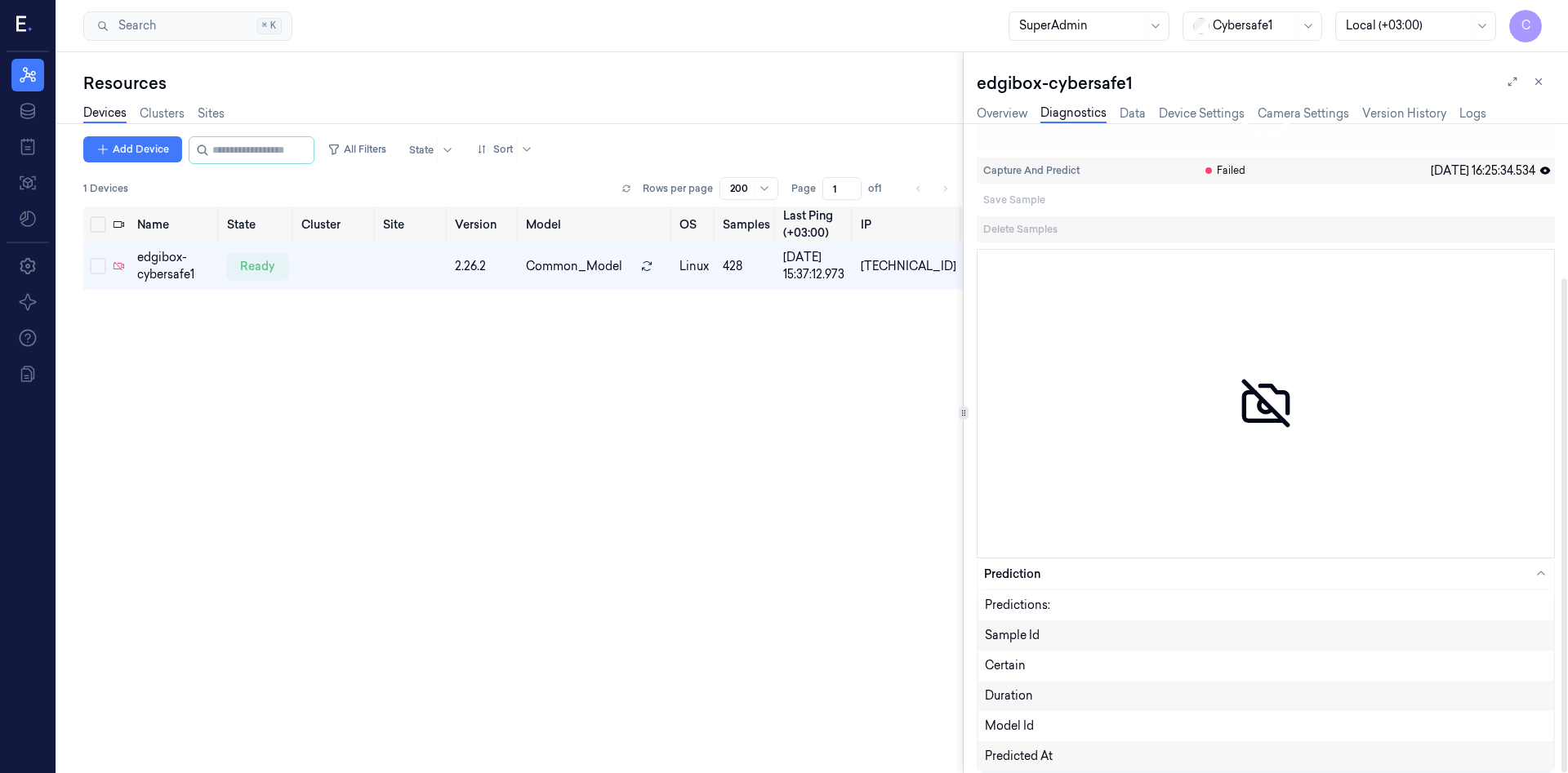
click at [1032, 593] on div "Predictions:" at bounding box center [1266, 605] width 575 height 30
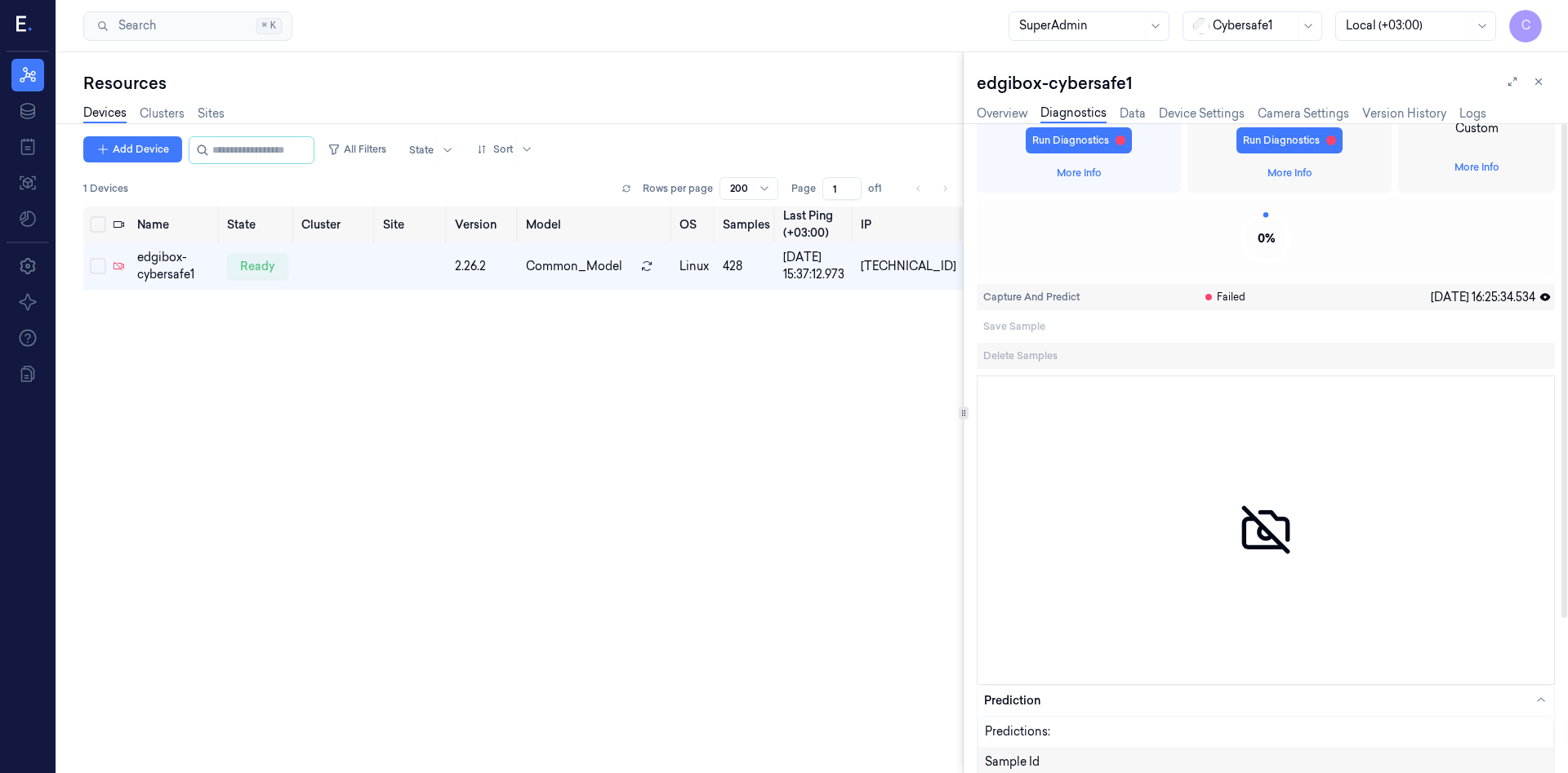
scroll to position [0, 0]
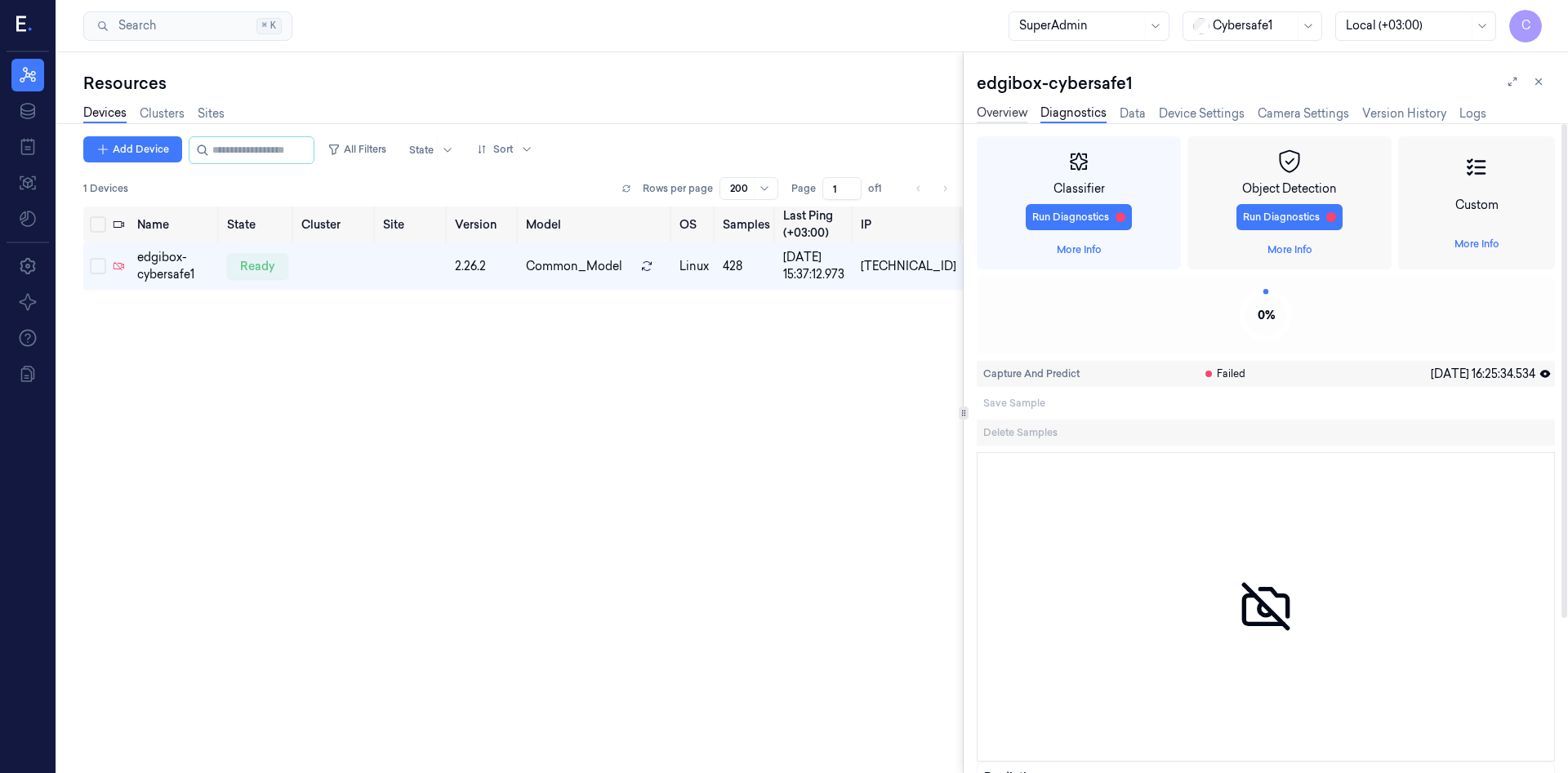
click at [994, 113] on link "Overview" at bounding box center [1002, 113] width 51 height 19
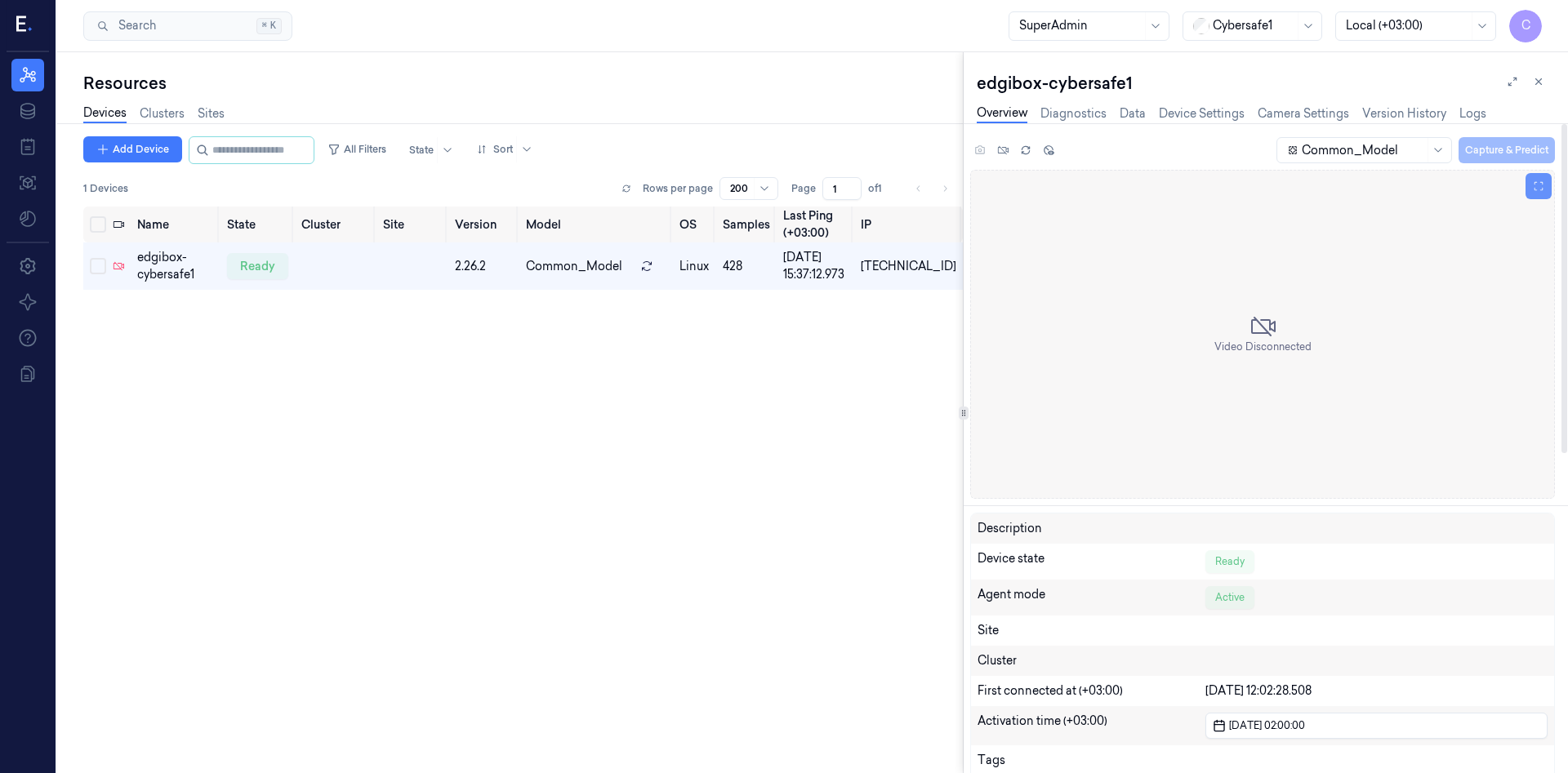
click at [1533, 190] on icon at bounding box center [1538, 186] width 12 height 12
click at [1541, 188] on icon at bounding box center [1538, 186] width 12 height 12
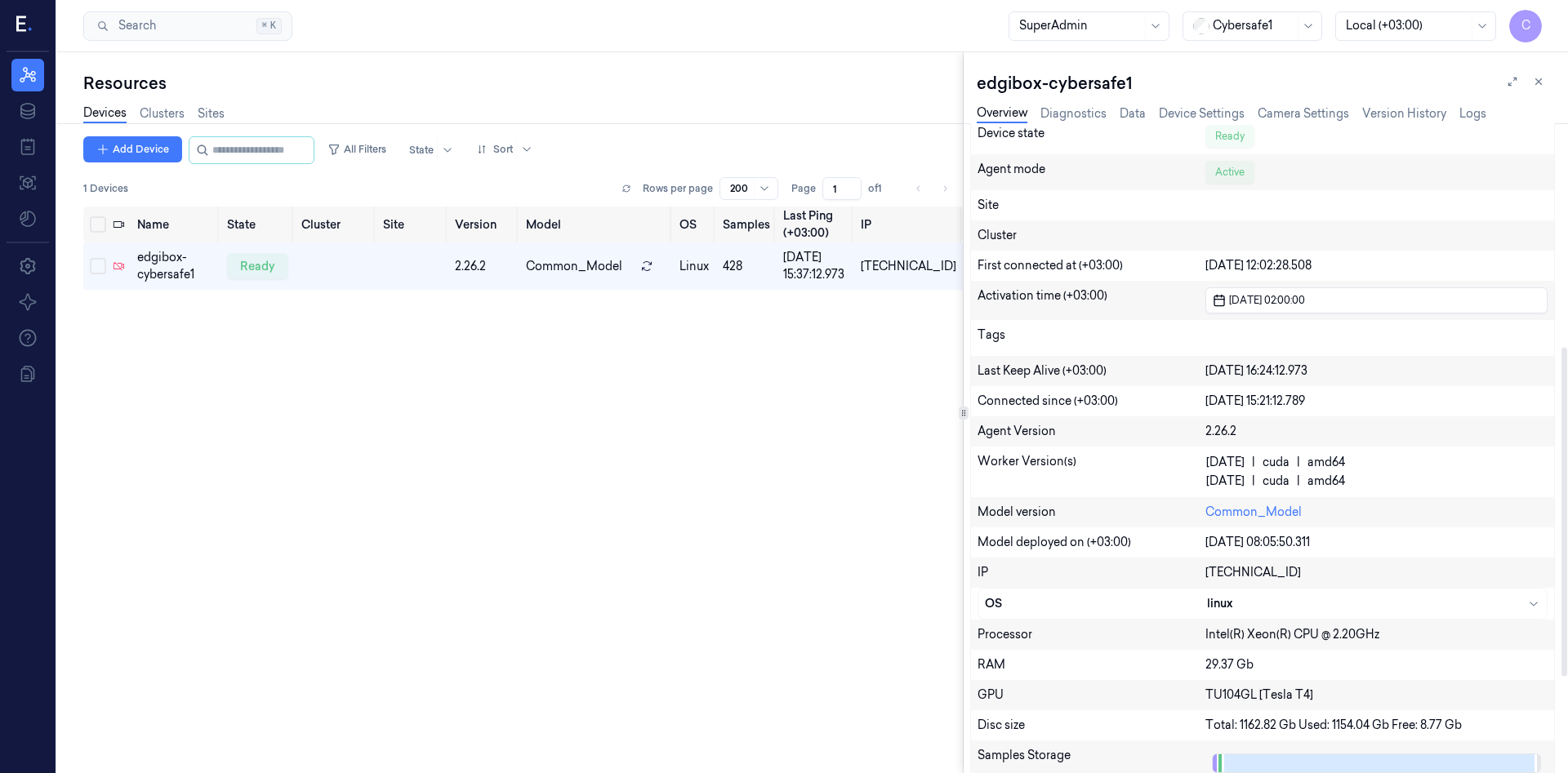
scroll to position [441, 0]
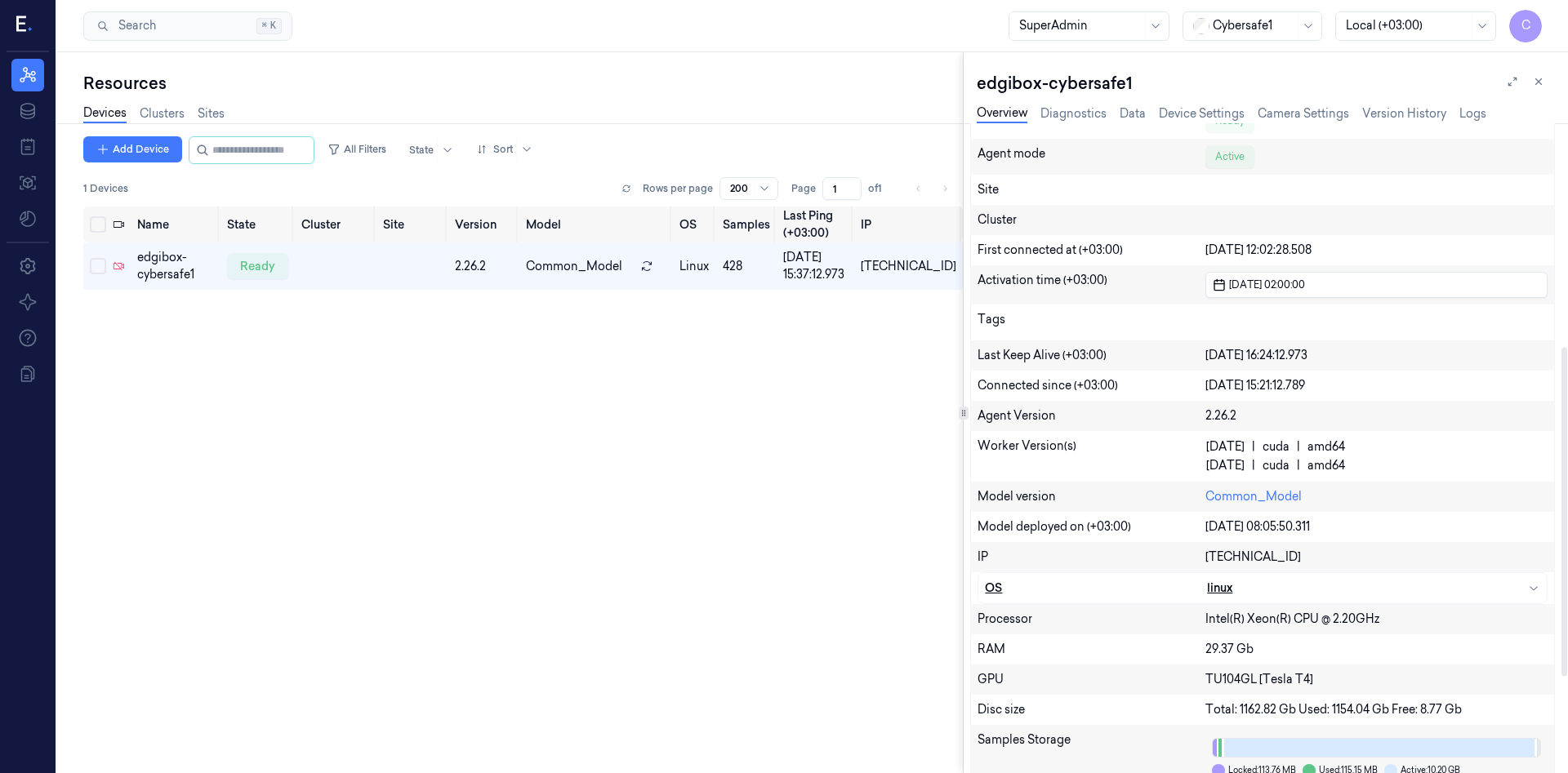
click at [1216, 582] on div "linux" at bounding box center [1373, 588] width 333 height 17
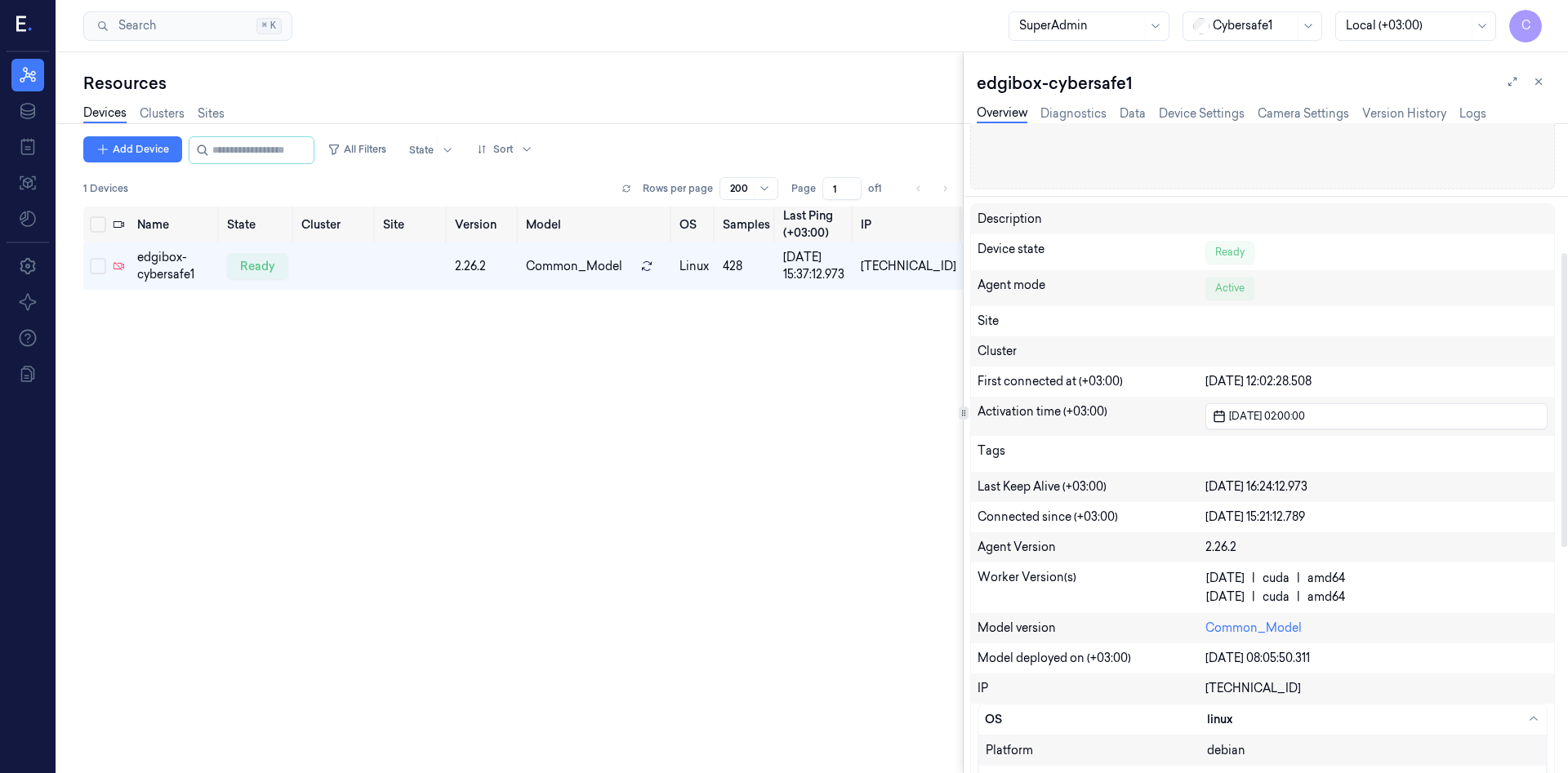
scroll to position [530, 0]
